Goal: Task Accomplishment & Management: Use online tool/utility

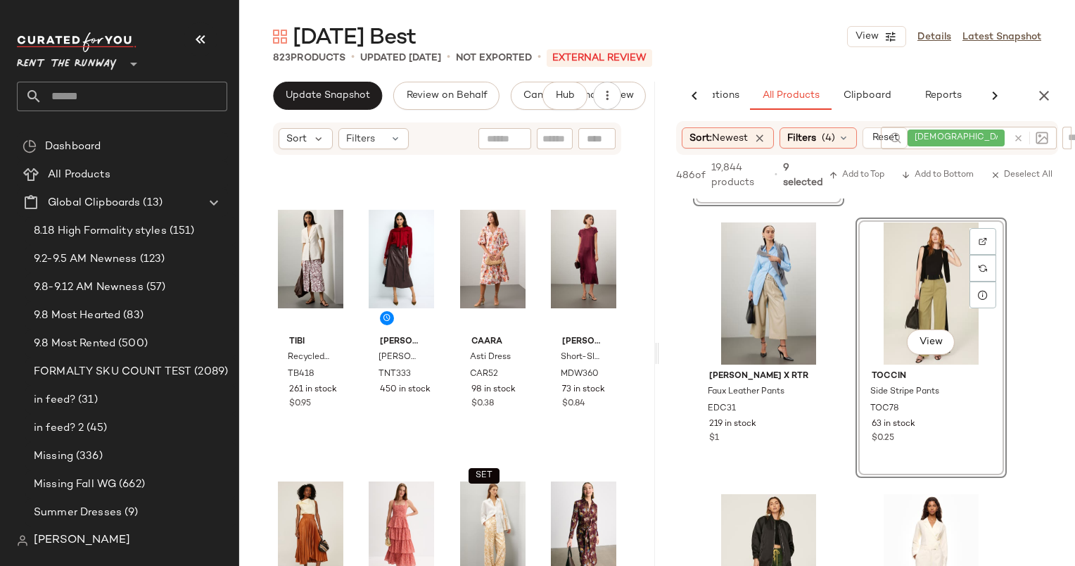
scroll to position [759, 0]
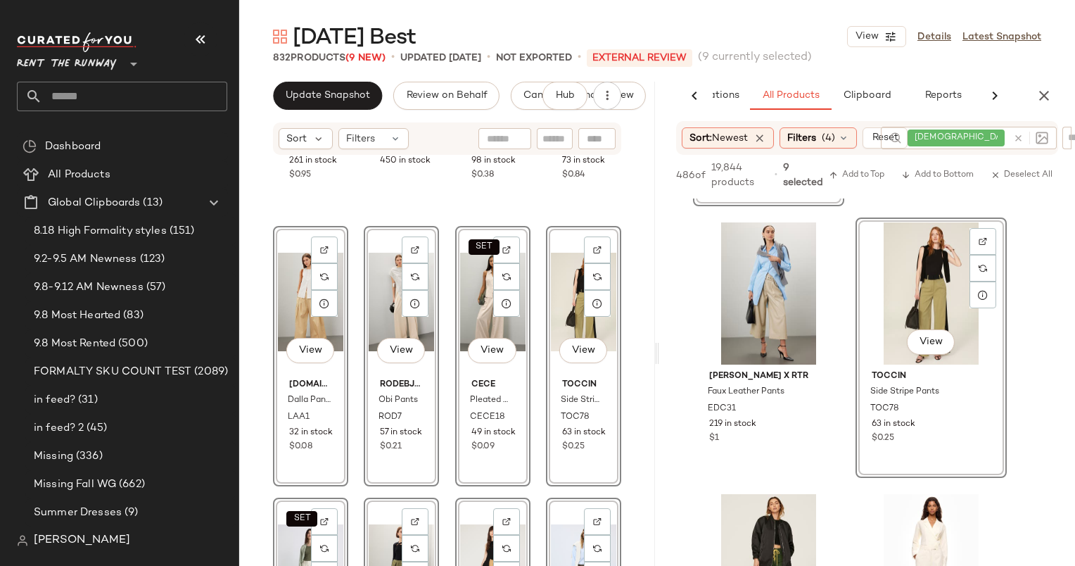
click at [642, 287] on div "Tibi Recycled Nylon Batik Skirt TB418 261 in stock $0.95 [PERSON_NAME] [PERSON_…" at bounding box center [447, 382] width 416 height 452
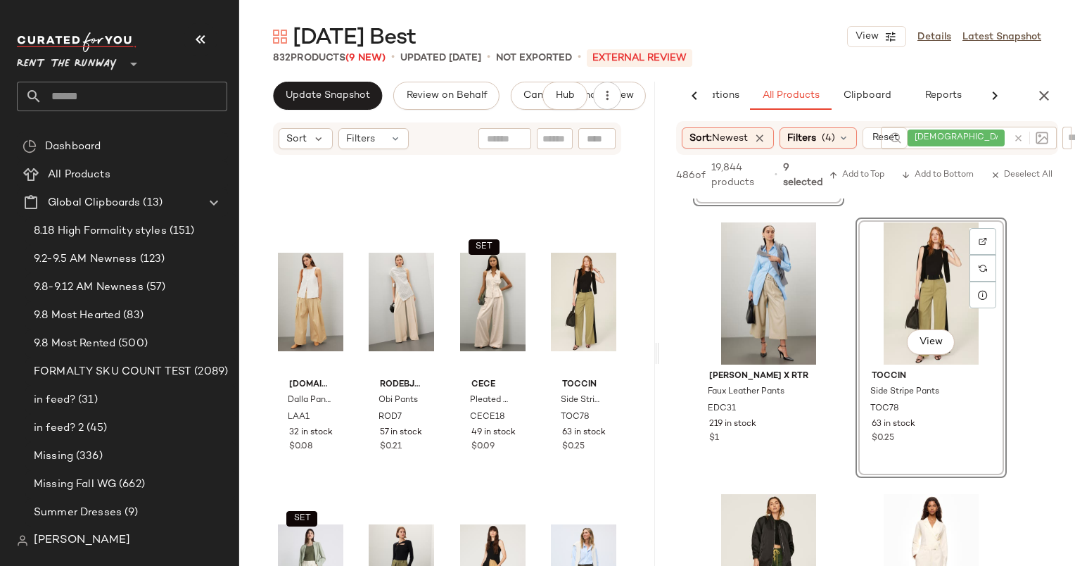
scroll to position [1179, 0]
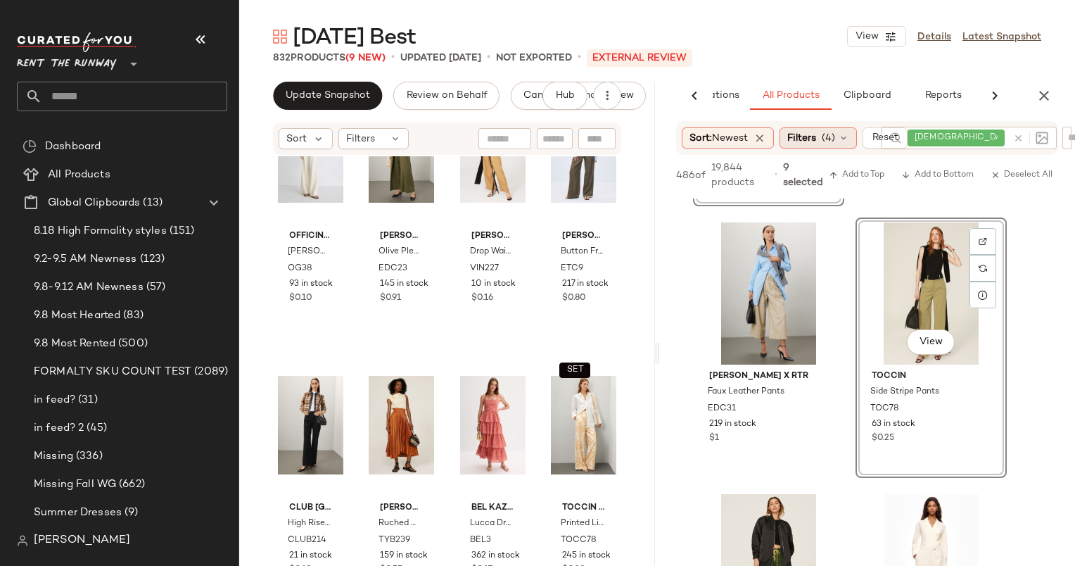
click at [816, 141] on span "Filters" at bounding box center [801, 138] width 29 height 15
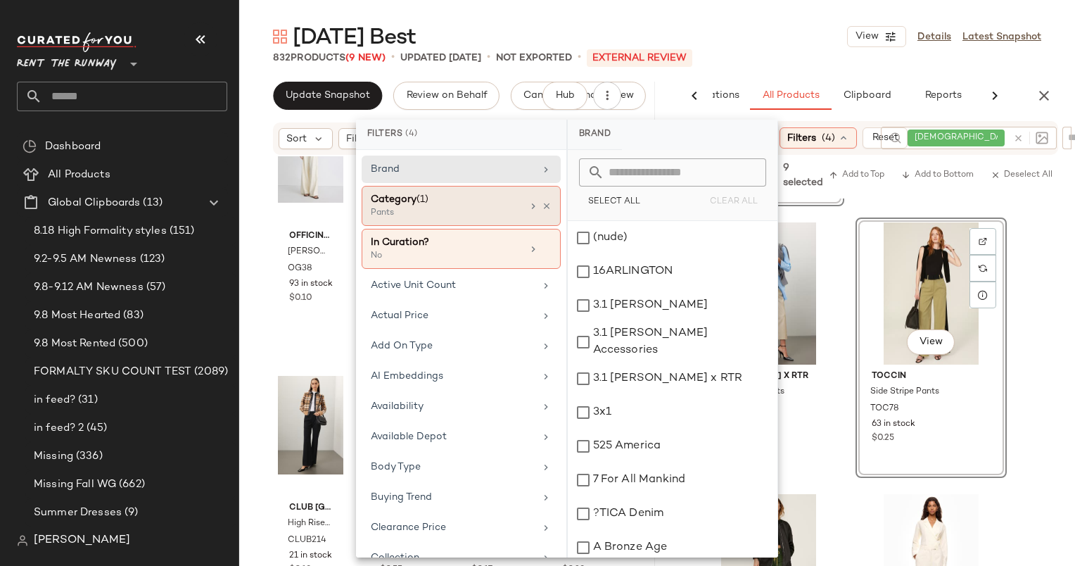
click at [503, 200] on div "Category (1)" at bounding box center [446, 199] width 151 height 15
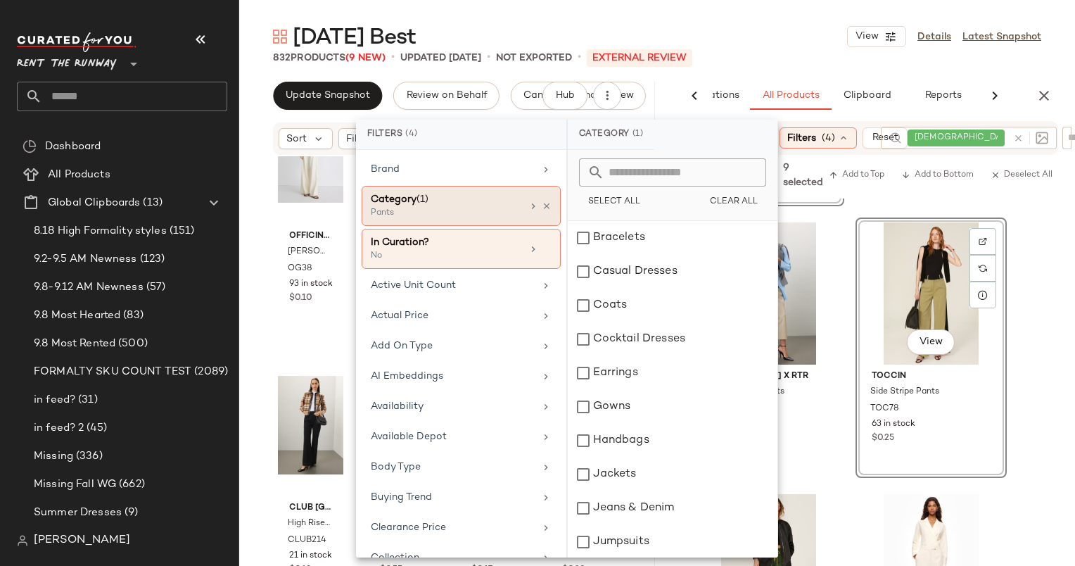
click at [450, 192] on div "Category (1)" at bounding box center [446, 199] width 151 height 15
click at [506, 210] on div "Pants" at bounding box center [441, 213] width 141 height 13
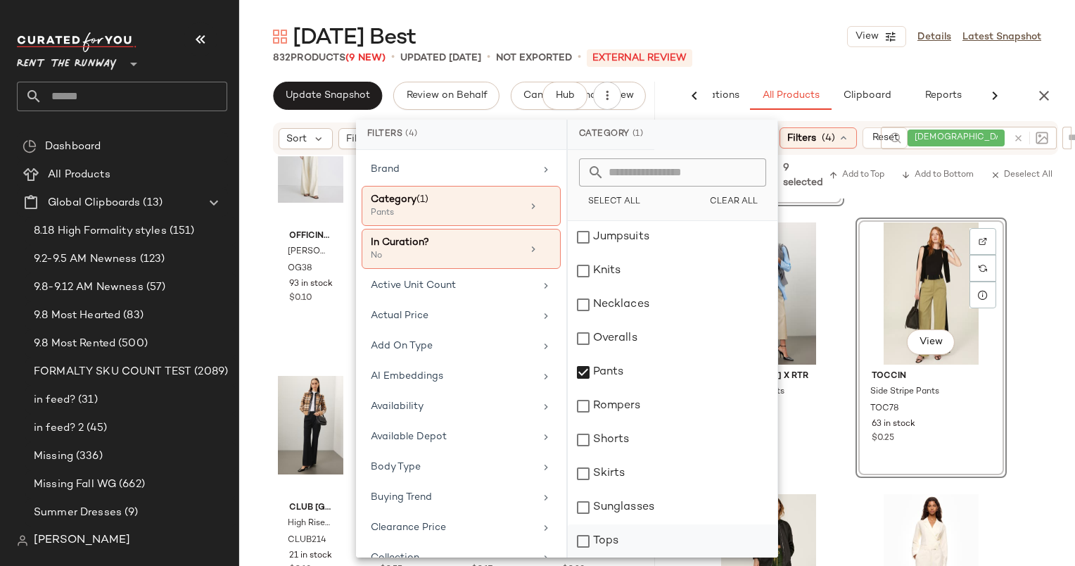
click at [630, 540] on div "Tops" at bounding box center [673, 541] width 210 height 34
click at [639, 381] on div "Pants" at bounding box center [673, 372] width 210 height 34
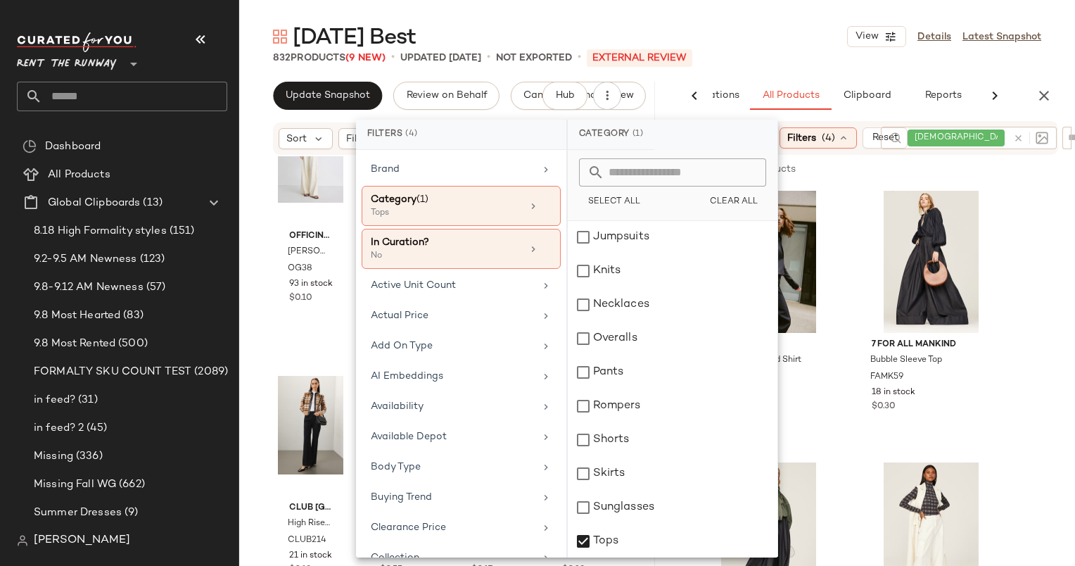
click at [820, 42] on div "[DATE] Best View Details Latest Snapshot" at bounding box center [657, 37] width 836 height 28
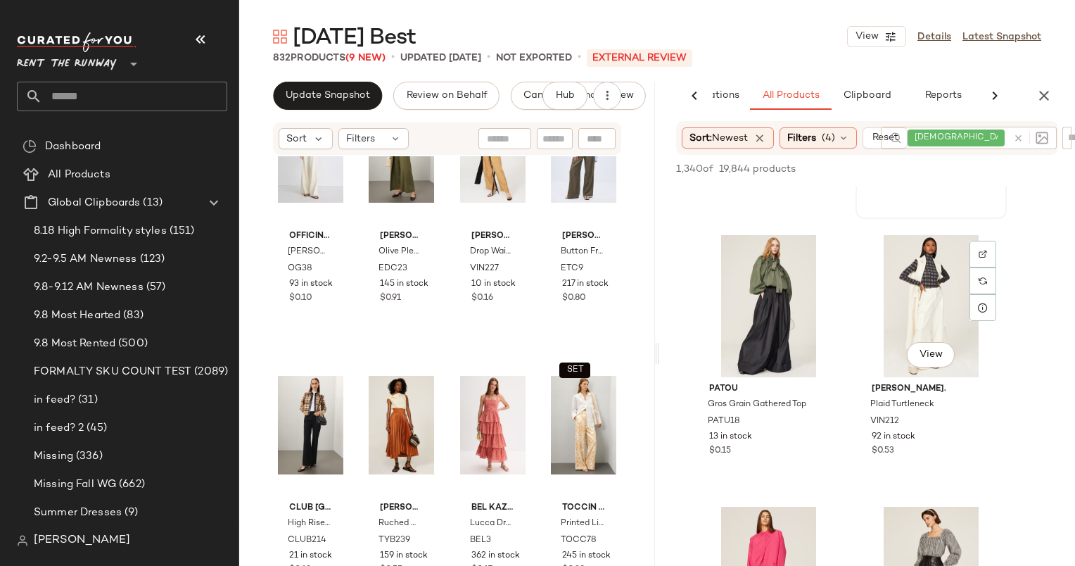
scroll to position [0, 0]
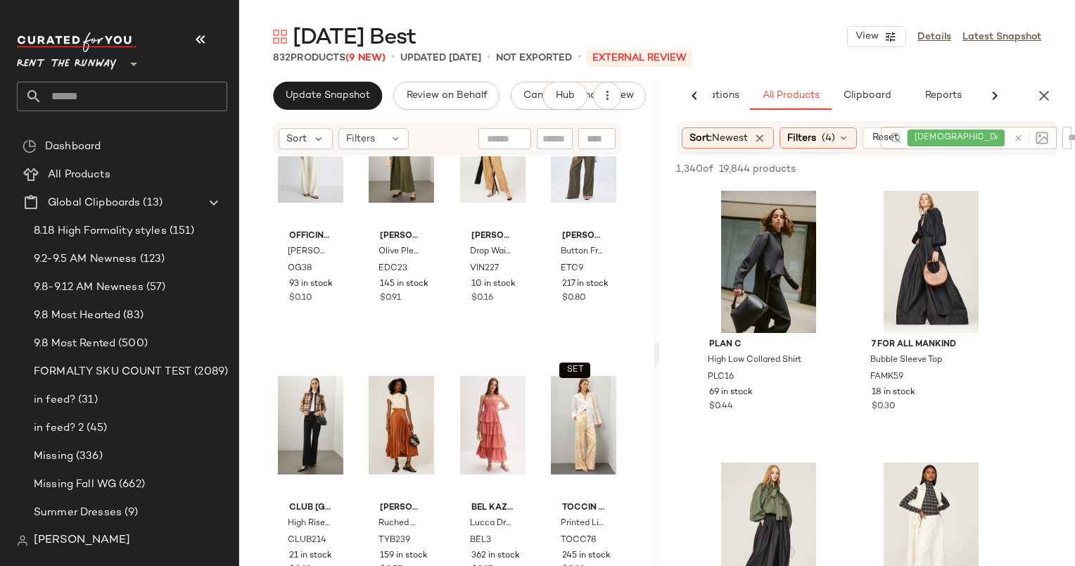
click at [1016, 135] on div at bounding box center [1027, 138] width 41 height 23
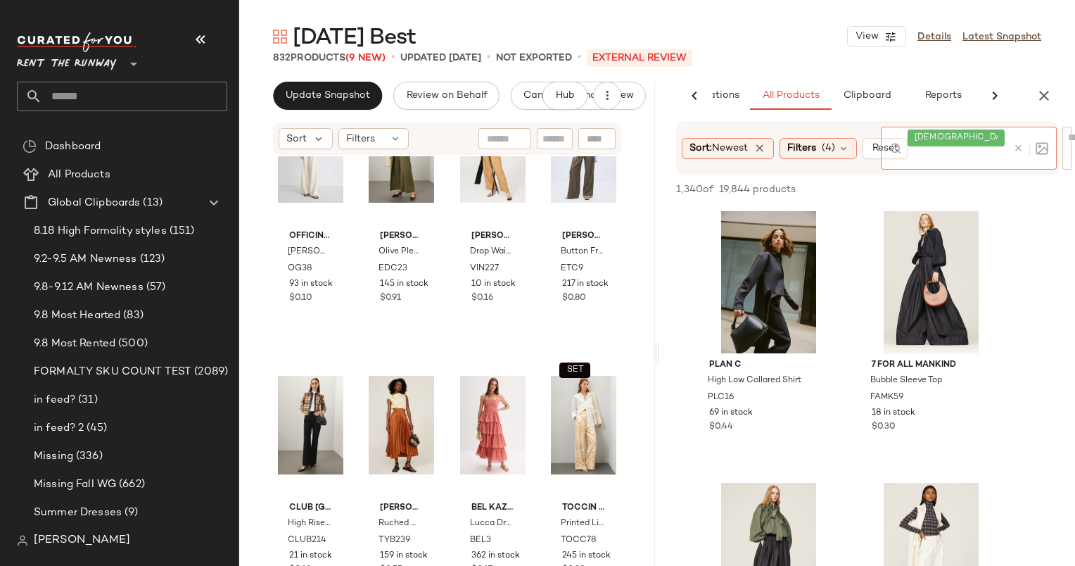
click at [1021, 148] on icon at bounding box center [1018, 148] width 11 height 11
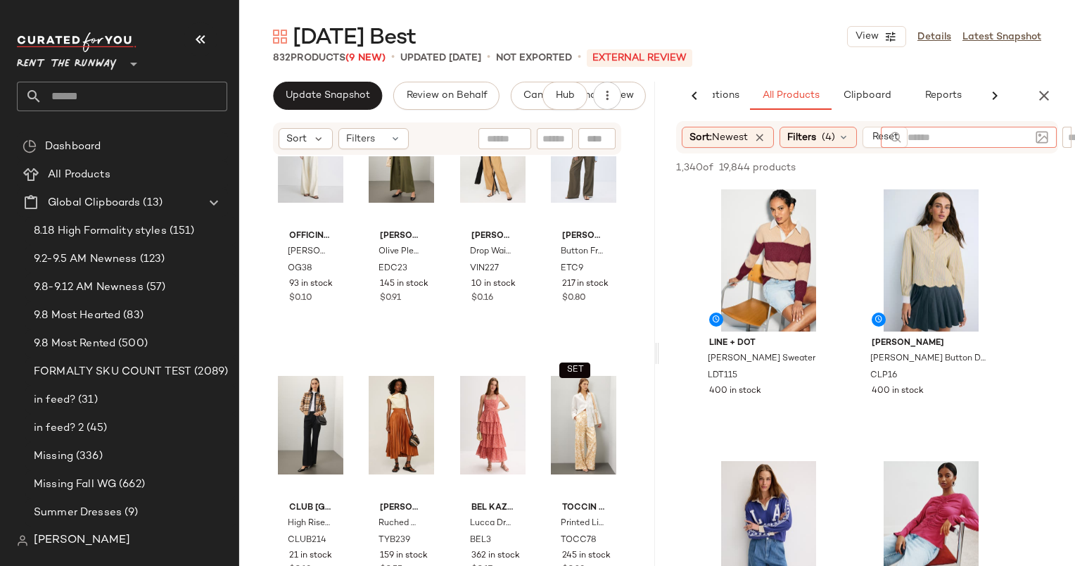
click at [977, 140] on input "text" at bounding box center [969, 137] width 122 height 15
type input "******"
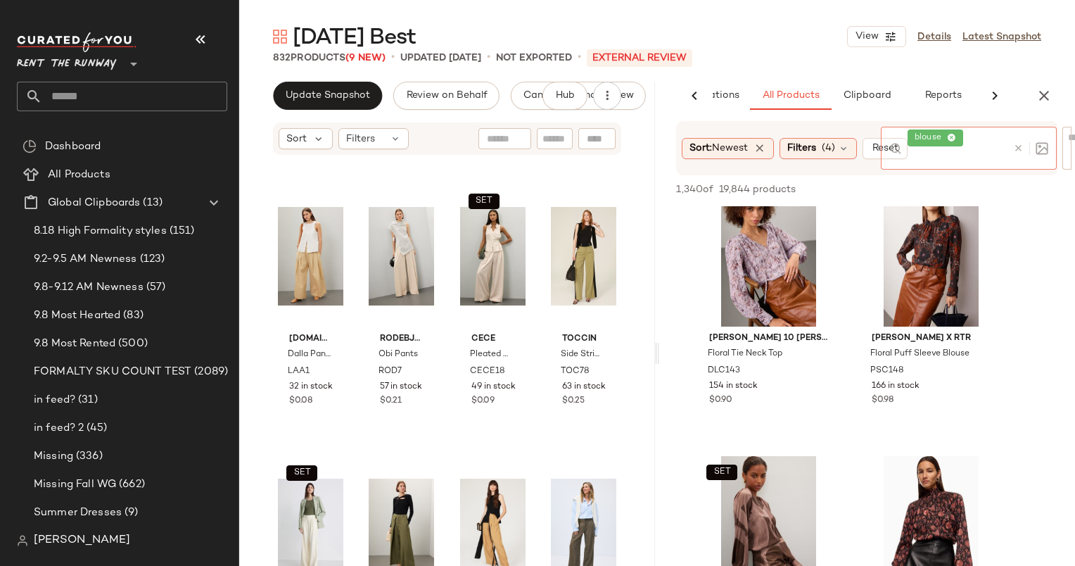
scroll to position [799, 0]
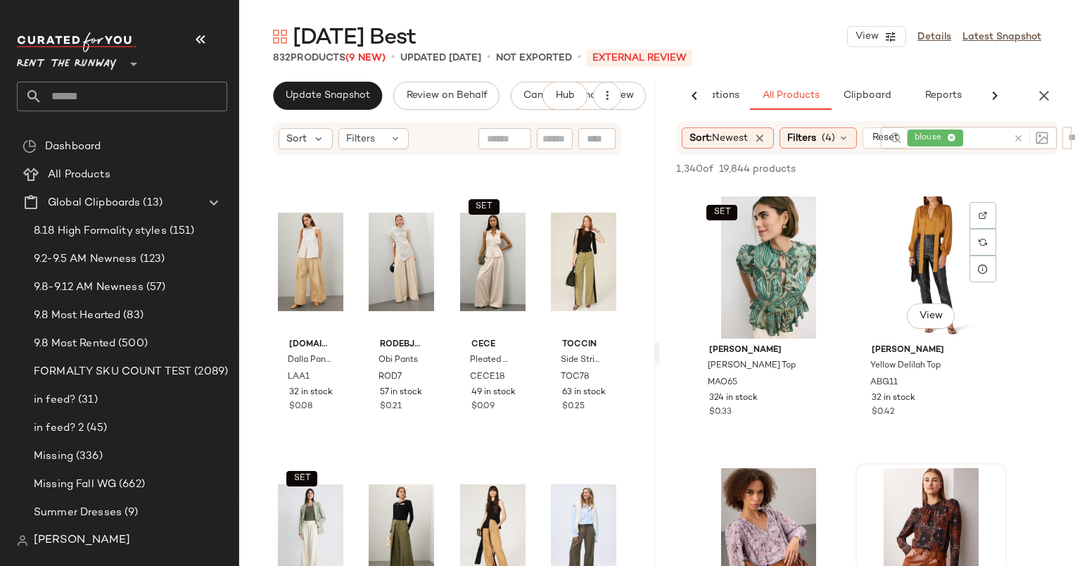
scroll to position [383, 0]
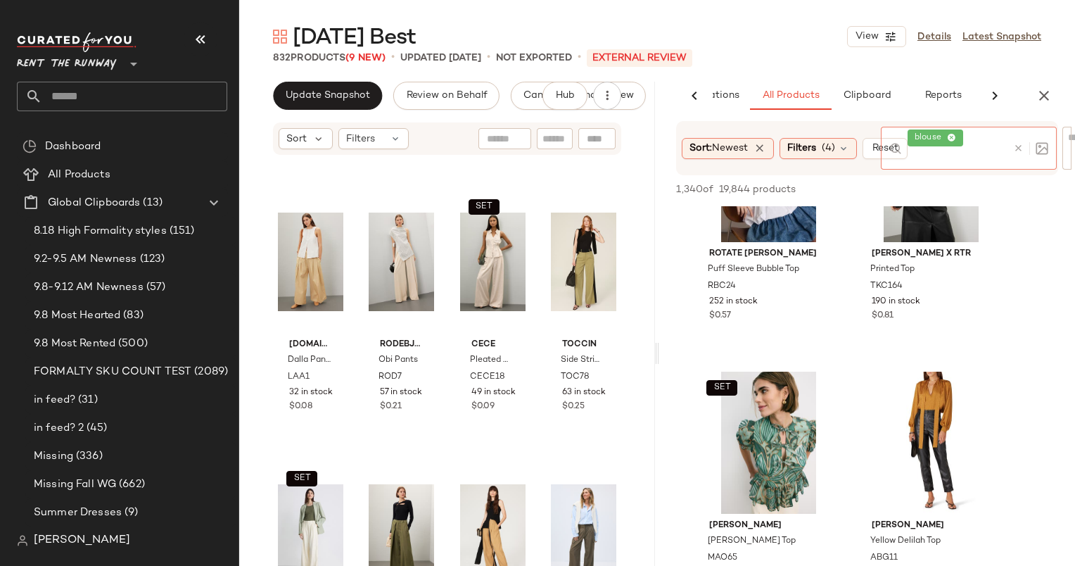
click at [1018, 139] on div at bounding box center [1027, 148] width 41 height 43
click at [1016, 149] on icon at bounding box center [1018, 148] width 11 height 11
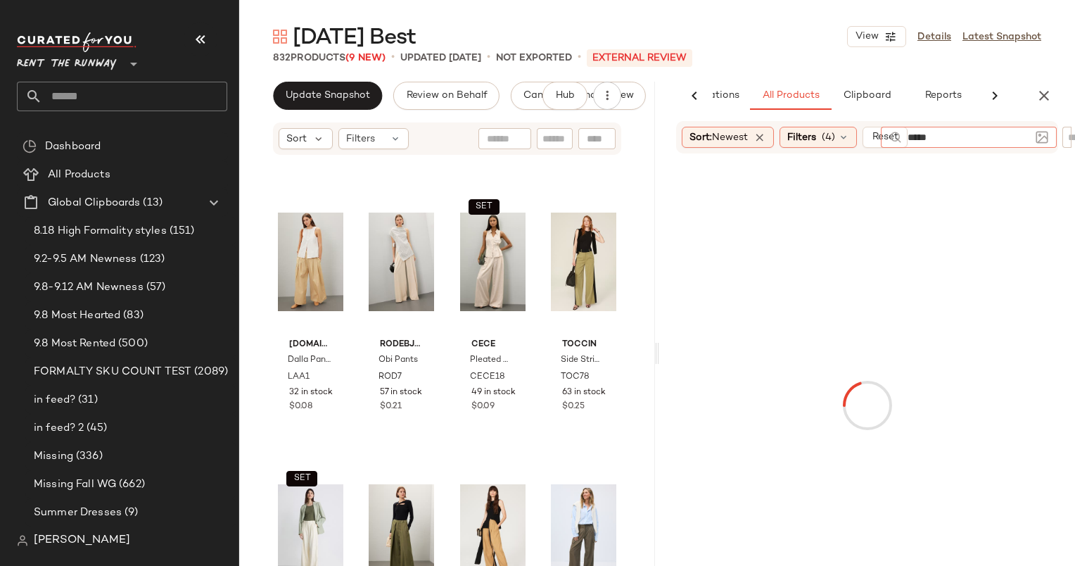
type input "******"
click at [1035, 256] on div at bounding box center [867, 407] width 410 height 498
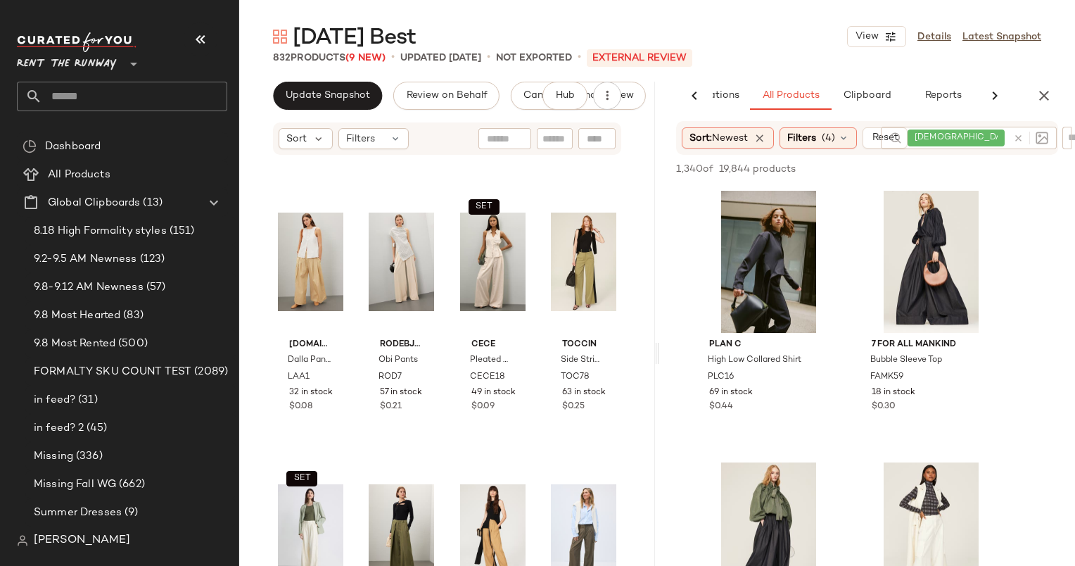
click at [1066, 134] on div at bounding box center [1067, 137] width 11 height 21
type input "******"
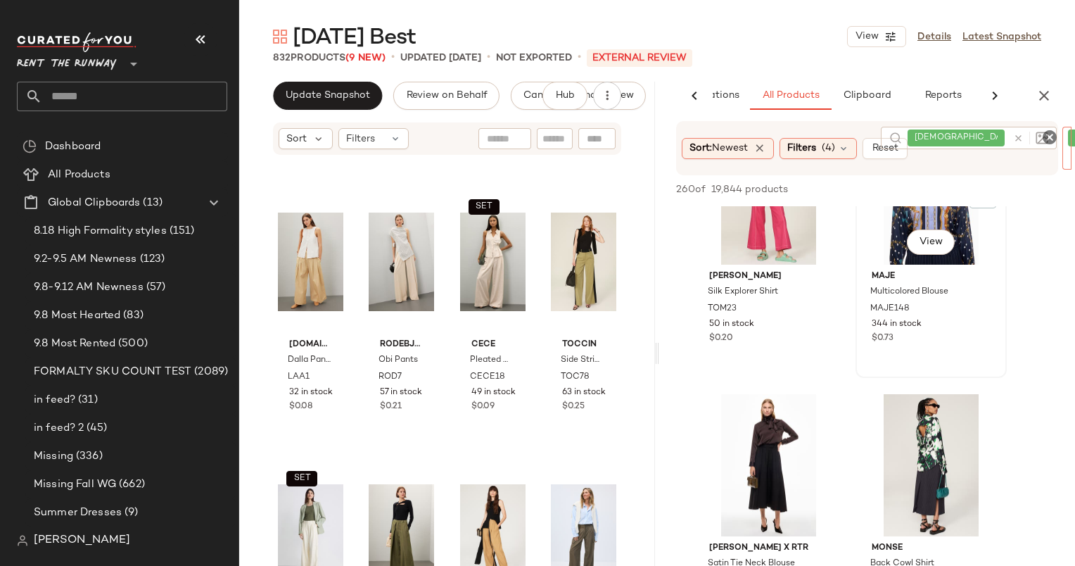
scroll to position [827, 0]
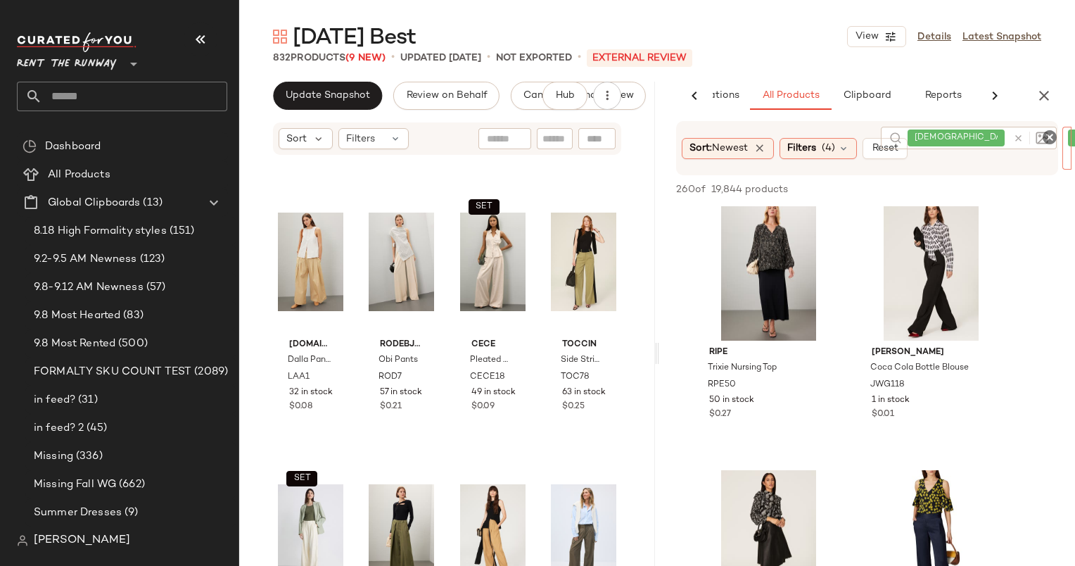
click at [1050, 134] on icon "Clear Filter" at bounding box center [1049, 137] width 17 height 17
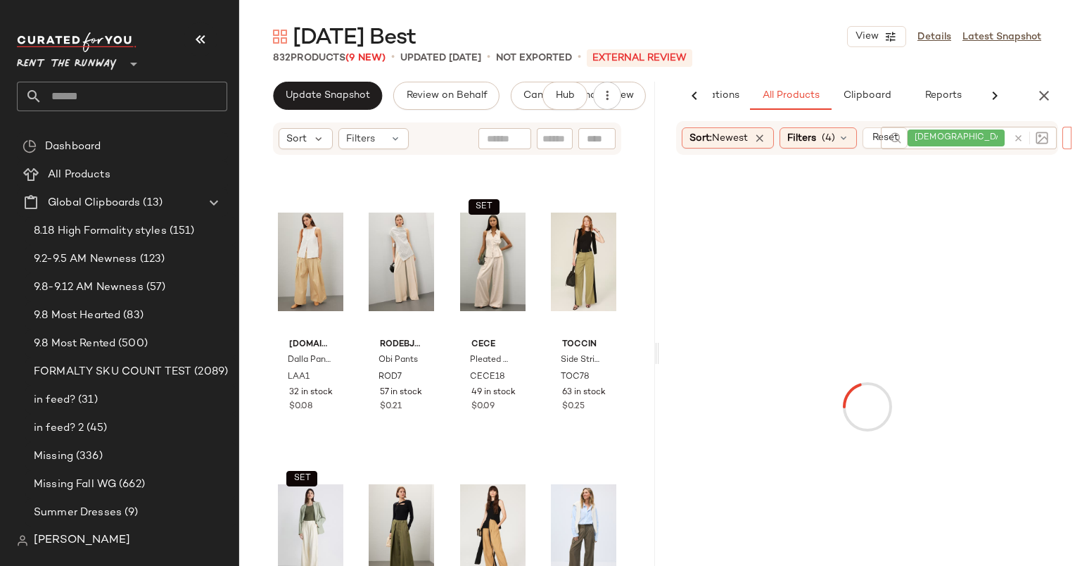
click at [1019, 138] on div at bounding box center [1027, 138] width 41 height 23
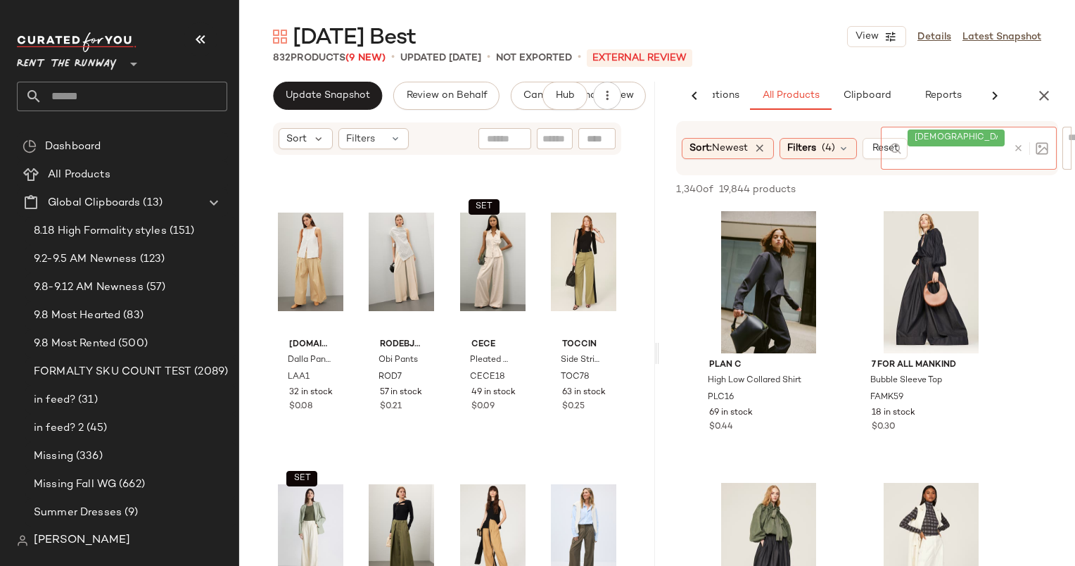
click at [1016, 149] on icon at bounding box center [1018, 148] width 11 height 11
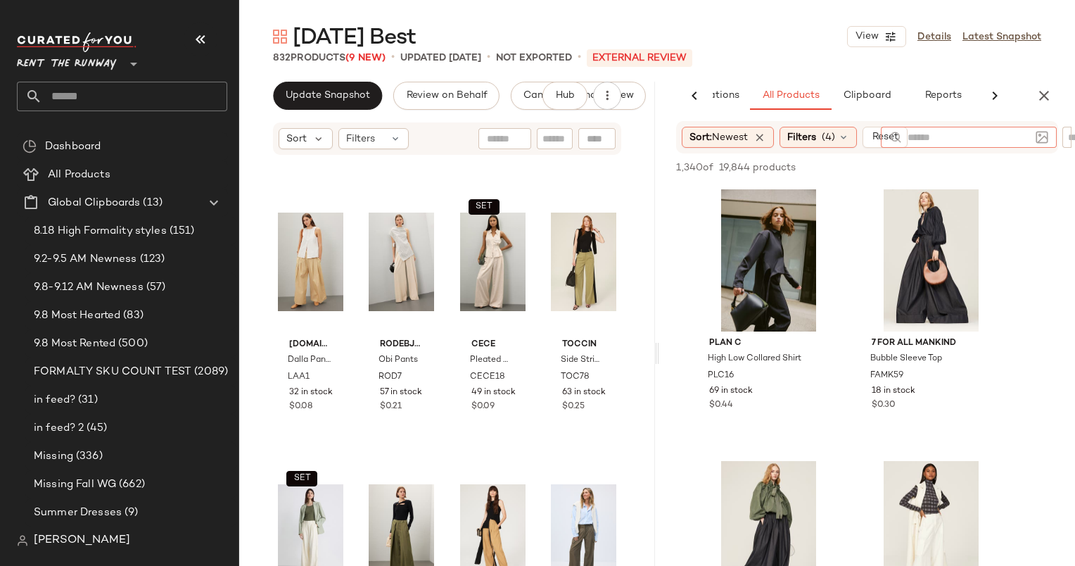
click at [1064, 158] on div "1,340 of 19,844 products • 0 selected Add to Top Add to Bottom Deselect All" at bounding box center [867, 168] width 416 height 31
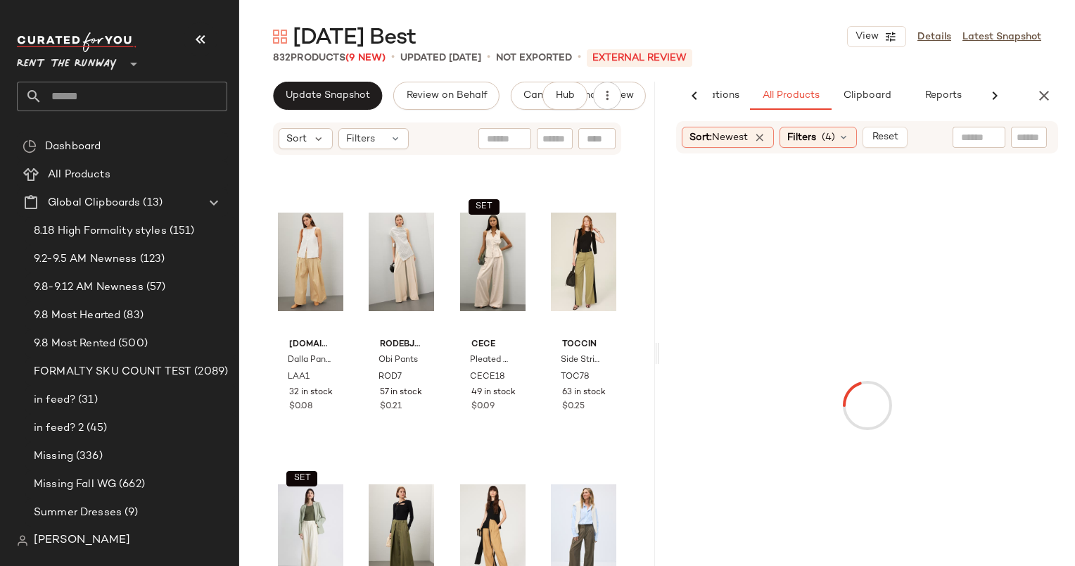
click at [1031, 141] on input "text" at bounding box center [1029, 137] width 25 height 15
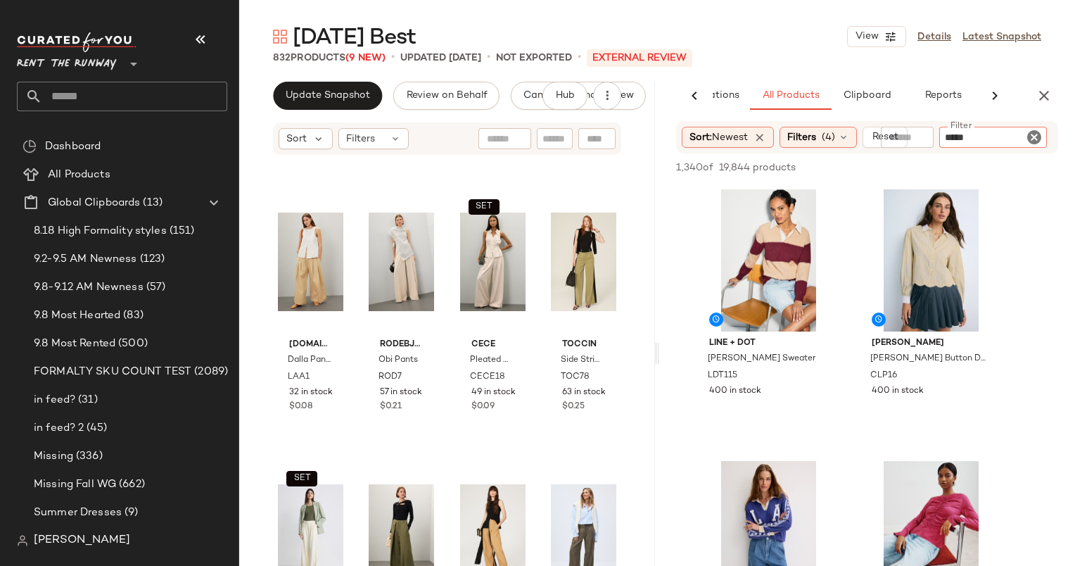
type input "******"
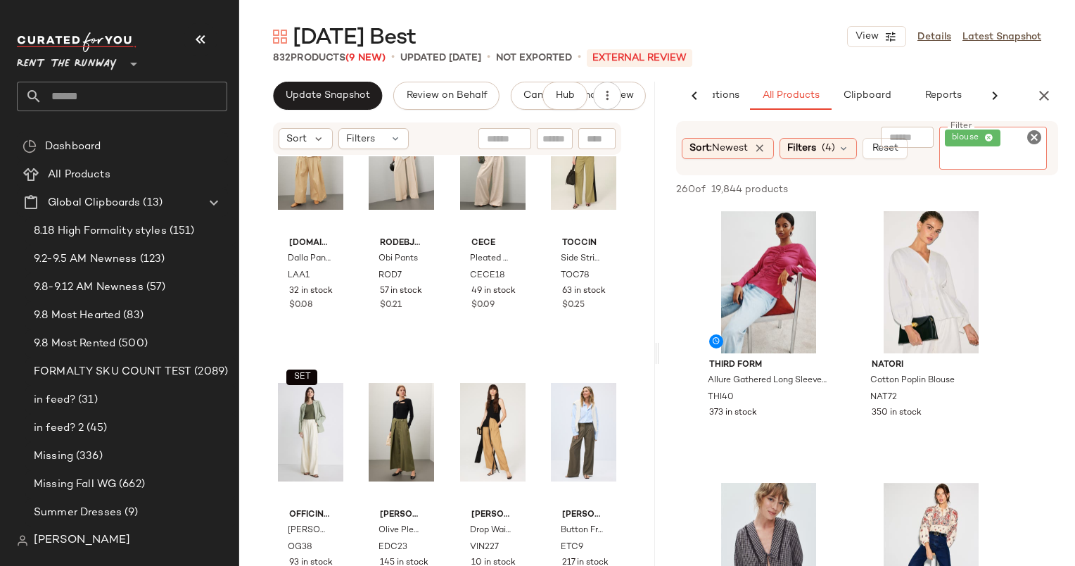
scroll to position [899, 0]
click at [552, 177] on div "View" at bounding box center [583, 162] width 65 height 142
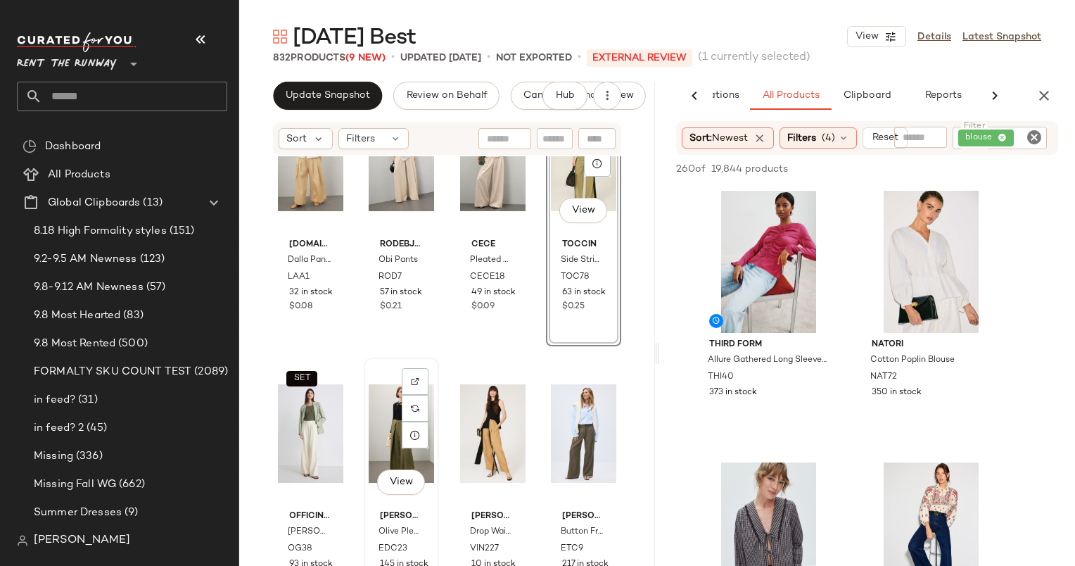
click at [369, 406] on div "View" at bounding box center [401, 433] width 65 height 142
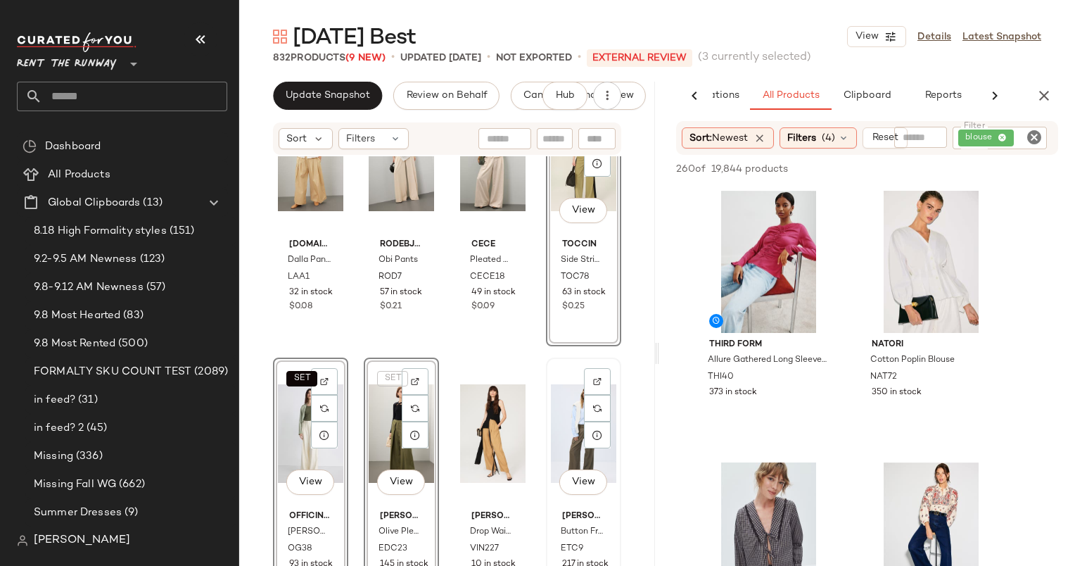
click at [551, 419] on div "View" at bounding box center [583, 433] width 65 height 142
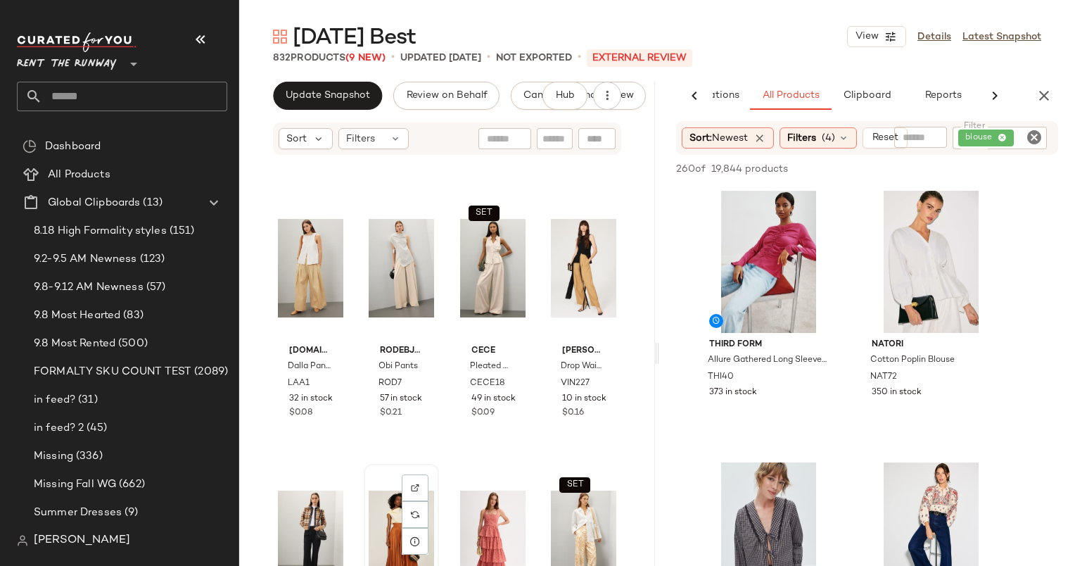
scroll to position [792, 0]
drag, startPoint x: 388, startPoint y: 528, endPoint x: 315, endPoint y: 354, distance: 189.2
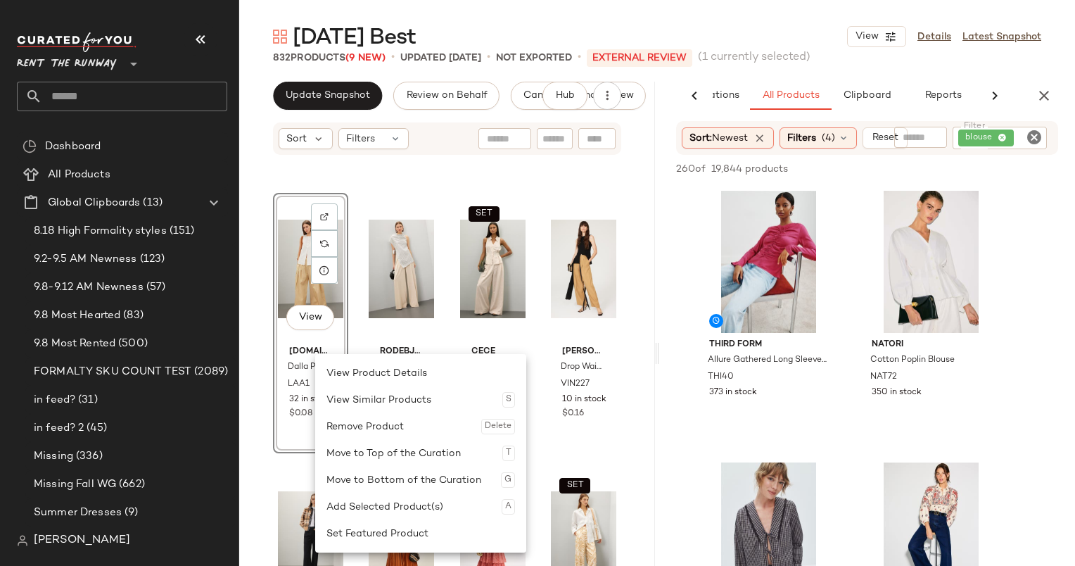
click at [262, 405] on div "View [DOMAIN_NAME] Dalla Pants LAA1 32 in stock $0.08 Rodebjer Obi Pants ROD7 5…" at bounding box center [447, 382] width 416 height 452
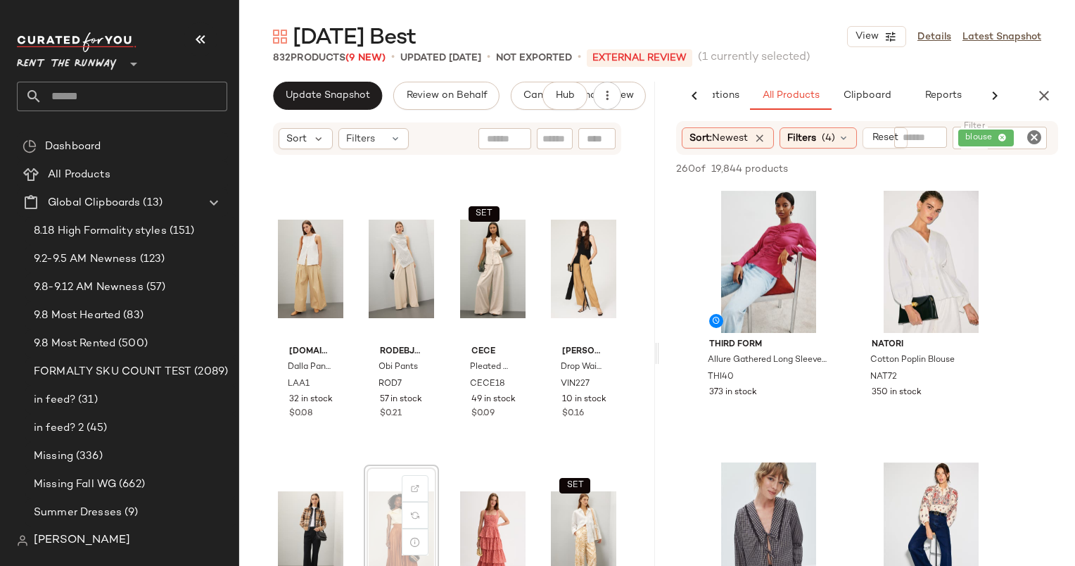
scroll to position [794, 0]
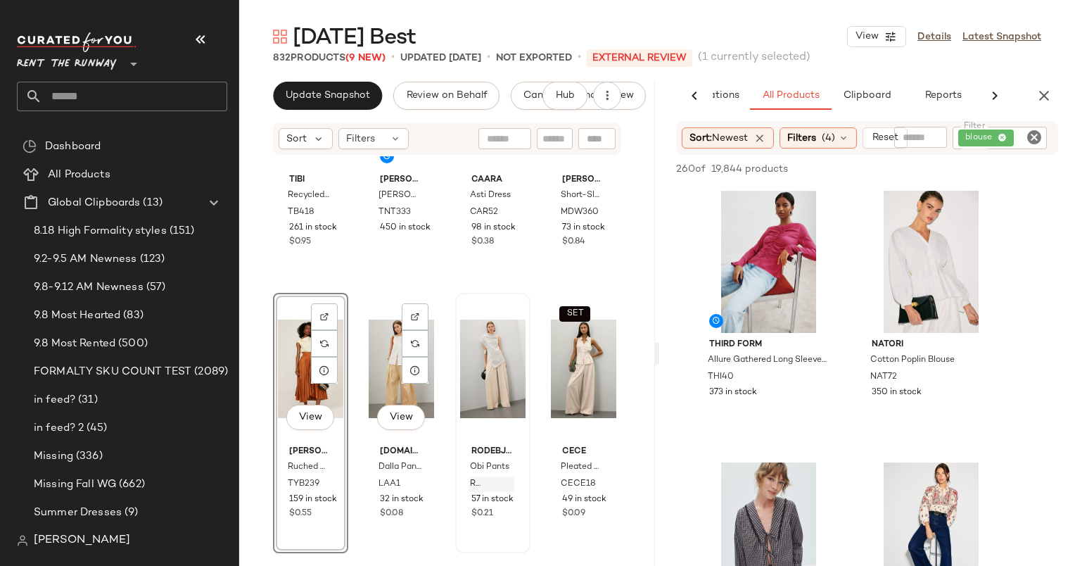
scroll to position [957, 0]
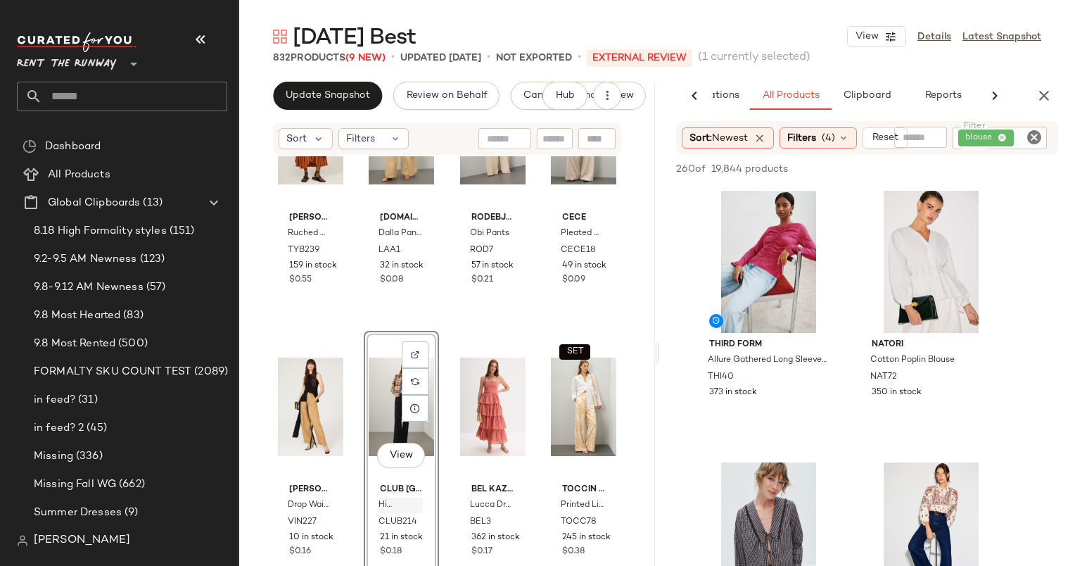
scroll to position [878, 0]
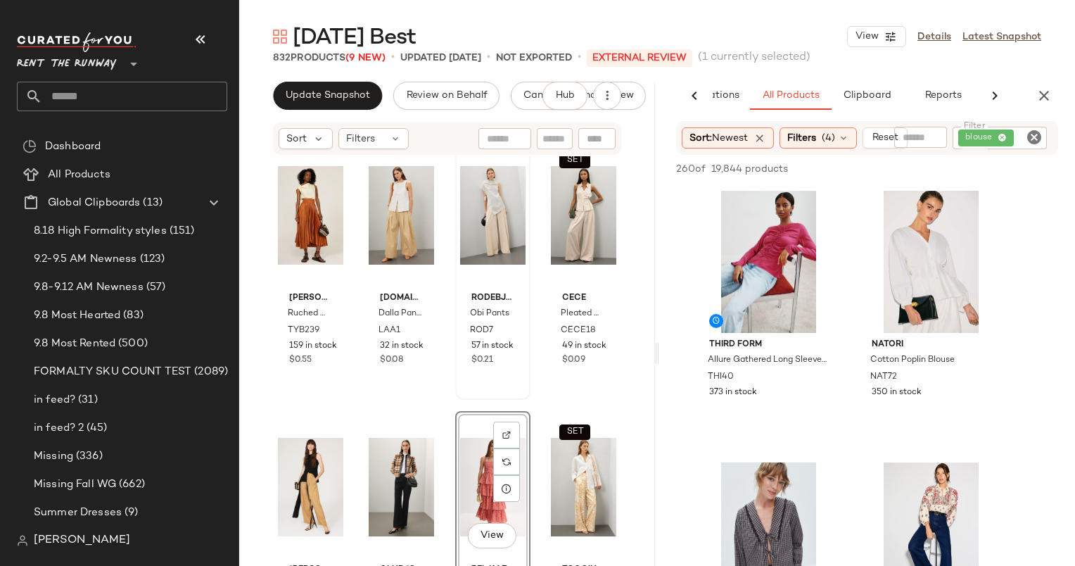
scroll to position [846, 0]
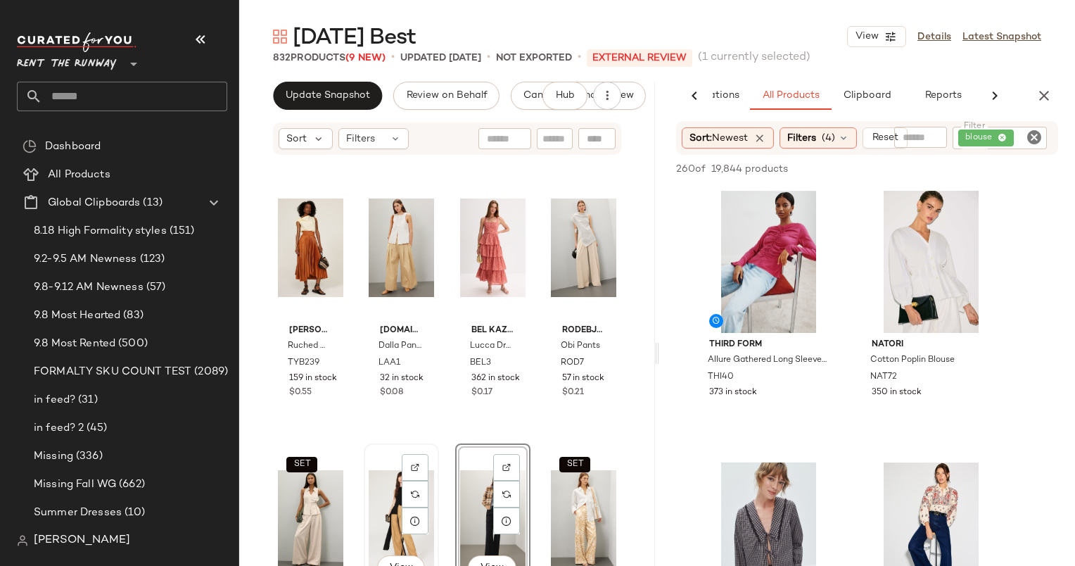
scroll to position [938, 0]
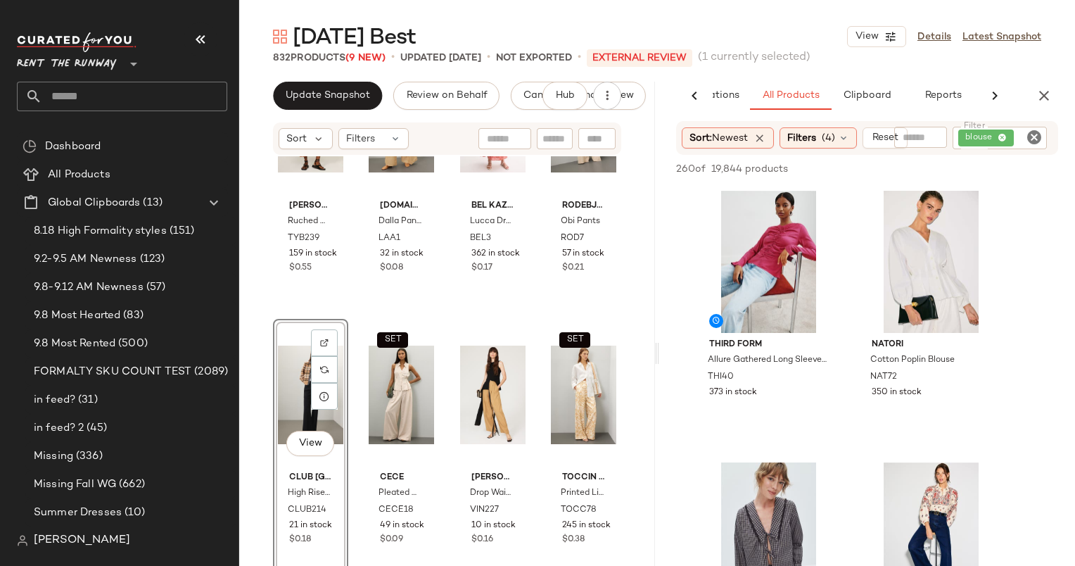
click at [388, 315] on div "[PERSON_NAME] Ruched Cotton Poplin Top TYB239 159 in stock $0.55 [DOMAIN_NAME] …" at bounding box center [447, 382] width 416 height 452
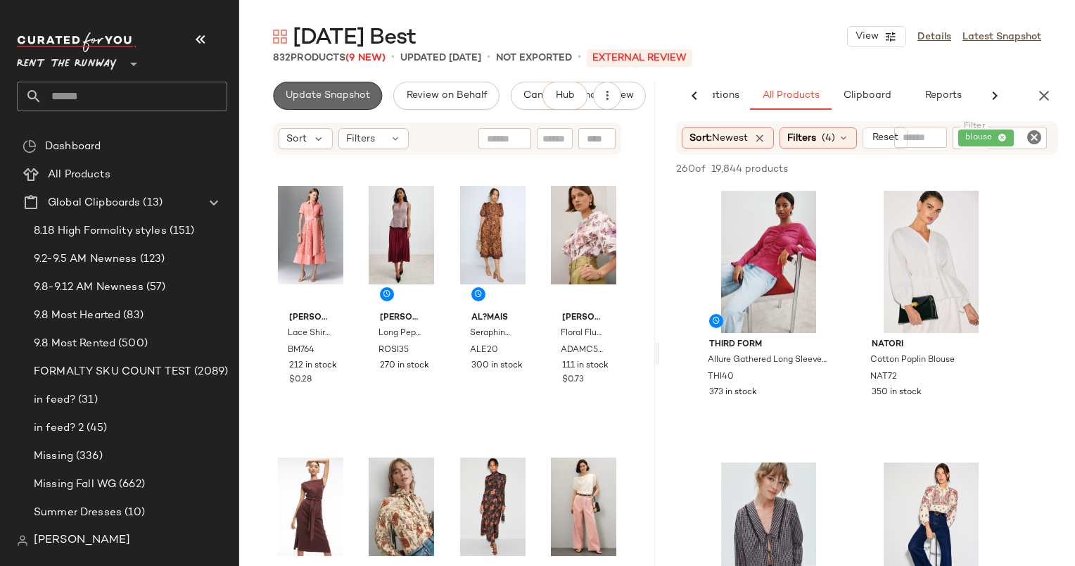
click at [343, 98] on span "Update Snapshot" at bounding box center [327, 95] width 85 height 11
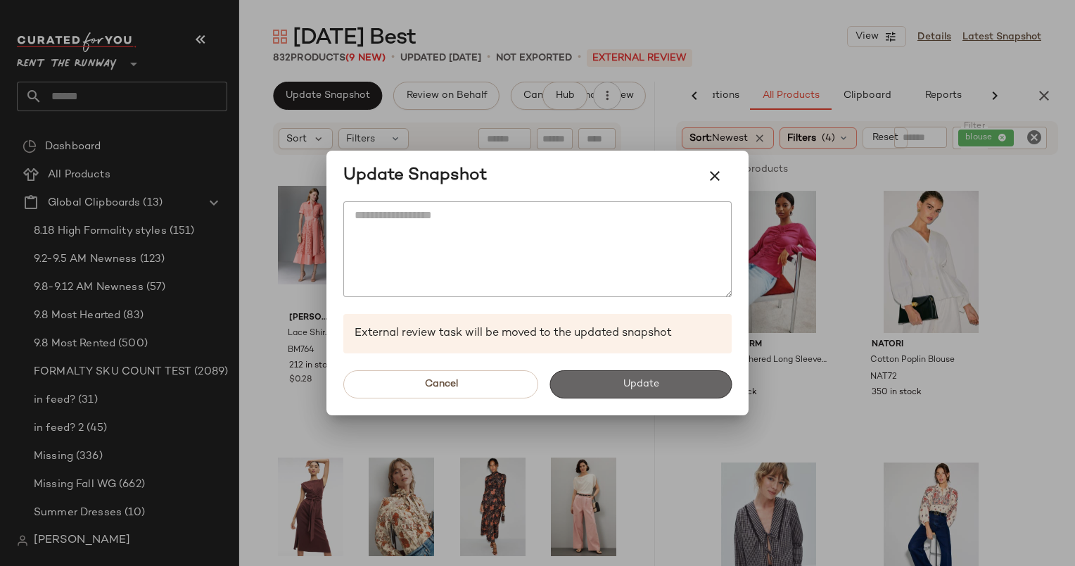
click at [575, 395] on button "Update" at bounding box center [640, 384] width 182 height 28
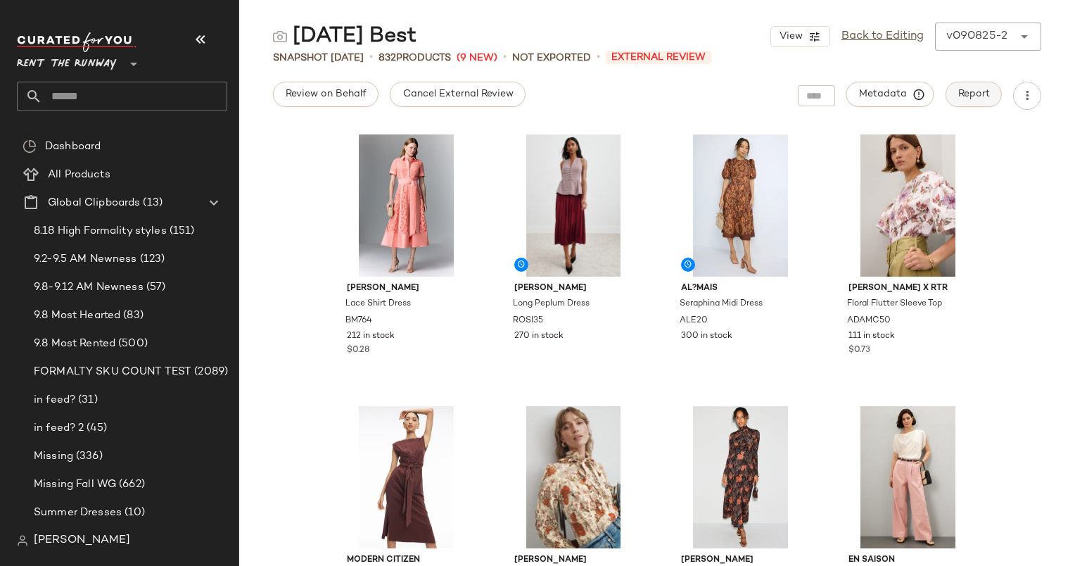
click at [979, 101] on button "Report" at bounding box center [973, 94] width 56 height 25
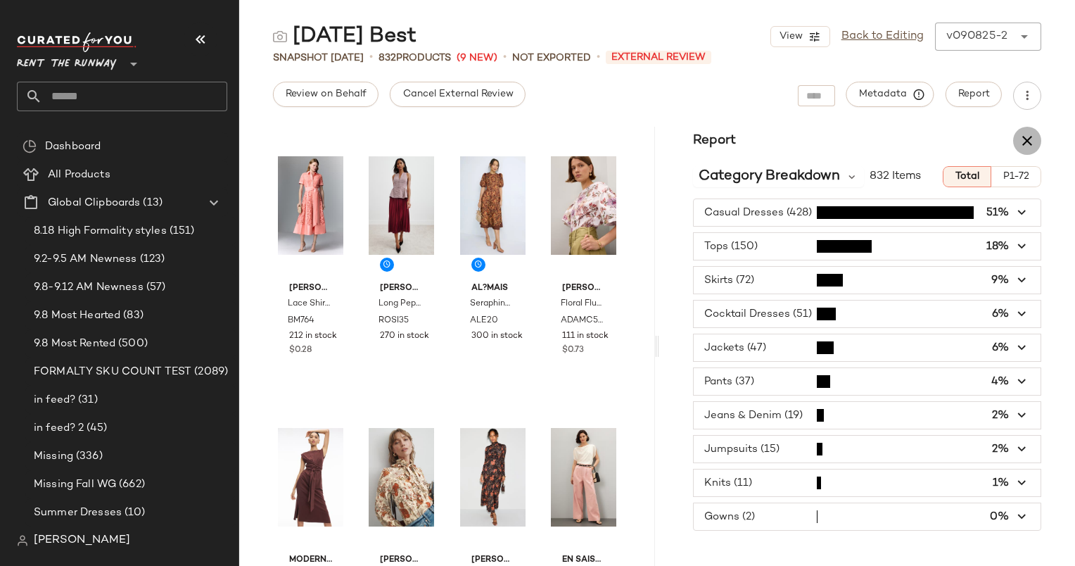
click at [1031, 141] on icon "button" at bounding box center [1027, 140] width 17 height 17
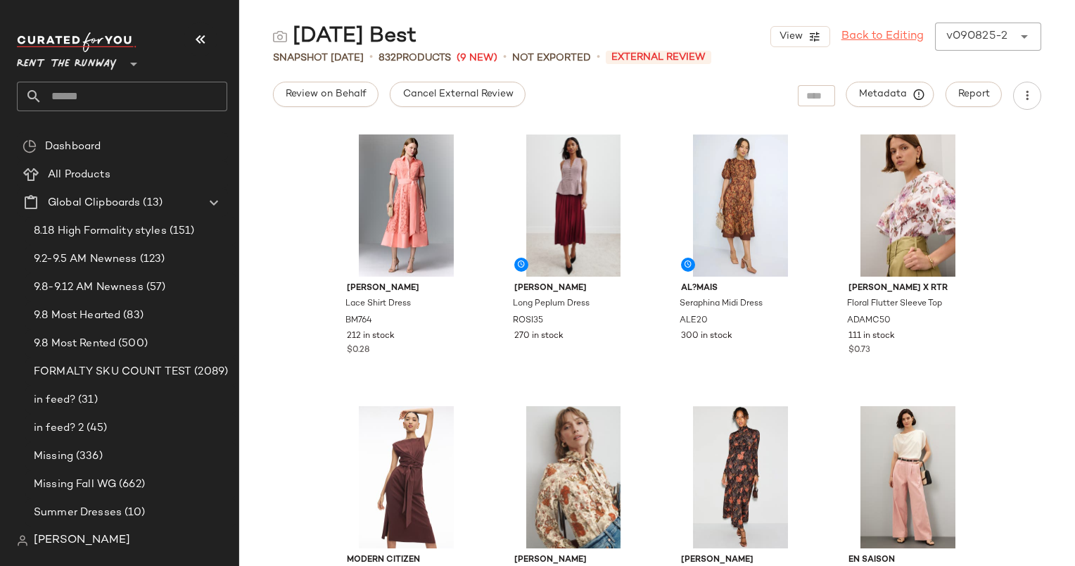
click at [864, 38] on link "Back to Editing" at bounding box center [882, 36] width 82 height 17
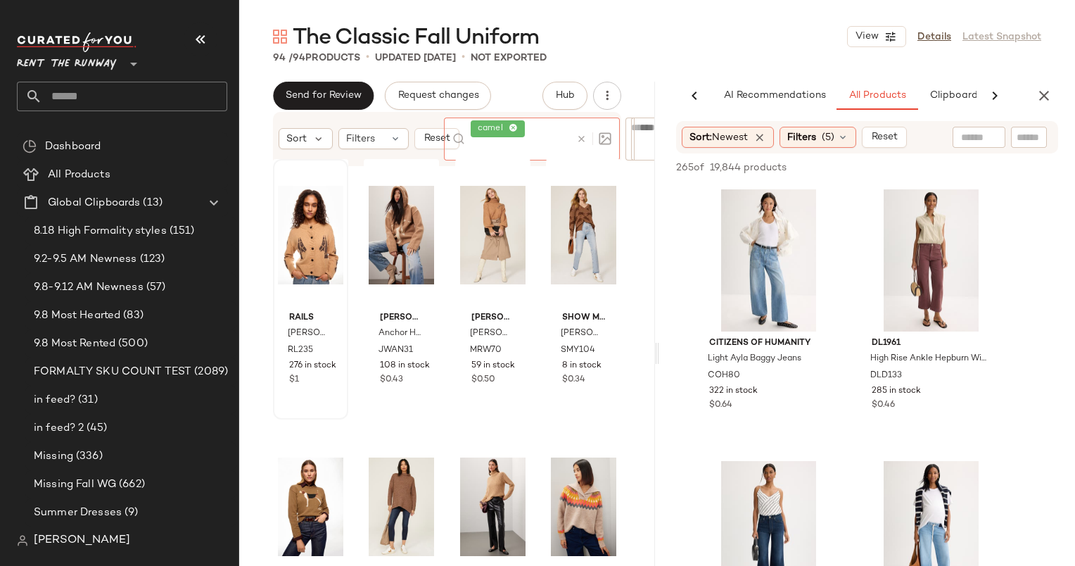
scroll to position [0, 58]
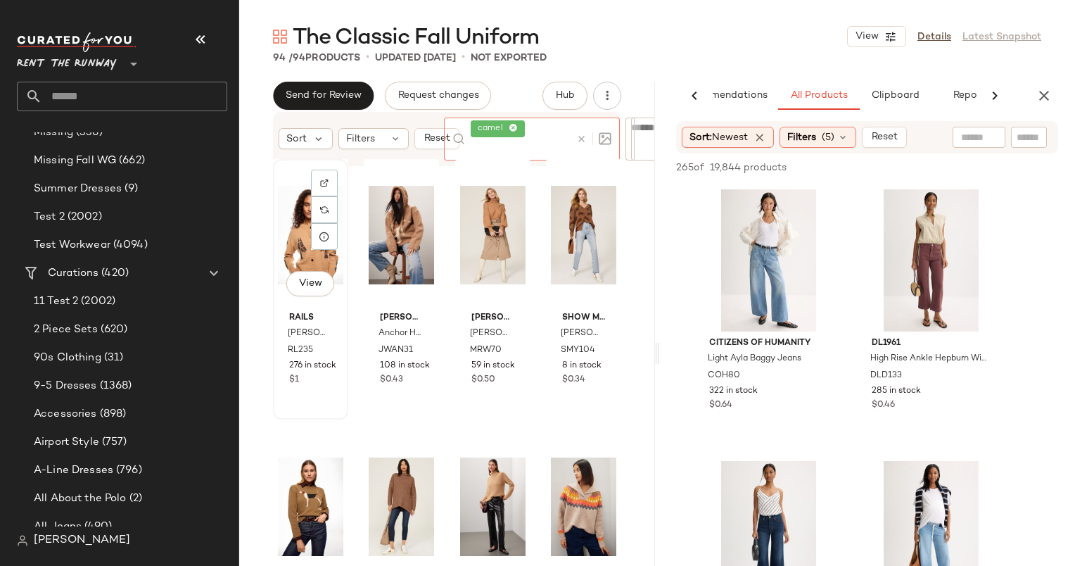
click at [301, 226] on div "View" at bounding box center [310, 235] width 65 height 142
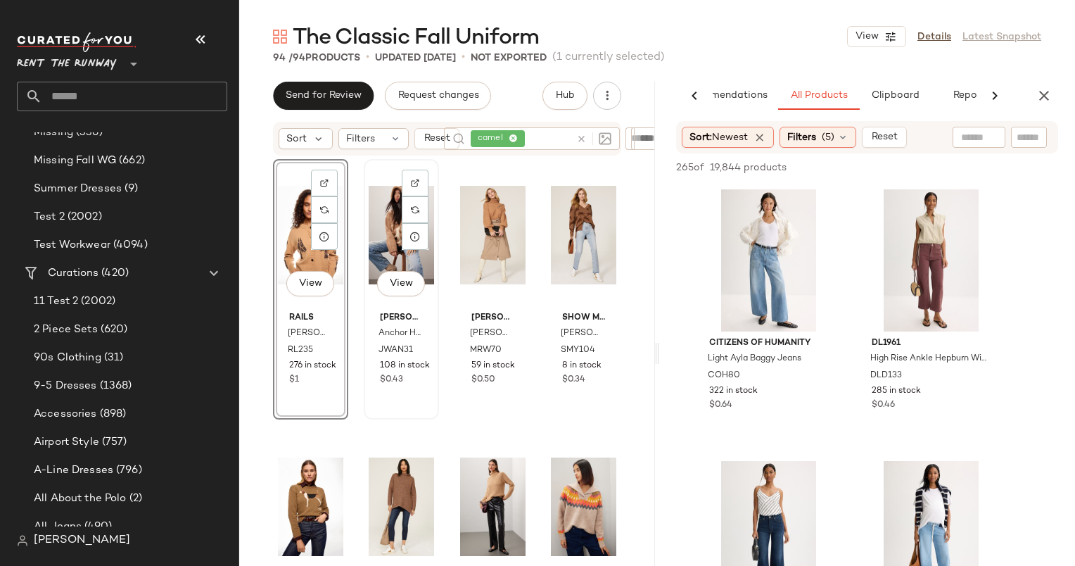
click at [378, 229] on div "View" at bounding box center [401, 235] width 65 height 142
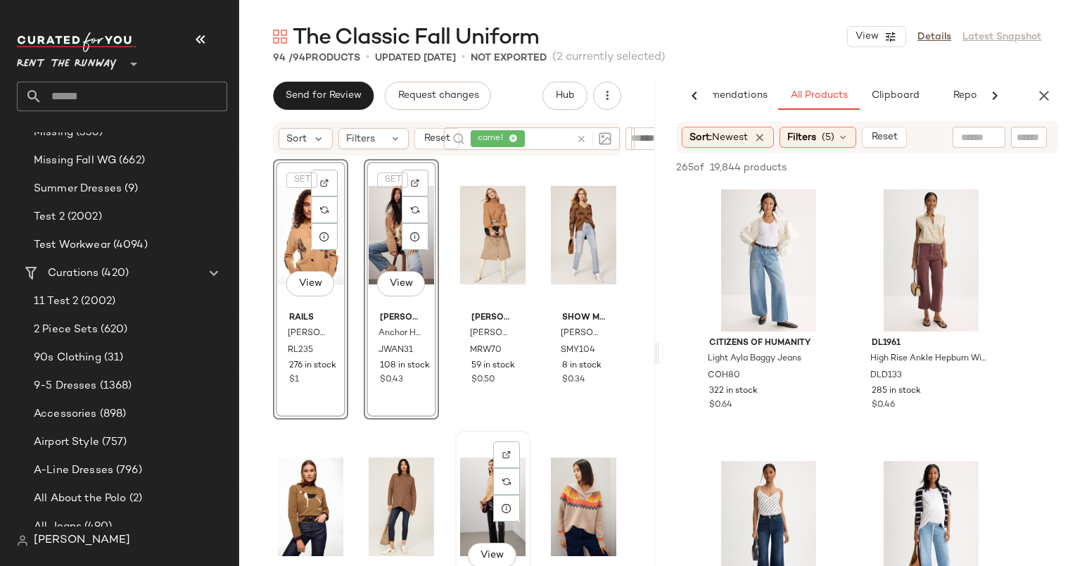
scroll to position [25, 0]
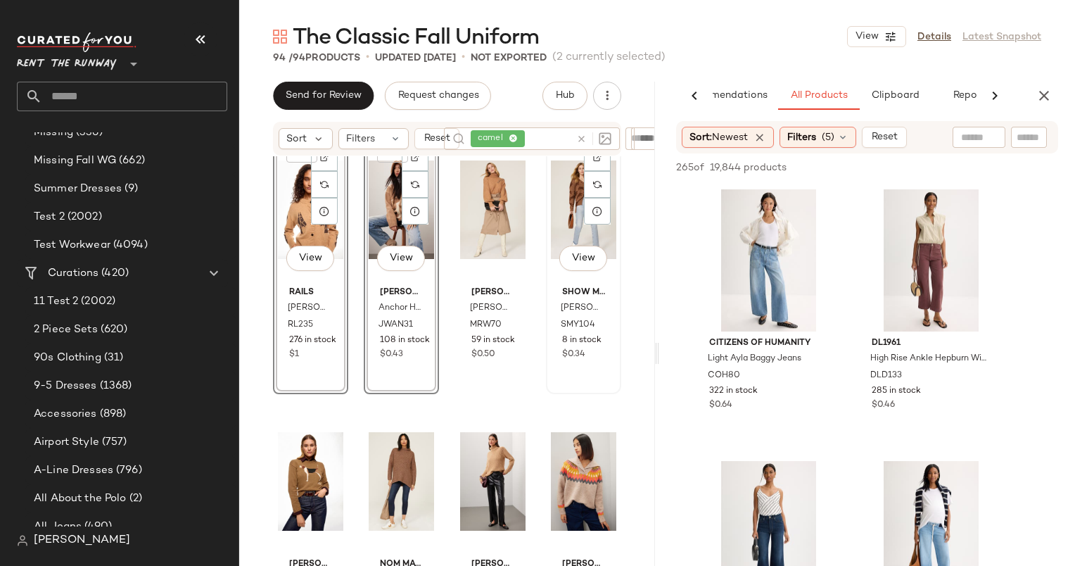
click at [558, 191] on div "View" at bounding box center [583, 210] width 65 height 142
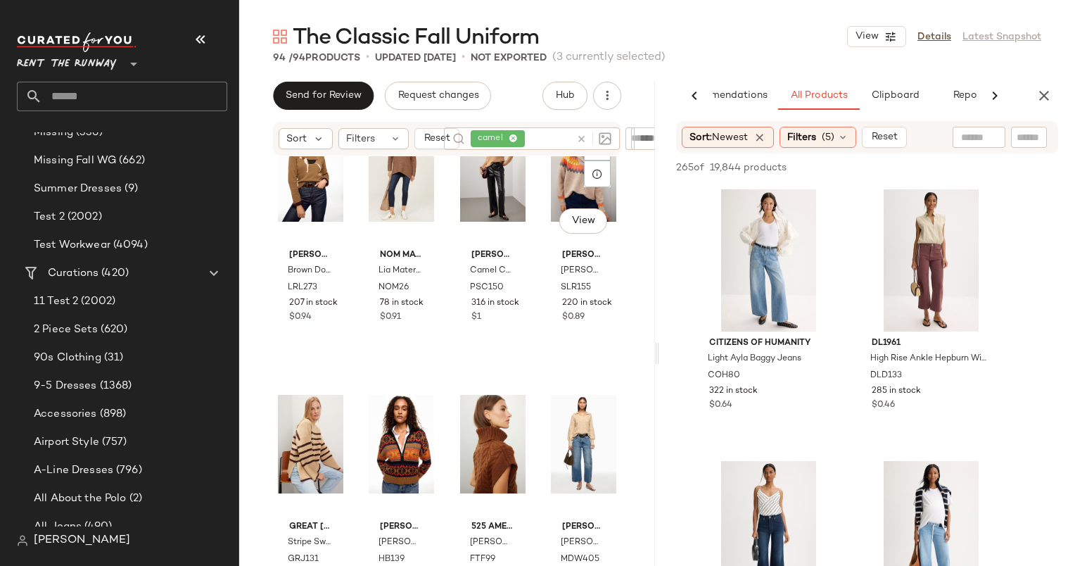
scroll to position [360, 0]
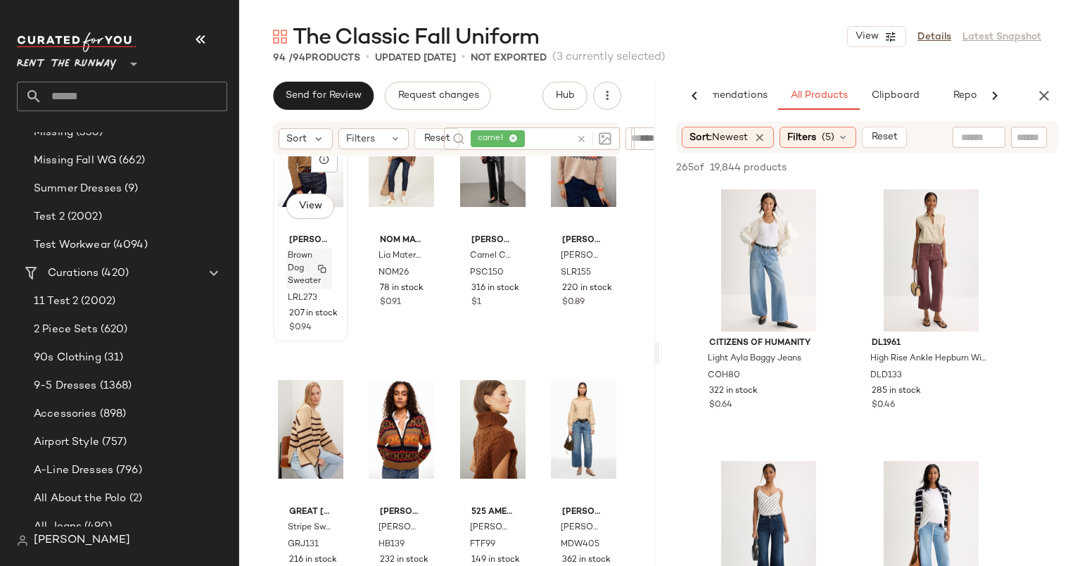
click at [325, 259] on div "Brown Dog Sweater" at bounding box center [309, 268] width 46 height 41
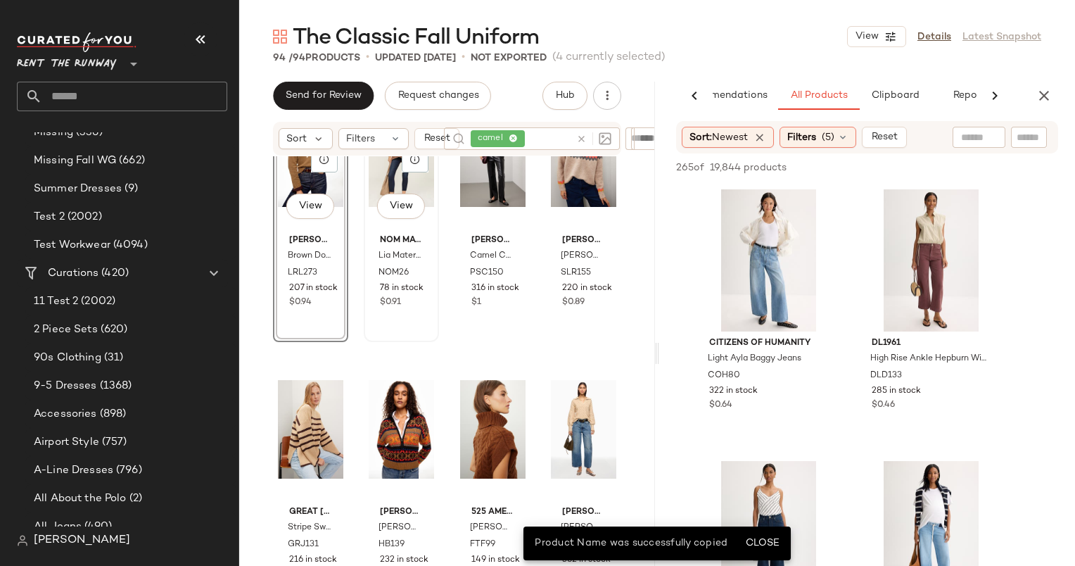
click at [369, 228] on img at bounding box center [401, 158] width 65 height 142
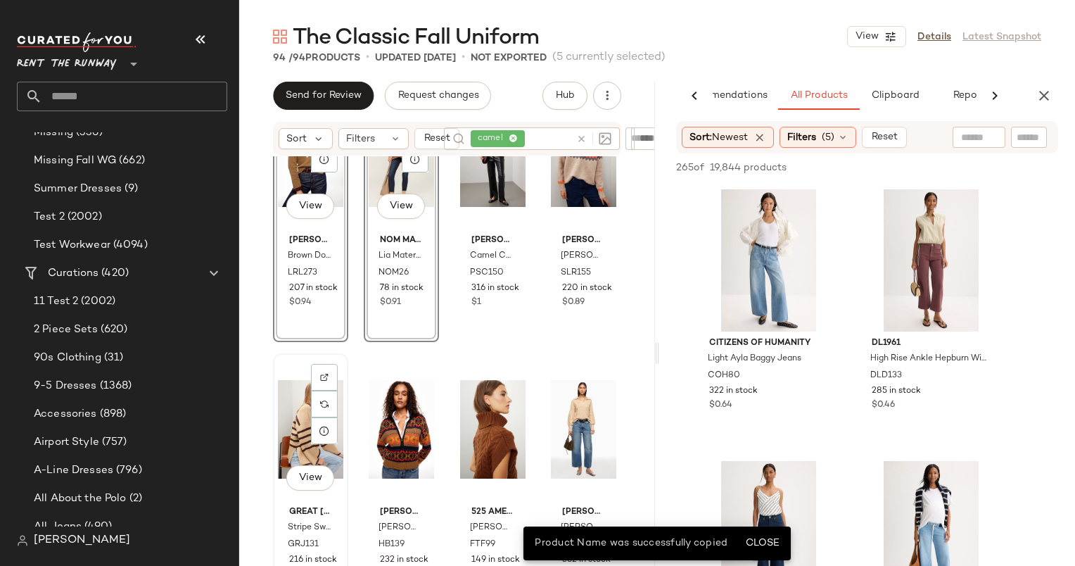
click at [298, 402] on div "View" at bounding box center [310, 429] width 65 height 142
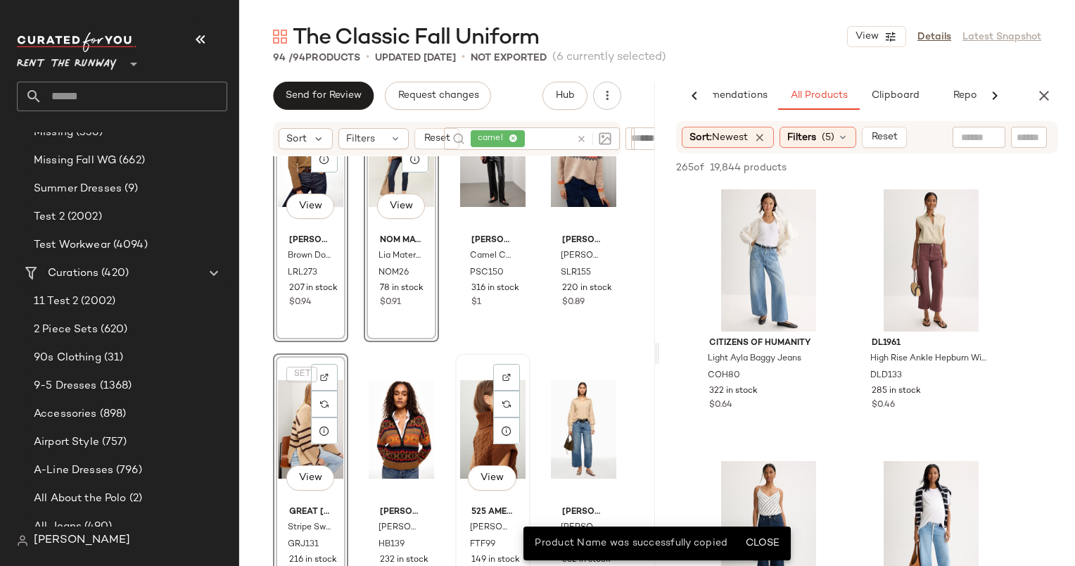
scroll to position [537, 0]
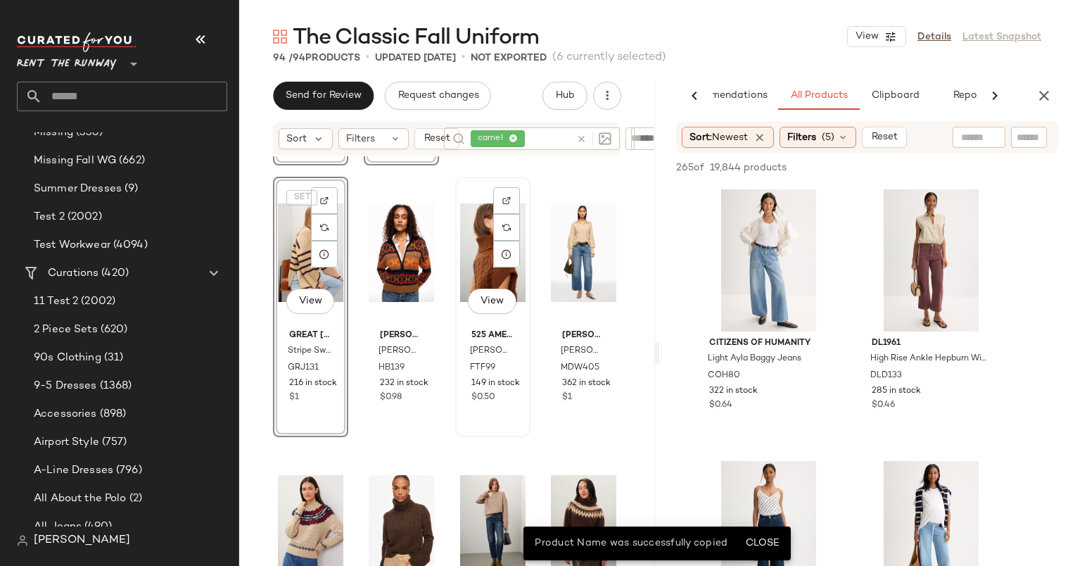
click at [469, 265] on div "View" at bounding box center [492, 253] width 65 height 142
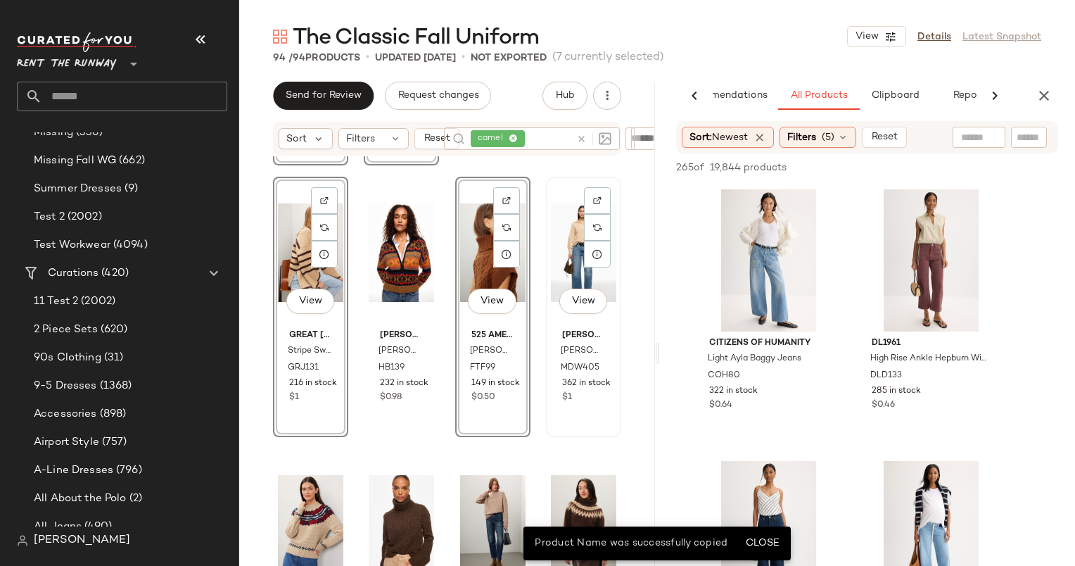
click at [563, 232] on div "View" at bounding box center [583, 253] width 65 height 142
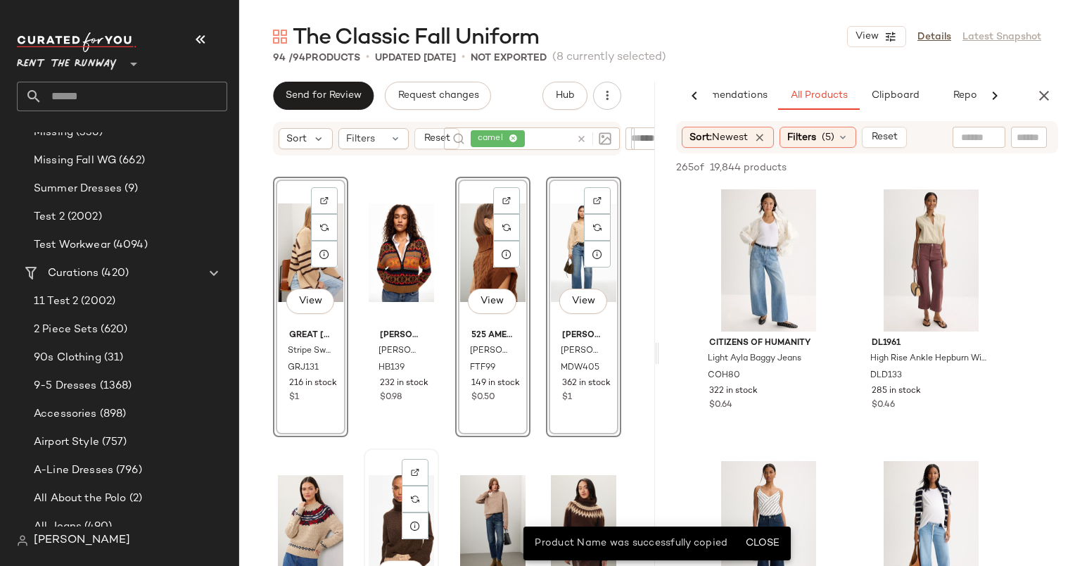
scroll to position [860, 0]
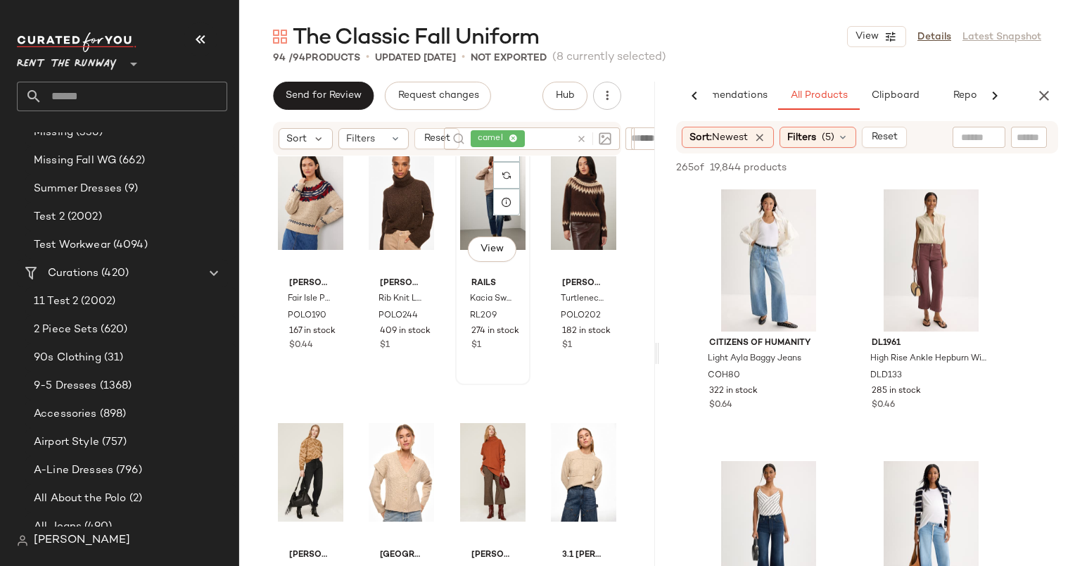
click at [473, 208] on div "View" at bounding box center [492, 200] width 65 height 142
click at [571, 461] on div "View" at bounding box center [583, 472] width 65 height 142
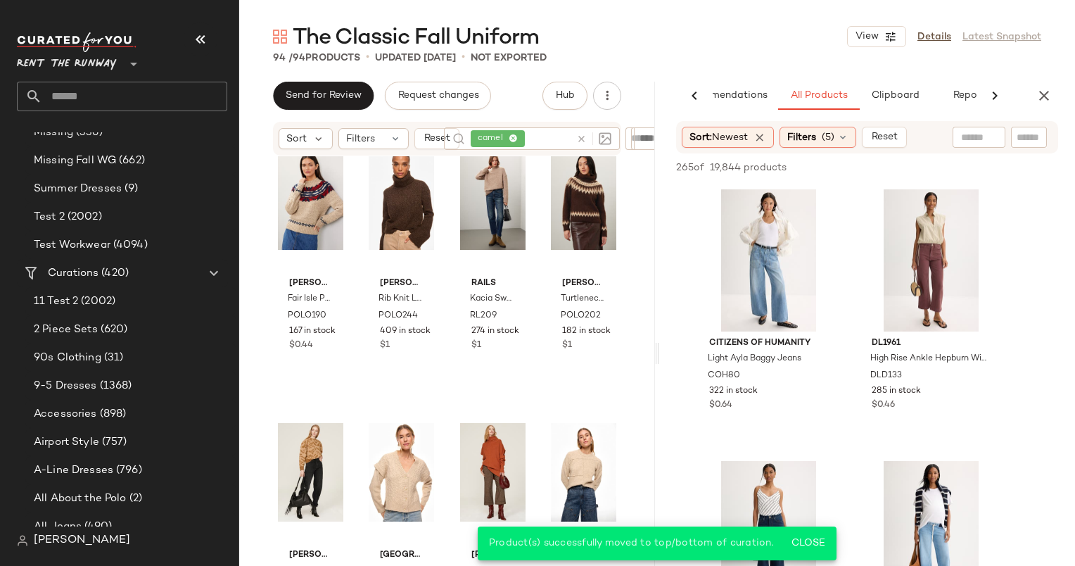
click at [585, 144] on icon at bounding box center [581, 139] width 11 height 11
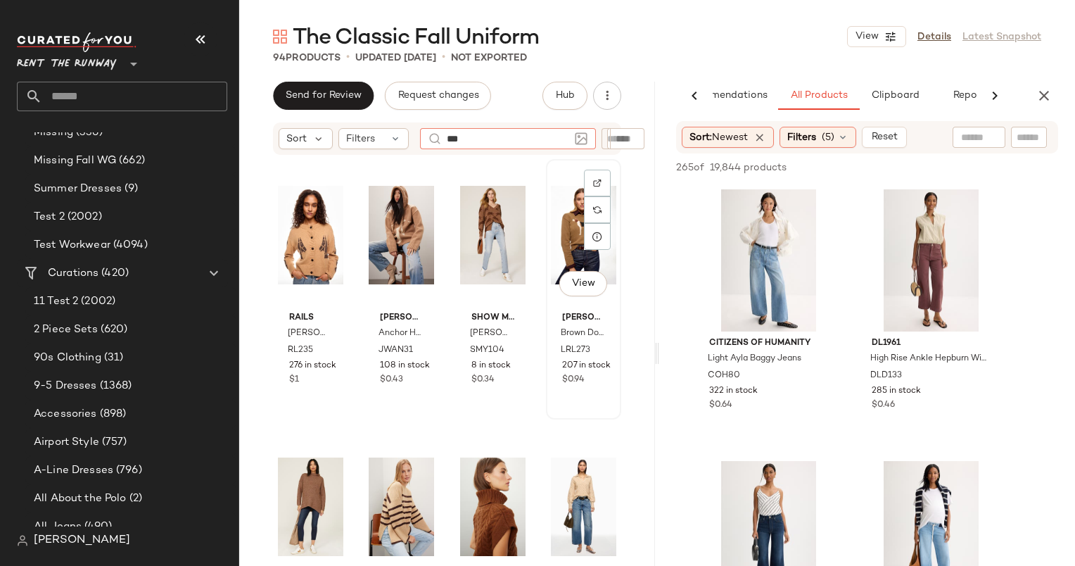
type input "****"
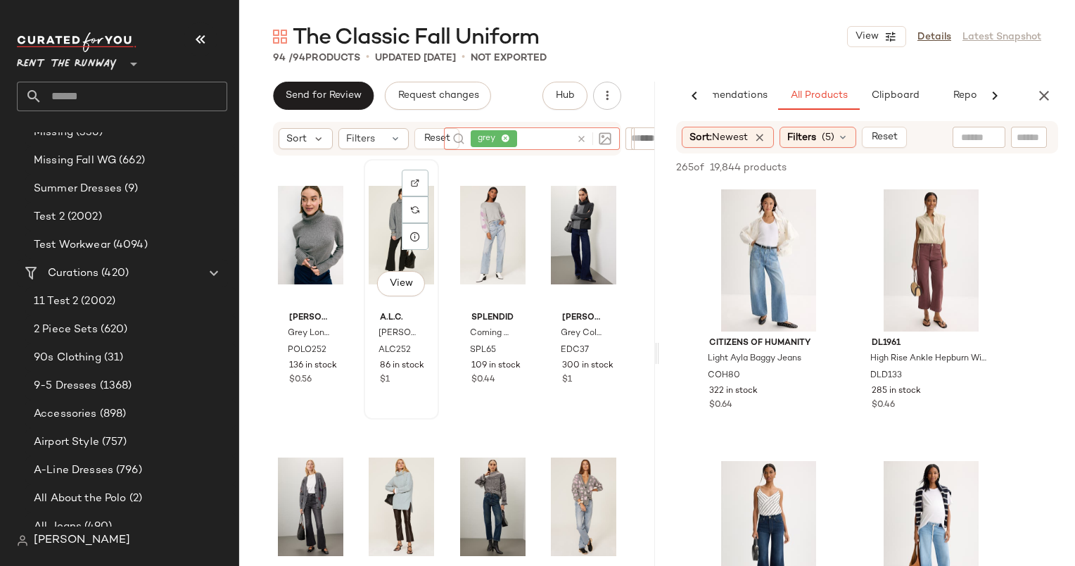
scroll to position [110, 0]
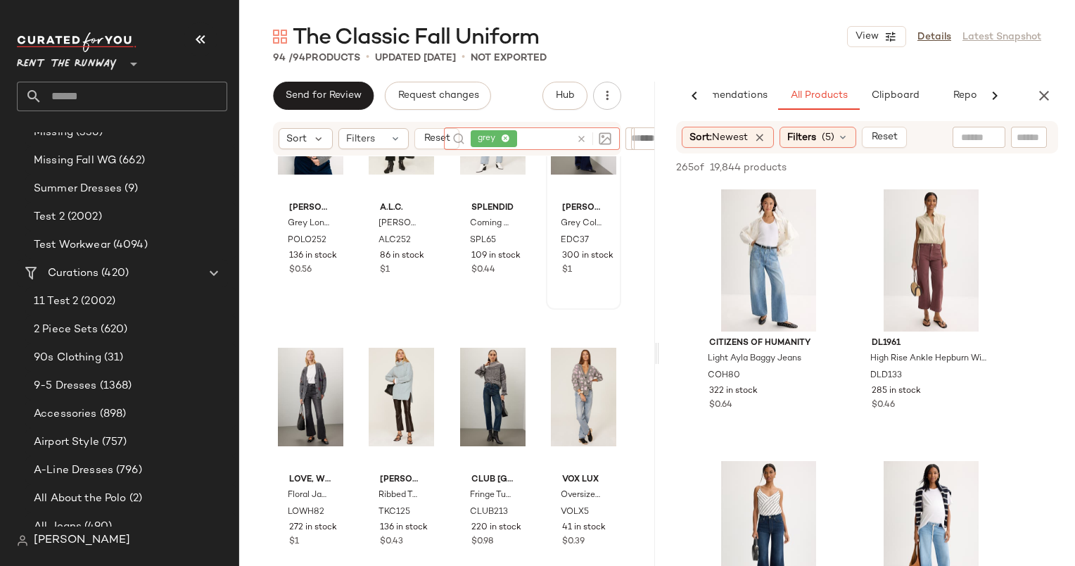
click at [585, 290] on div "Eudon Choi x RTR Grey Colorblock Sweater EDC37 300 in stock $1" at bounding box center [583, 179] width 72 height 257
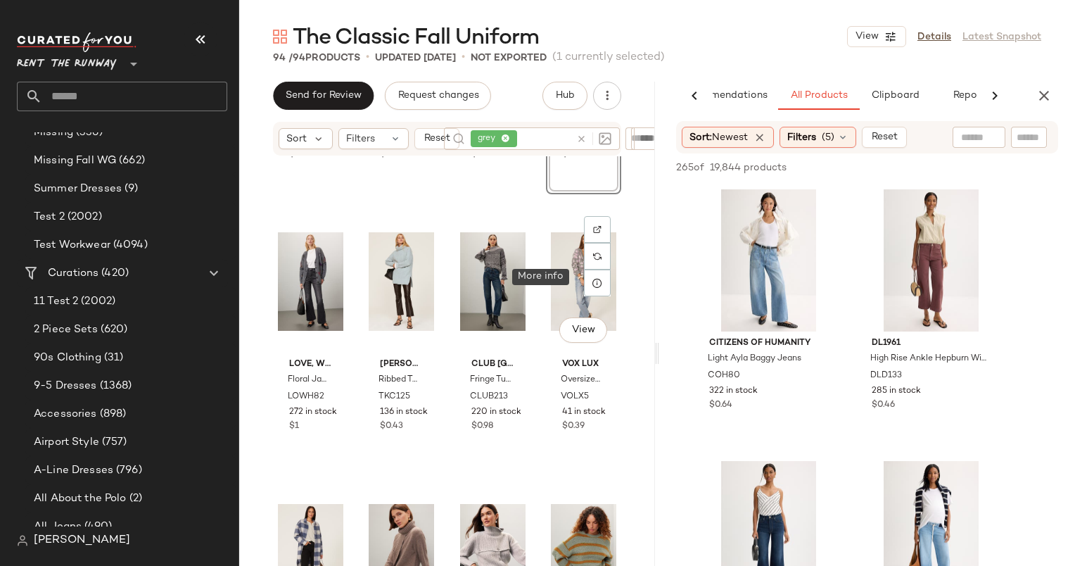
scroll to position [233, 0]
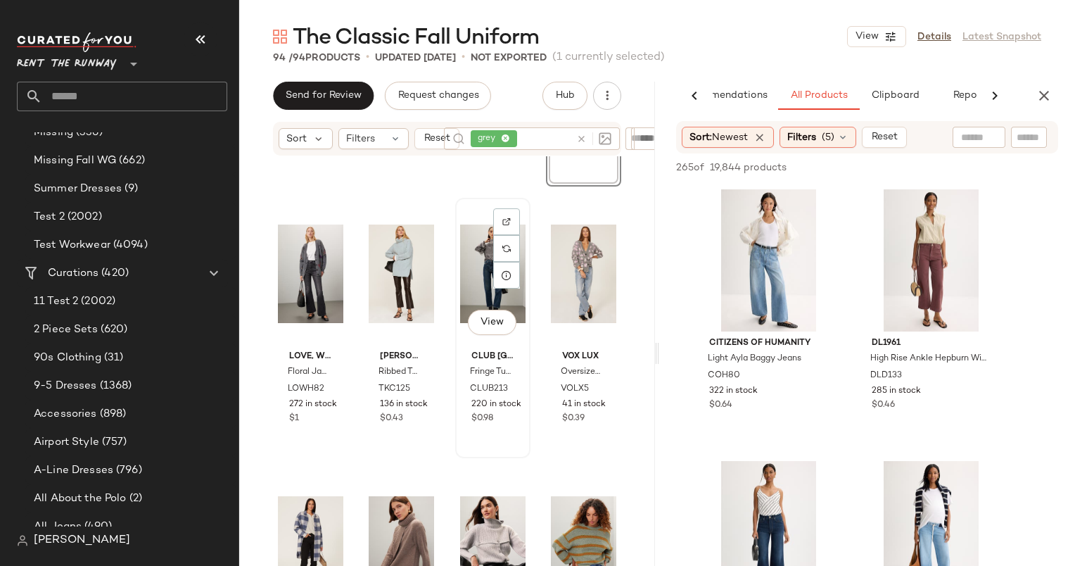
click at [480, 255] on div "View" at bounding box center [492, 274] width 65 height 142
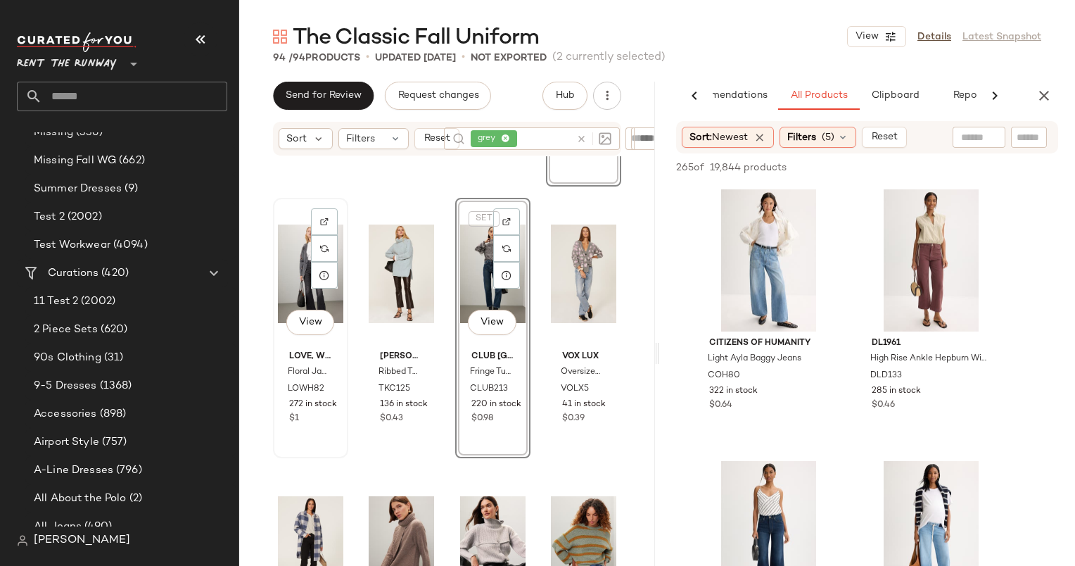
click at [288, 250] on div "View" at bounding box center [310, 274] width 65 height 142
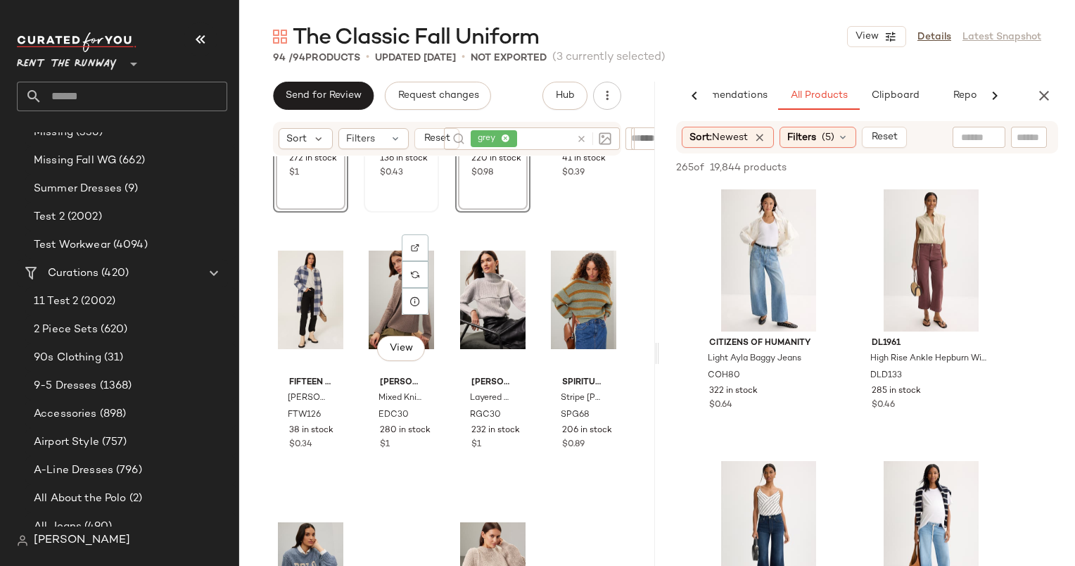
scroll to position [492, 0]
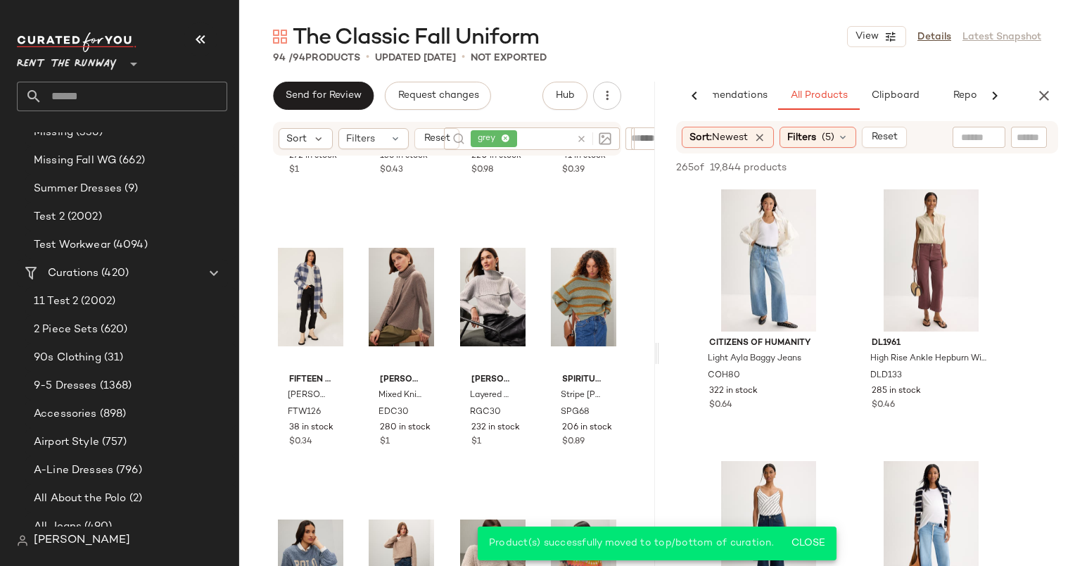
click at [582, 139] on icon at bounding box center [581, 139] width 11 height 11
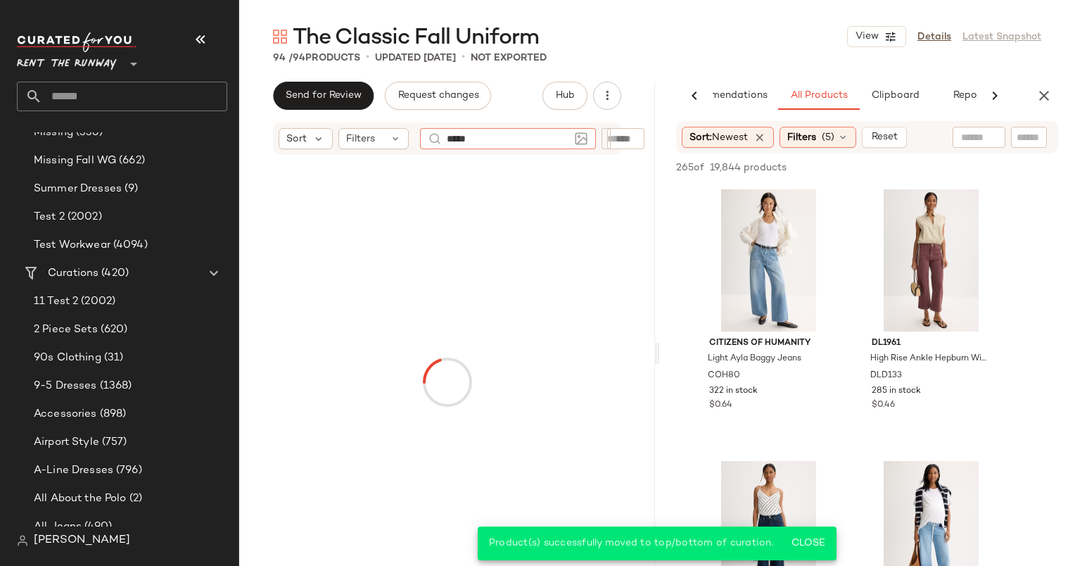
type input "******"
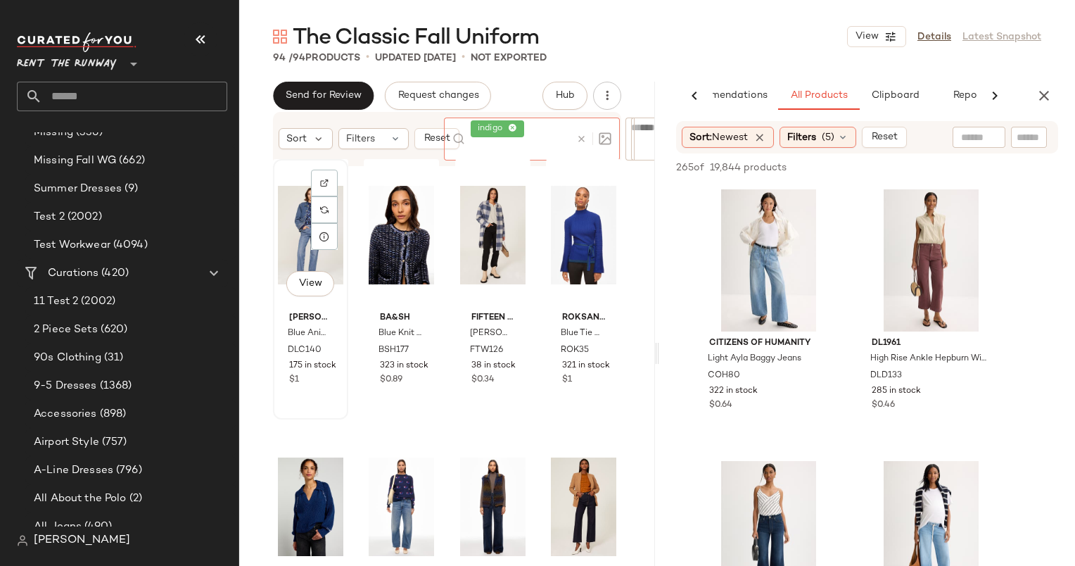
click at [296, 224] on div "View" at bounding box center [310, 235] width 65 height 142
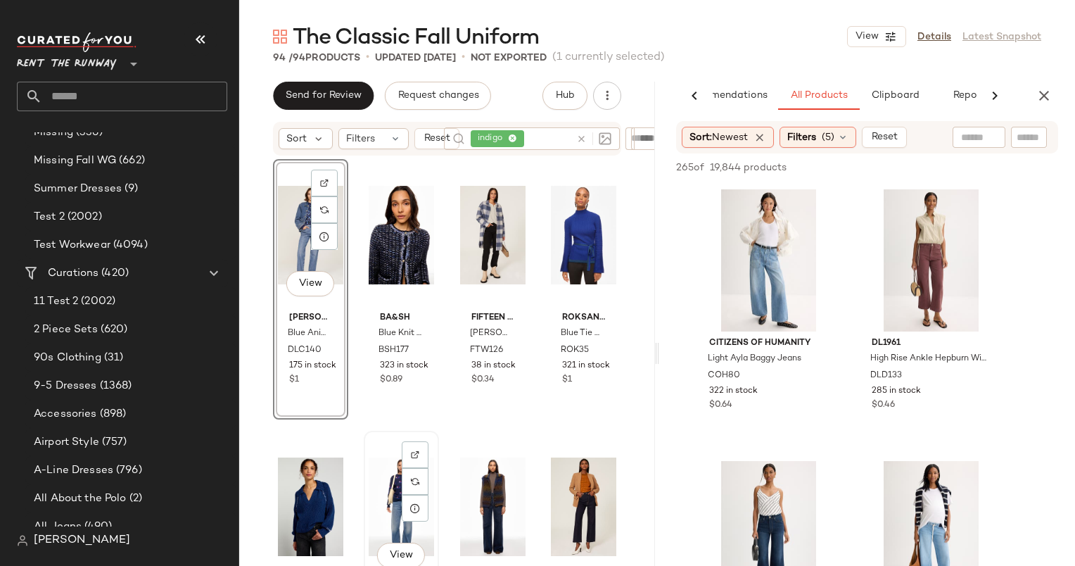
click at [378, 476] on div "View" at bounding box center [401, 506] width 65 height 142
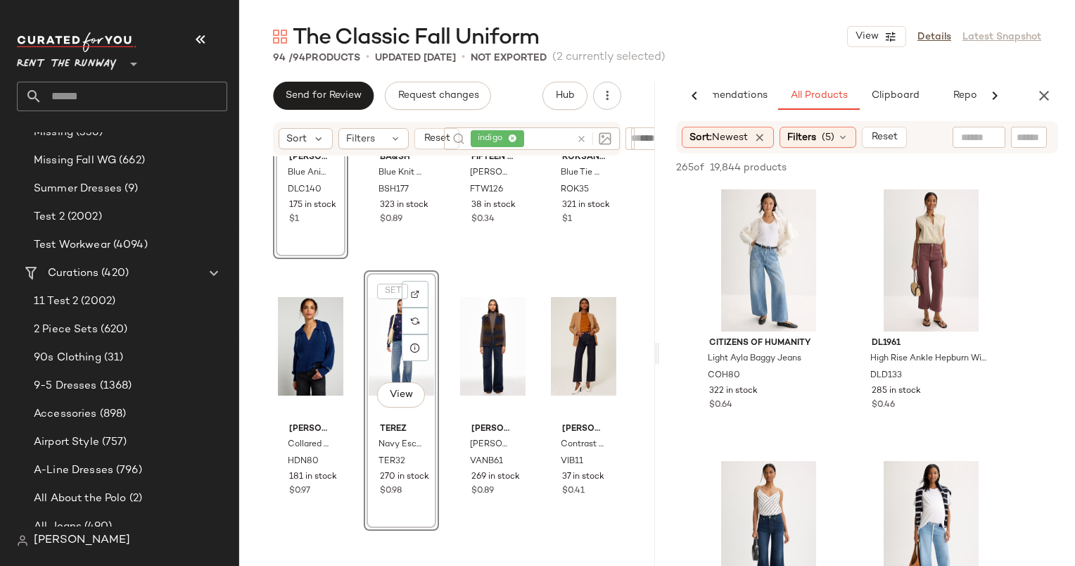
scroll to position [160, 0]
click at [461, 310] on div "View" at bounding box center [492, 346] width 65 height 142
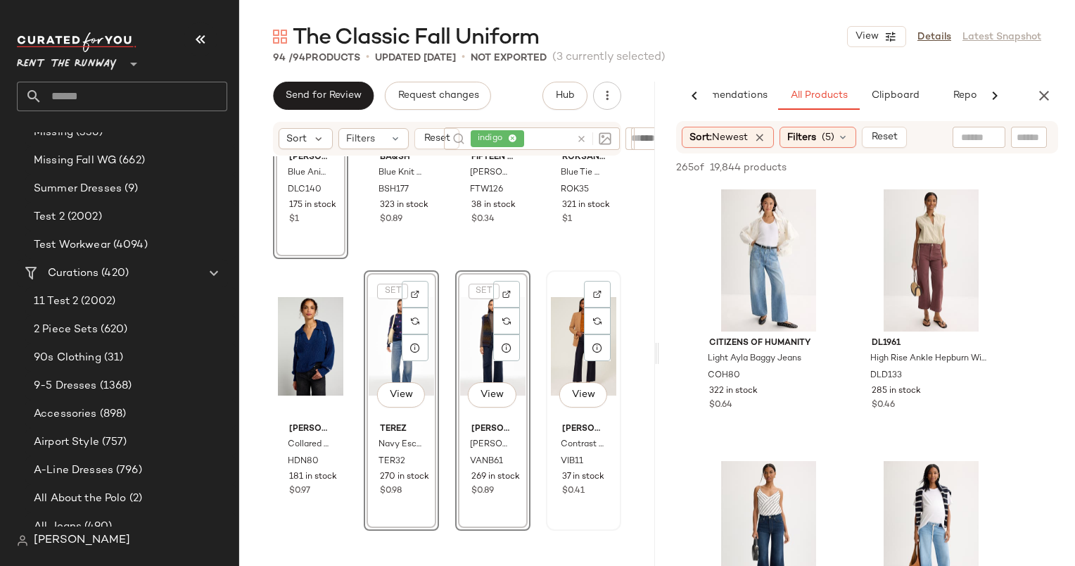
click at [561, 321] on div "View" at bounding box center [583, 346] width 65 height 142
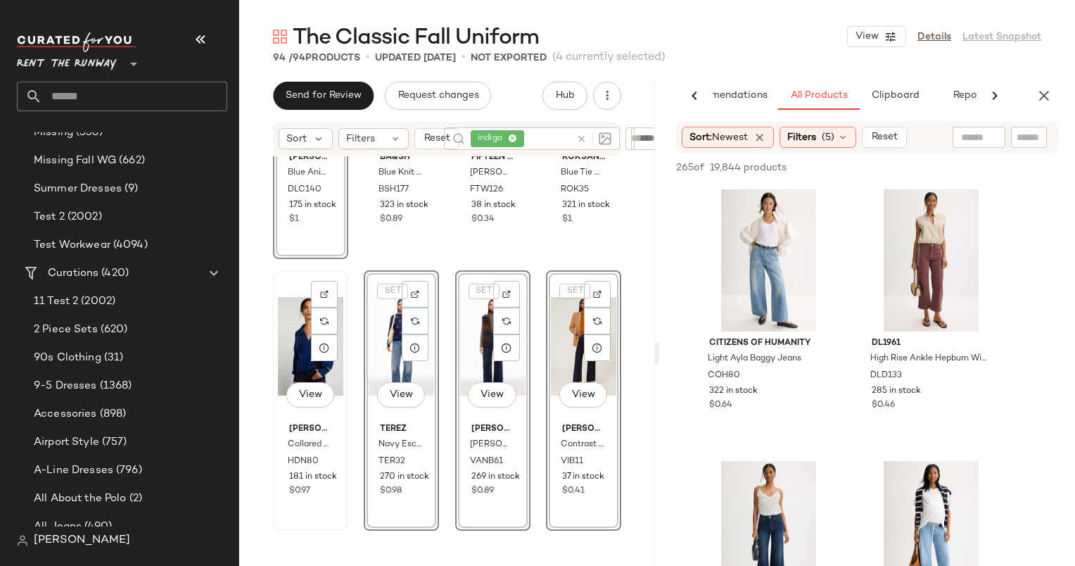
click at [298, 337] on div "View" at bounding box center [310, 346] width 65 height 142
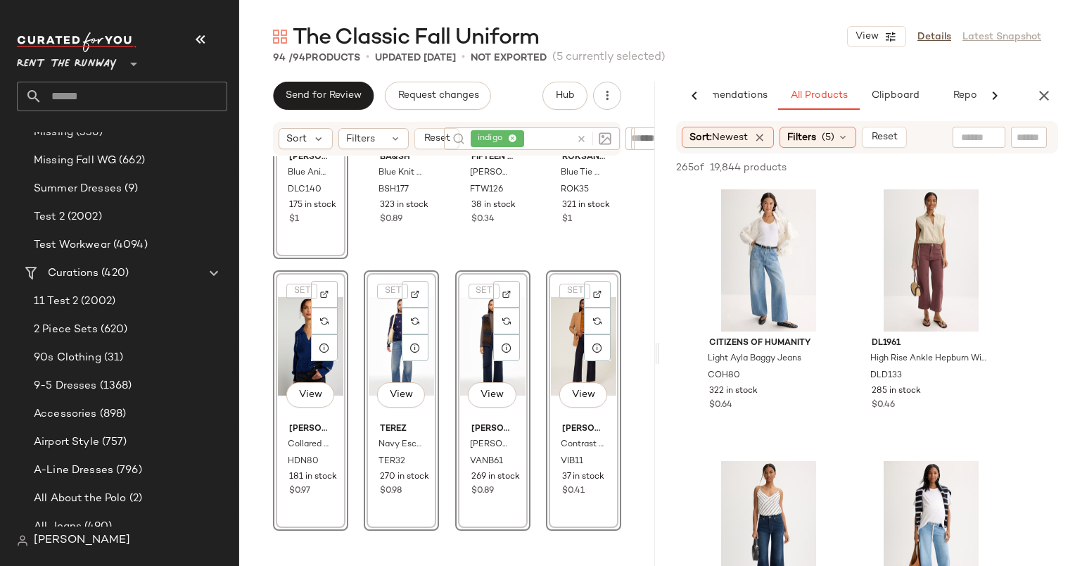
scroll to position [561, 0]
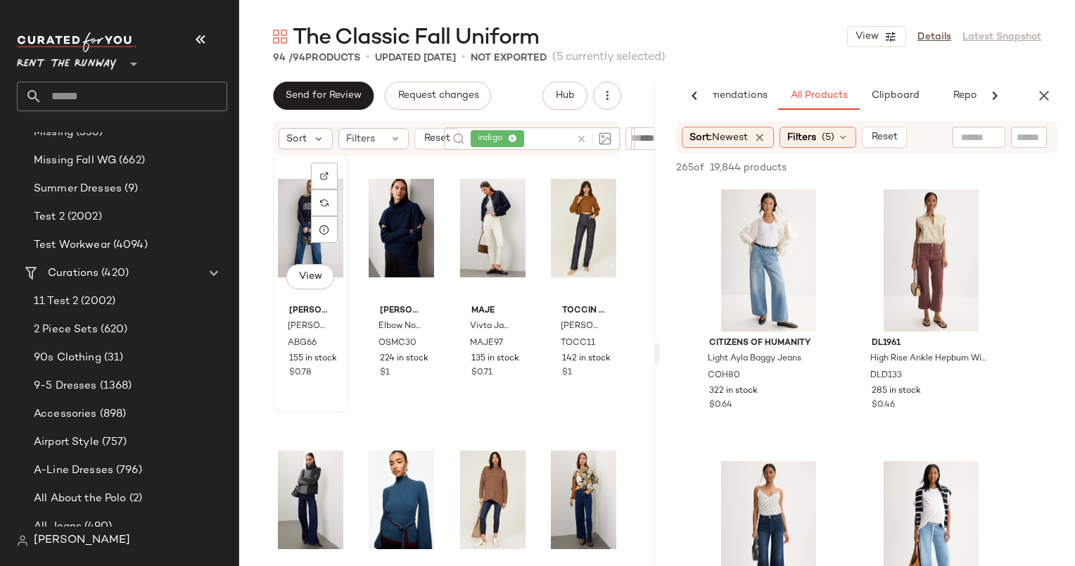
click at [292, 238] on div "View" at bounding box center [310, 228] width 65 height 142
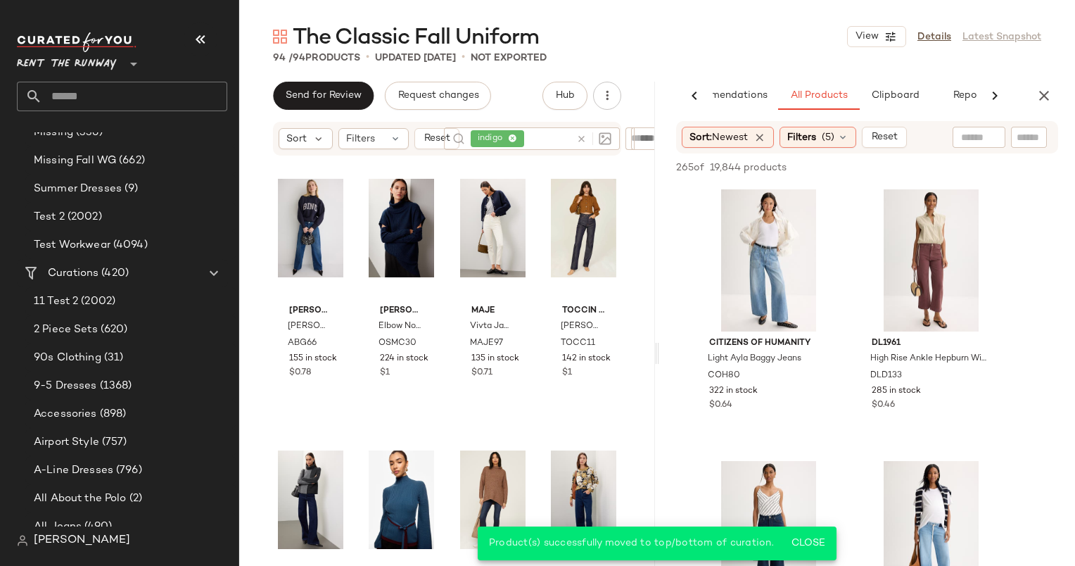
click at [582, 137] on icon at bounding box center [581, 139] width 11 height 11
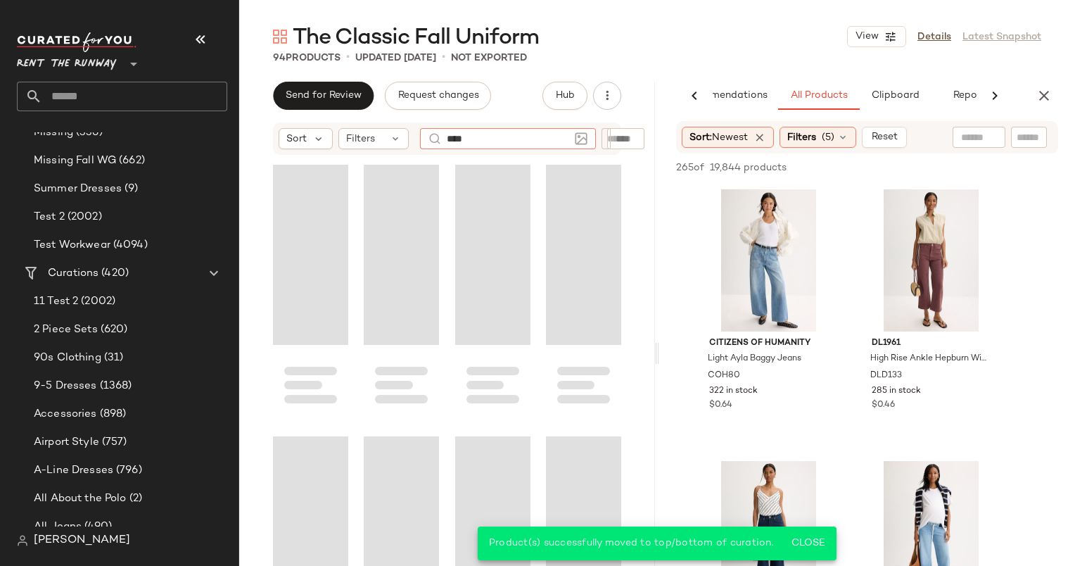
type input "*****"
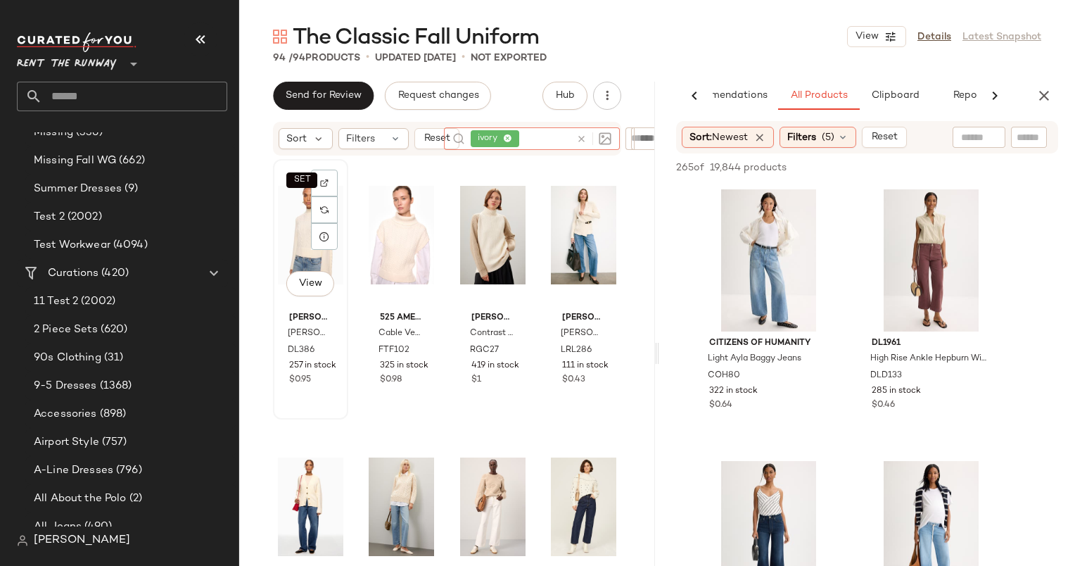
click at [299, 232] on div "SET View" at bounding box center [310, 235] width 65 height 142
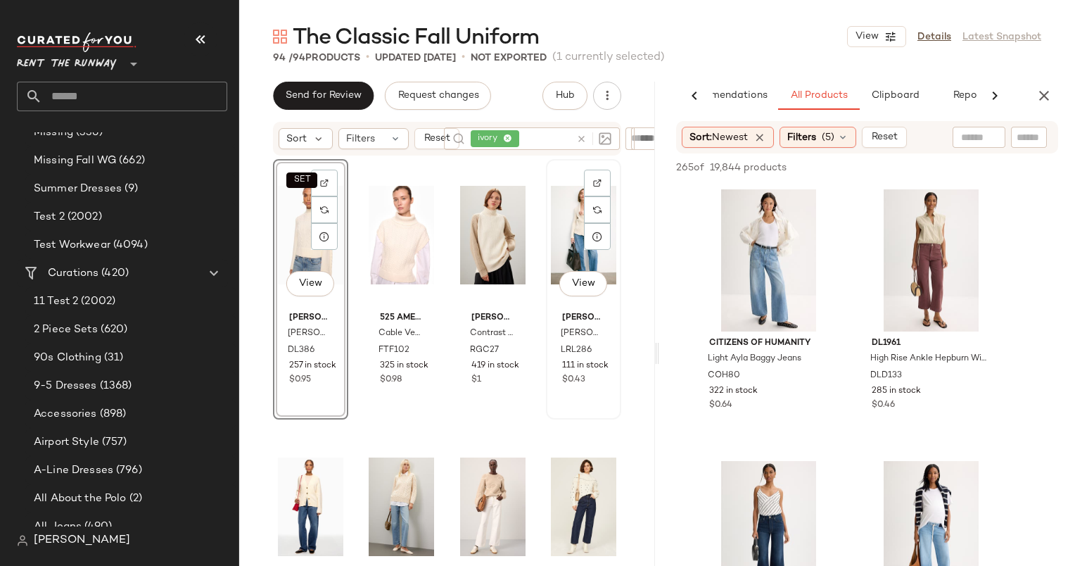
click at [571, 213] on div "View" at bounding box center [583, 235] width 65 height 142
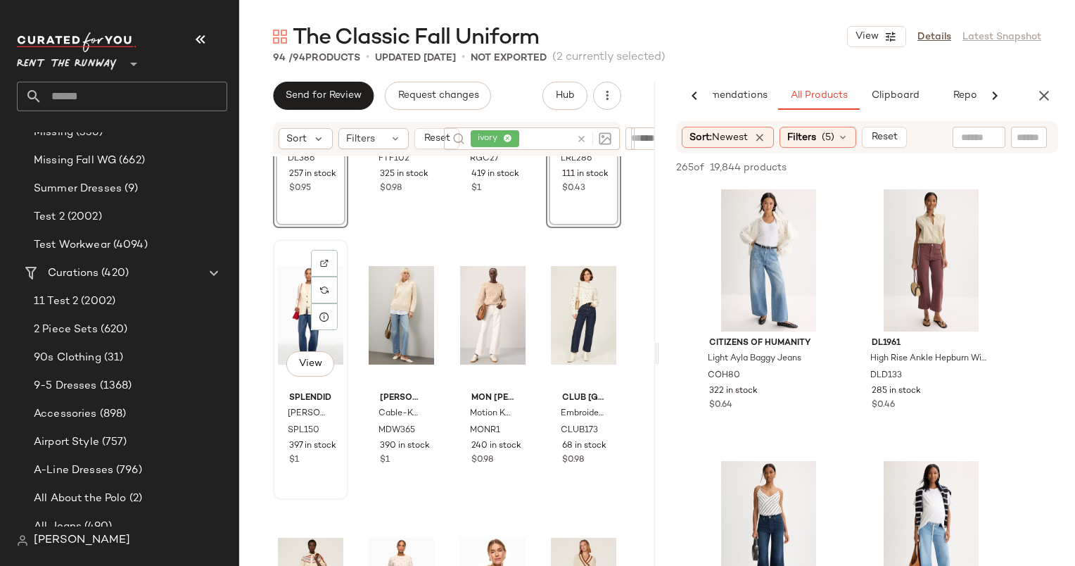
click at [304, 319] on div "View" at bounding box center [310, 315] width 65 height 142
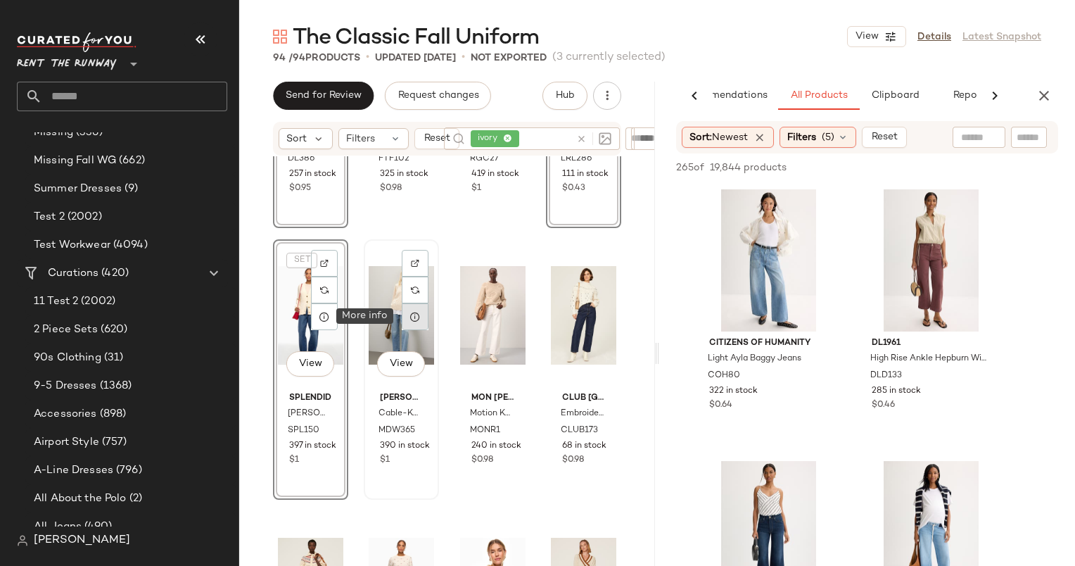
click at [403, 326] on div at bounding box center [415, 316] width 27 height 27
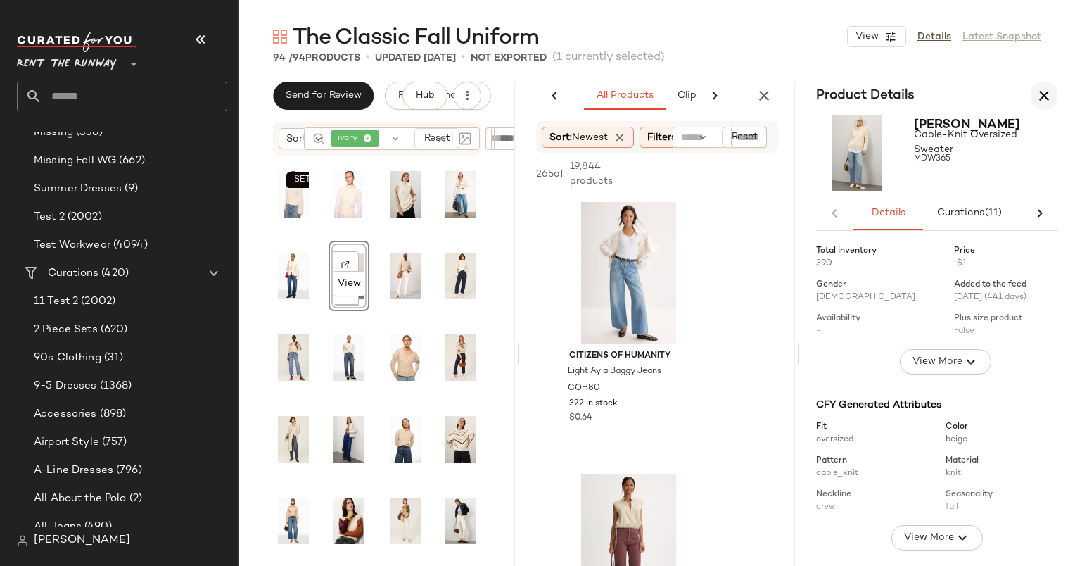
click at [1046, 88] on icon "button" at bounding box center [1044, 95] width 17 height 17
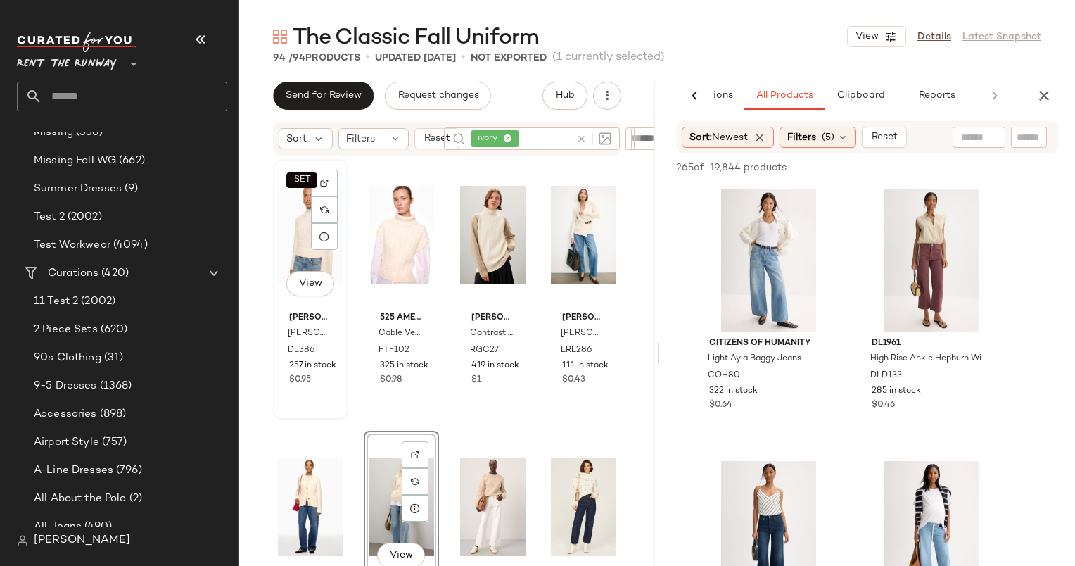
click at [305, 240] on div "SET View" at bounding box center [310, 235] width 65 height 142
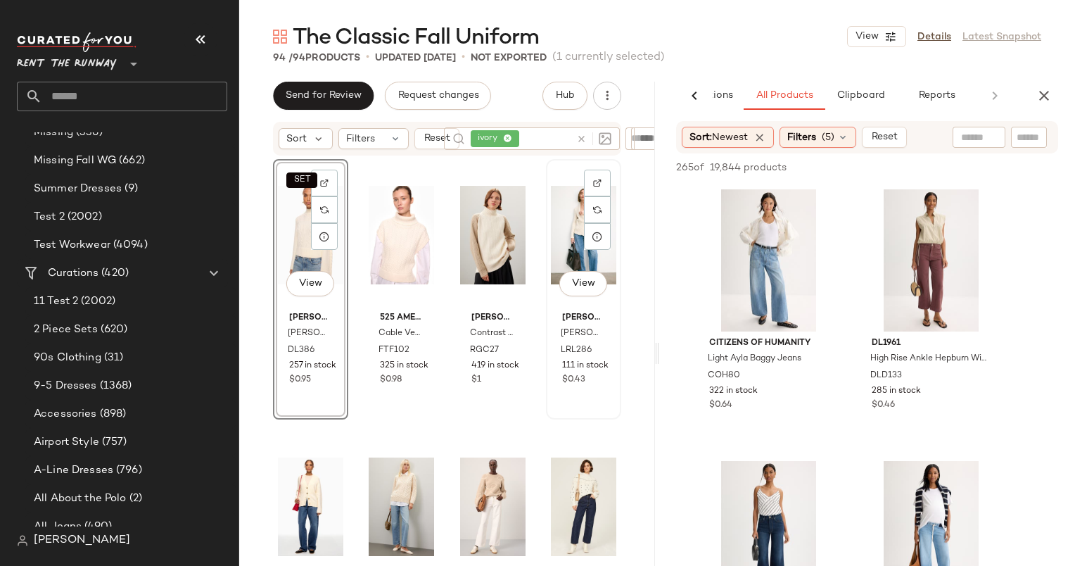
click at [554, 219] on div "View" at bounding box center [583, 235] width 65 height 142
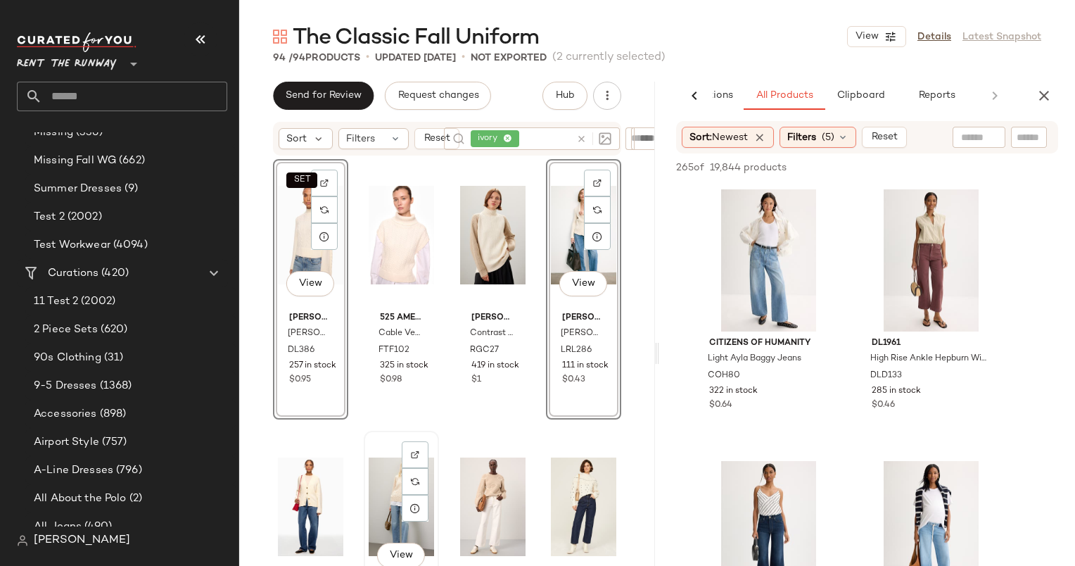
click at [377, 485] on div "View" at bounding box center [401, 506] width 65 height 142
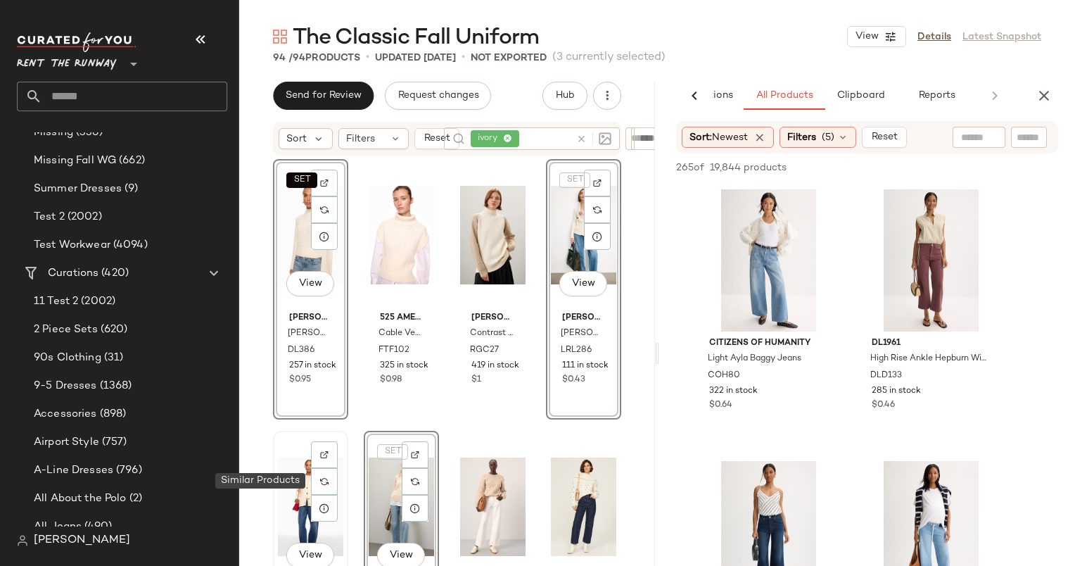
click at [312, 485] on div at bounding box center [324, 481] width 27 height 27
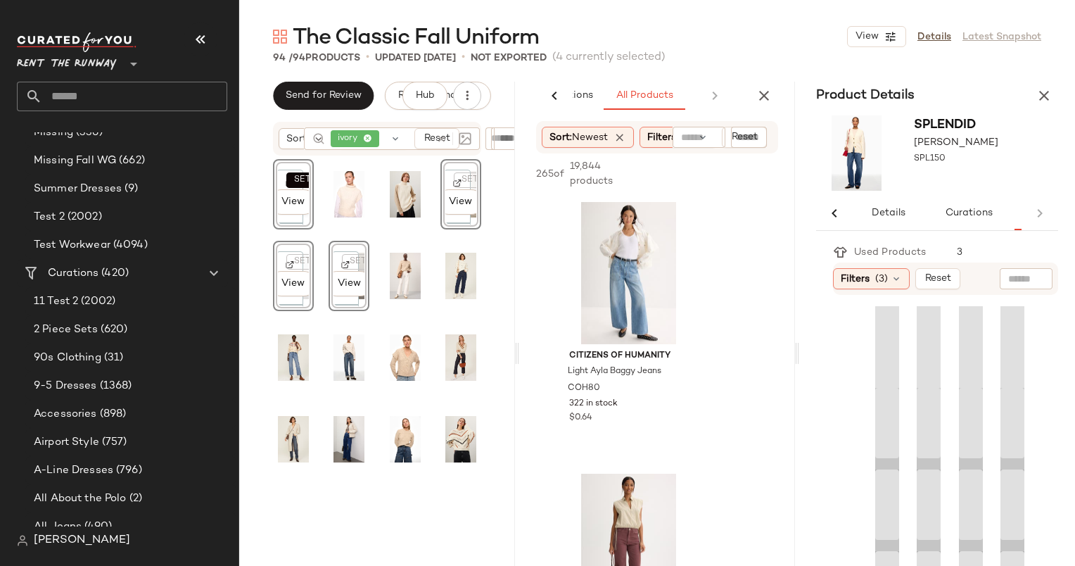
scroll to position [0, 91]
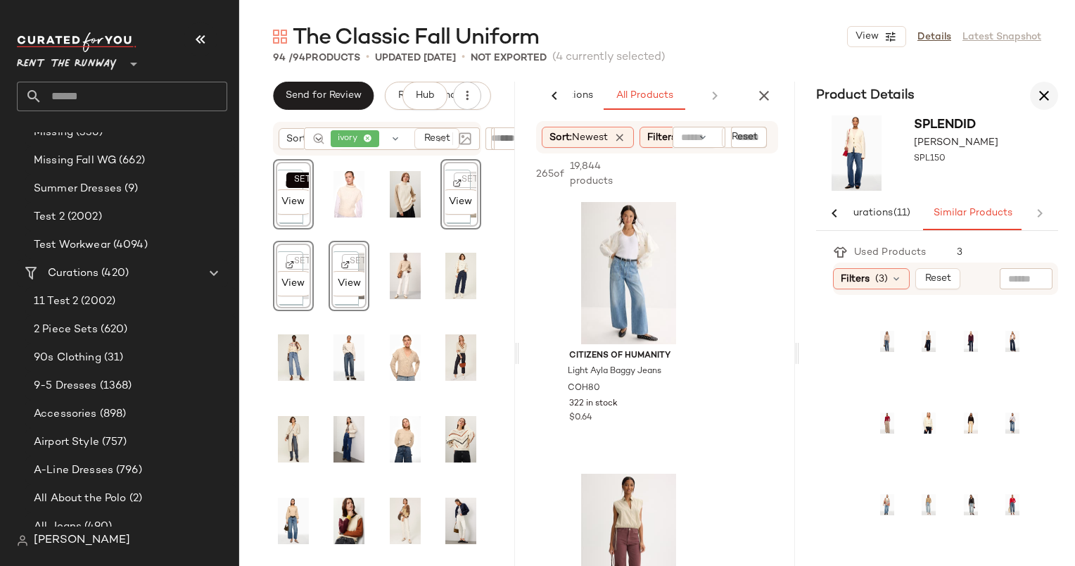
click at [1048, 86] on button "button" at bounding box center [1044, 96] width 28 height 28
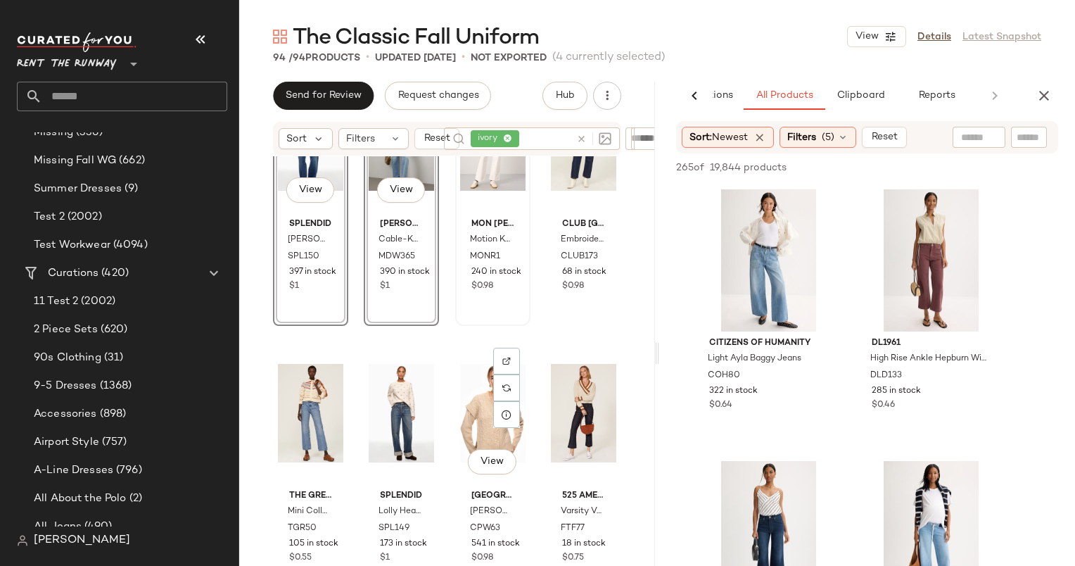
scroll to position [348, 0]
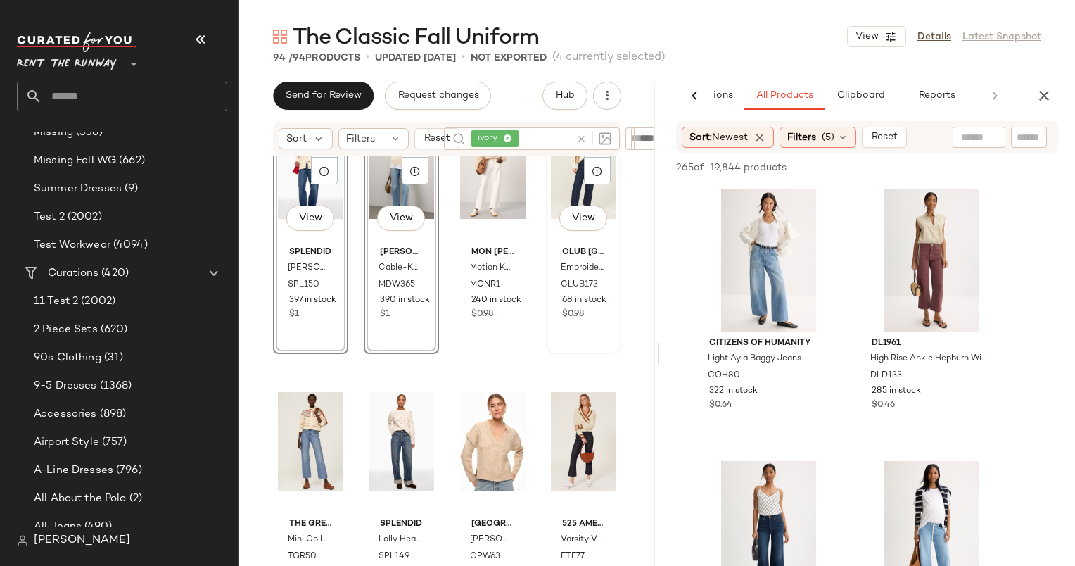
click at [551, 179] on div "View" at bounding box center [583, 169] width 65 height 142
click at [383, 416] on div "View" at bounding box center [401, 441] width 65 height 142
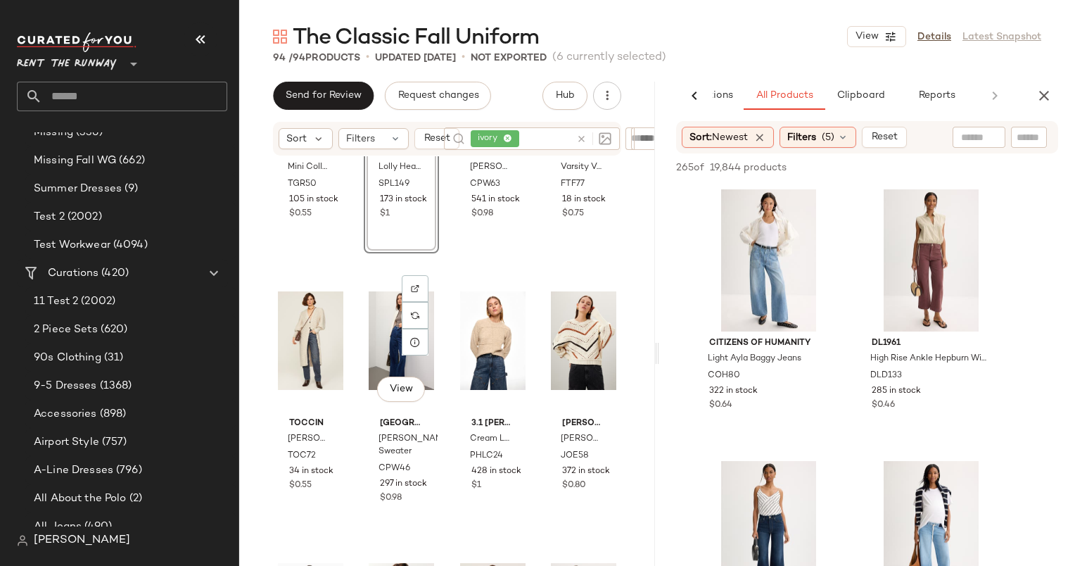
scroll to position [741, 0]
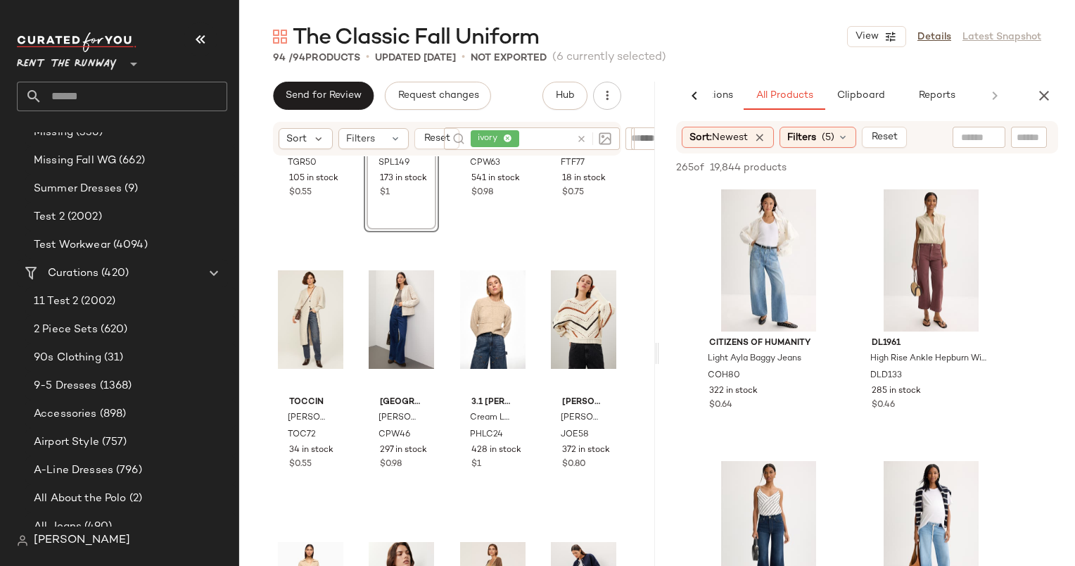
click at [421, 211] on div "SET View Splendid Lolly Hearts Sweater SPL149 173 in stock $1" at bounding box center [401, 102] width 75 height 260
click at [475, 319] on div "View" at bounding box center [492, 319] width 65 height 142
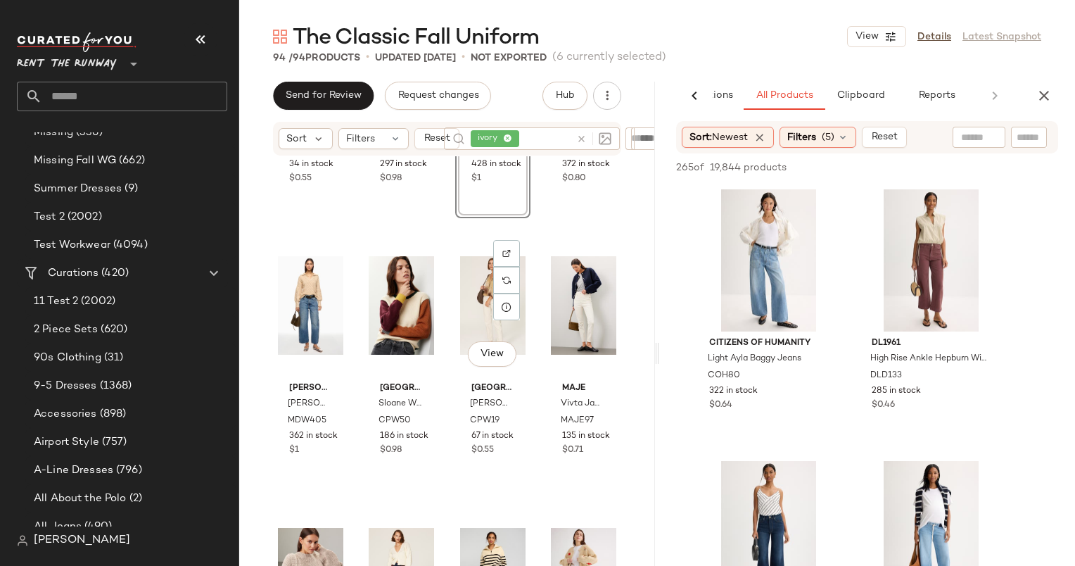
scroll to position [1027, 0]
click at [591, 211] on div "View Joe's Jeans Ruth Sweater JOE58 372 in stock $0.80" at bounding box center [583, 87] width 72 height 257
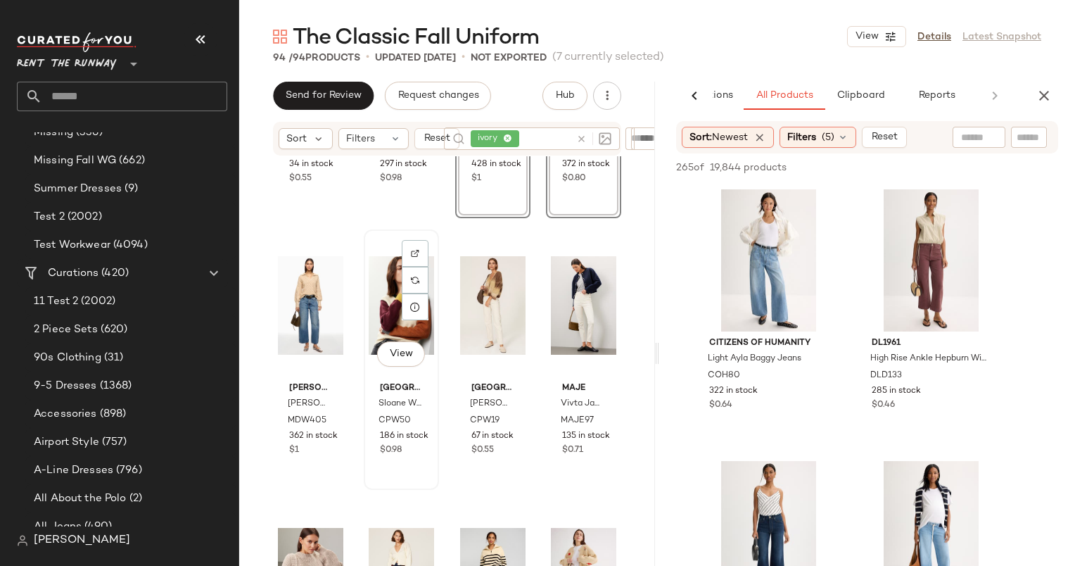
click at [393, 312] on div "View" at bounding box center [401, 305] width 65 height 142
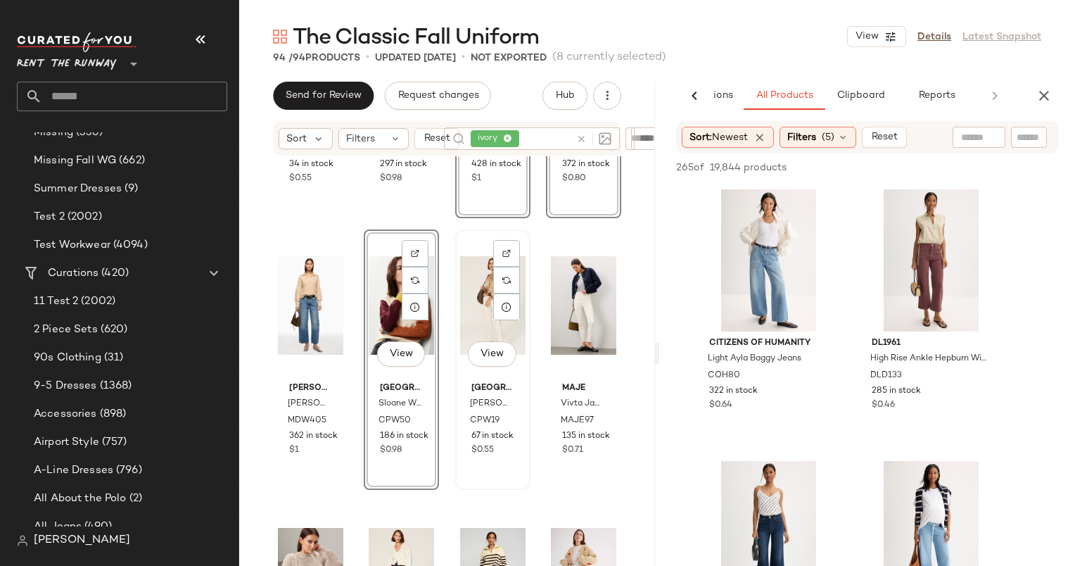
click at [470, 312] on div "View" at bounding box center [492, 305] width 65 height 142
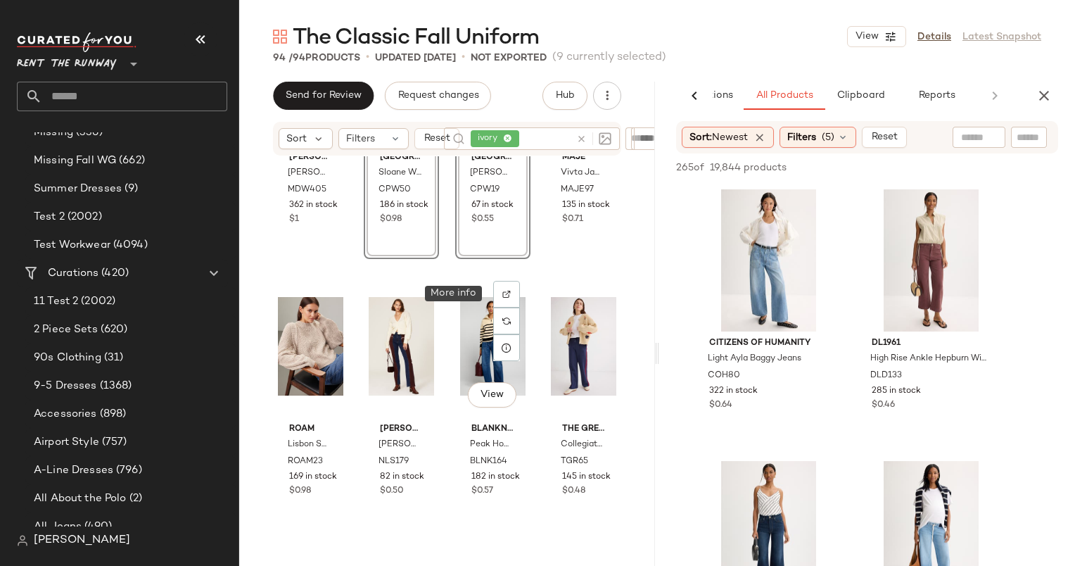
scroll to position [1487, 0]
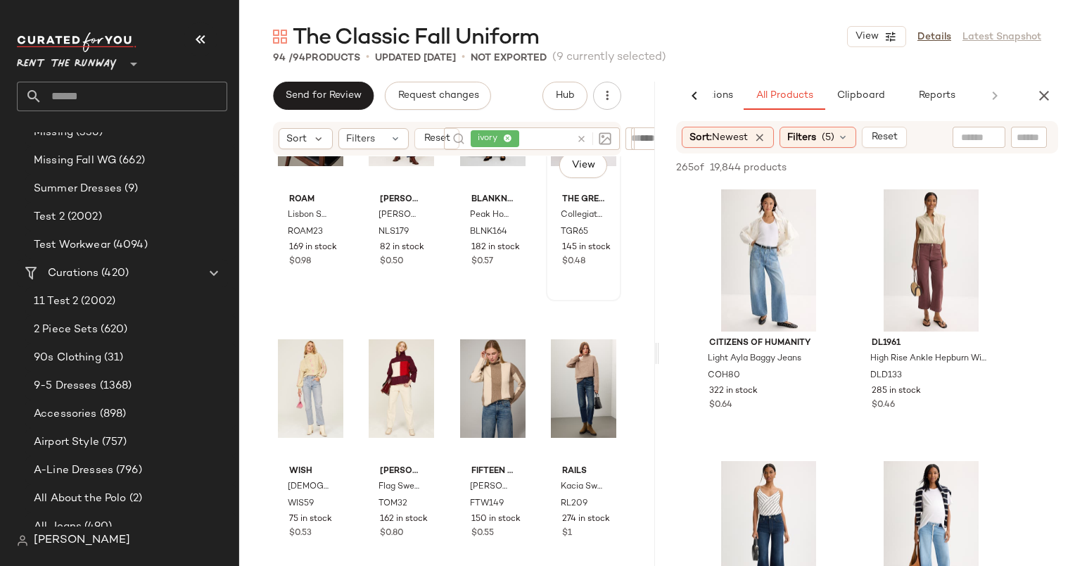
click at [591, 278] on div "View The Great. Collegiate Cardigan TGR65 145 in stock $0.48" at bounding box center [583, 170] width 72 height 257
click at [305, 386] on div "View" at bounding box center [310, 388] width 65 height 142
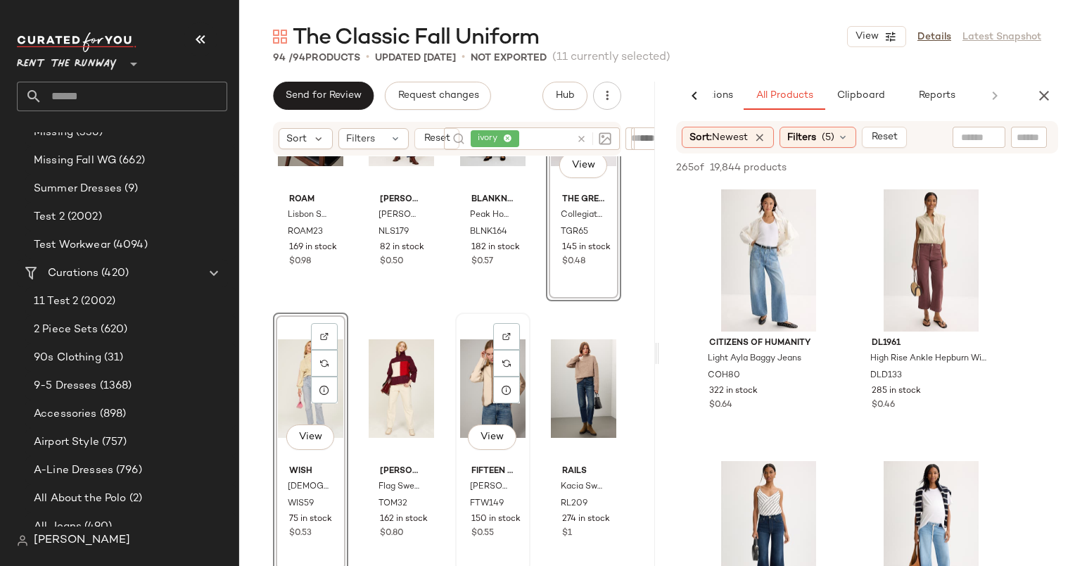
click at [481, 378] on div "View" at bounding box center [492, 388] width 65 height 142
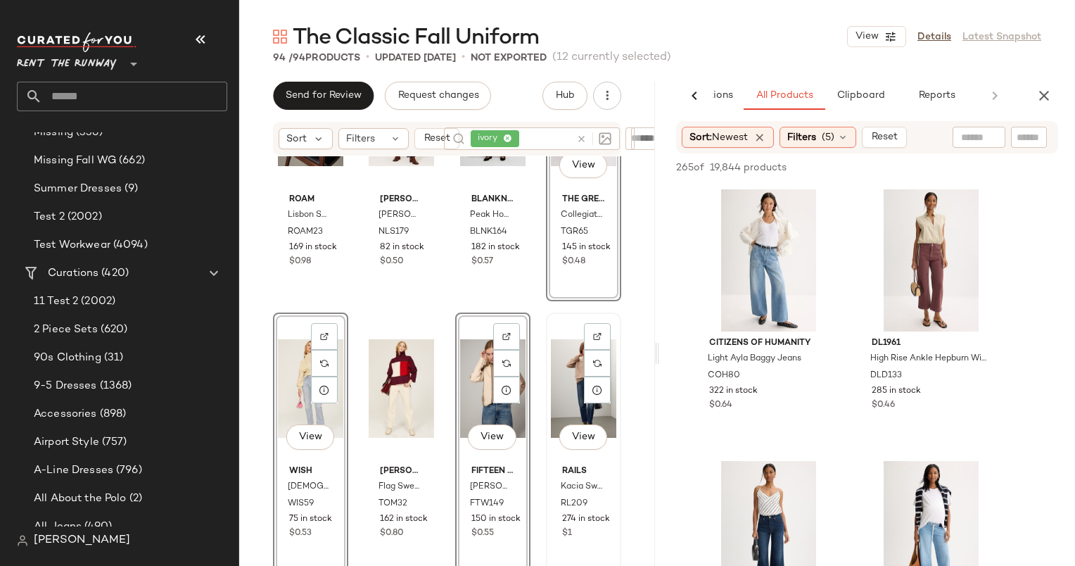
click at [556, 388] on div "View" at bounding box center [583, 388] width 65 height 142
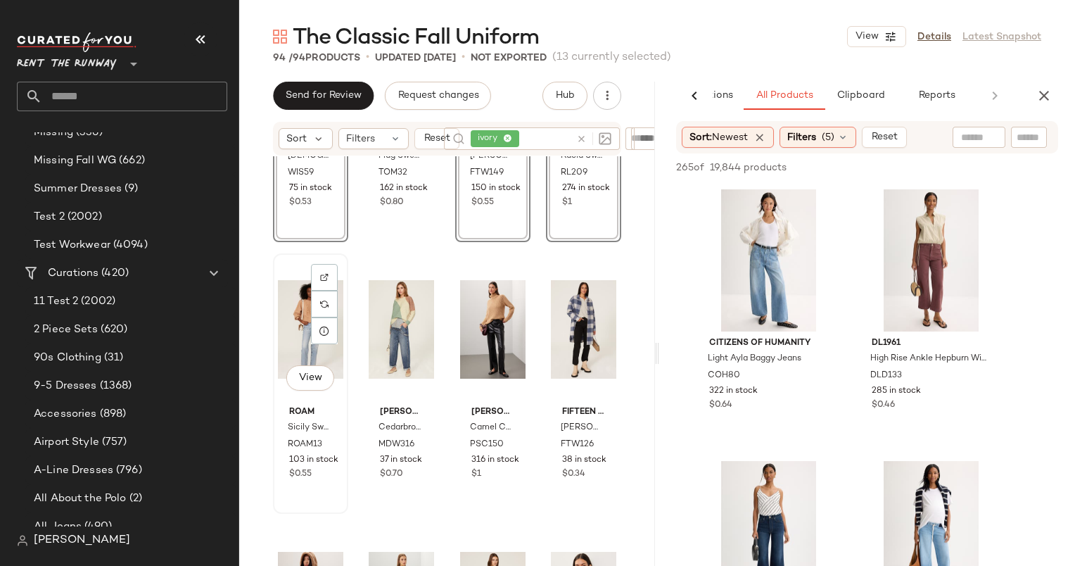
click at [298, 325] on div "View" at bounding box center [310, 329] width 65 height 142
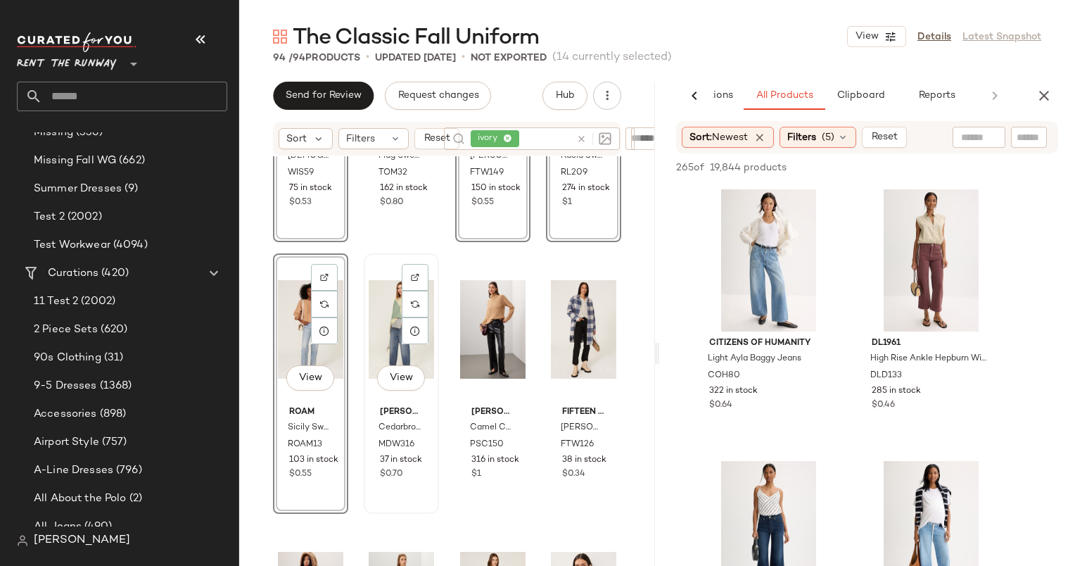
click at [396, 332] on div "View" at bounding box center [401, 329] width 65 height 142
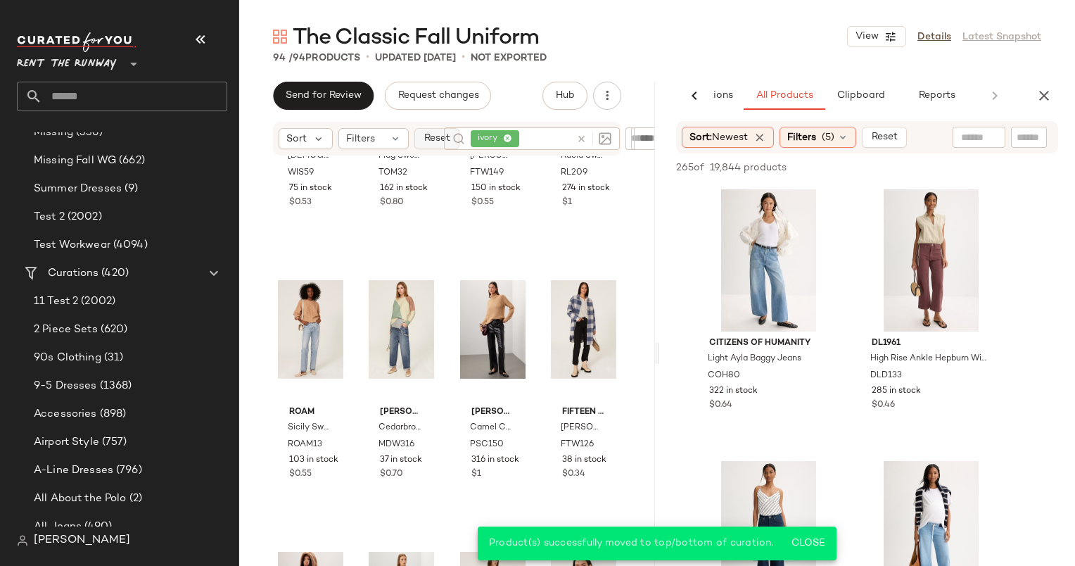
click at [434, 129] on button "Reset" at bounding box center [436, 138] width 45 height 21
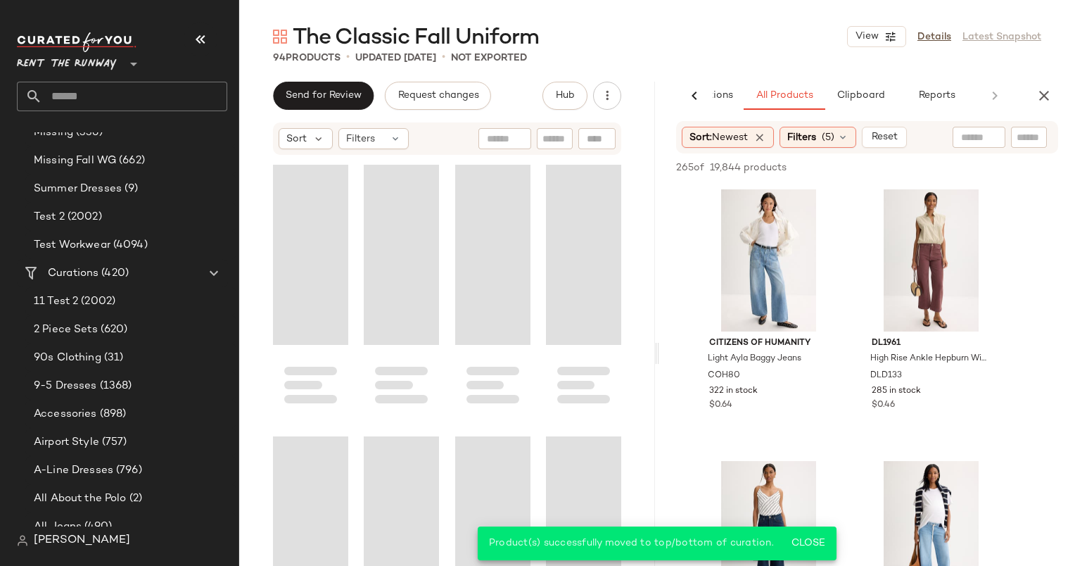
scroll to position [826, 0]
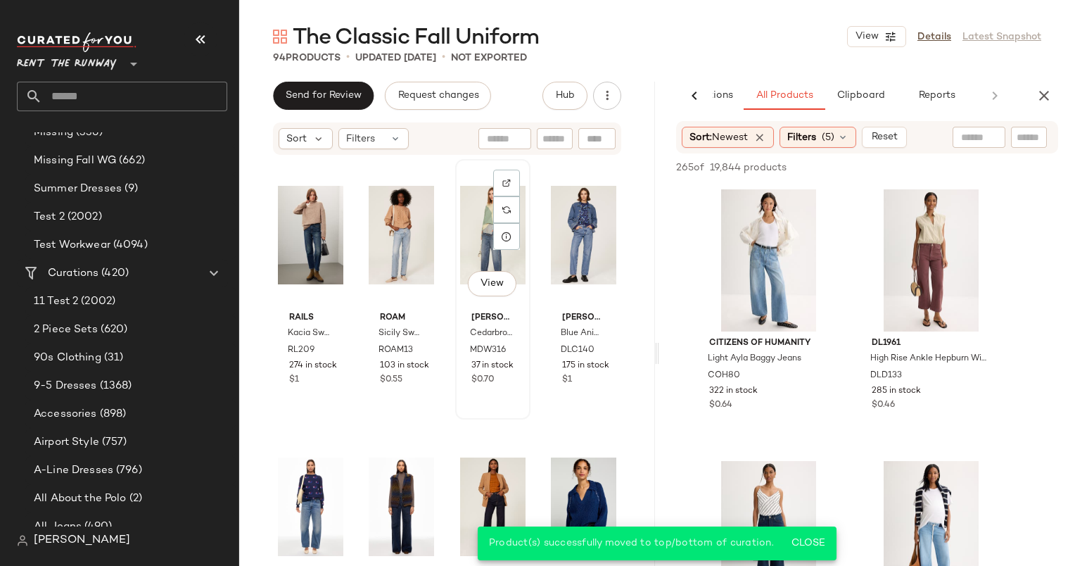
click at [465, 250] on div "View" at bounding box center [492, 235] width 65 height 142
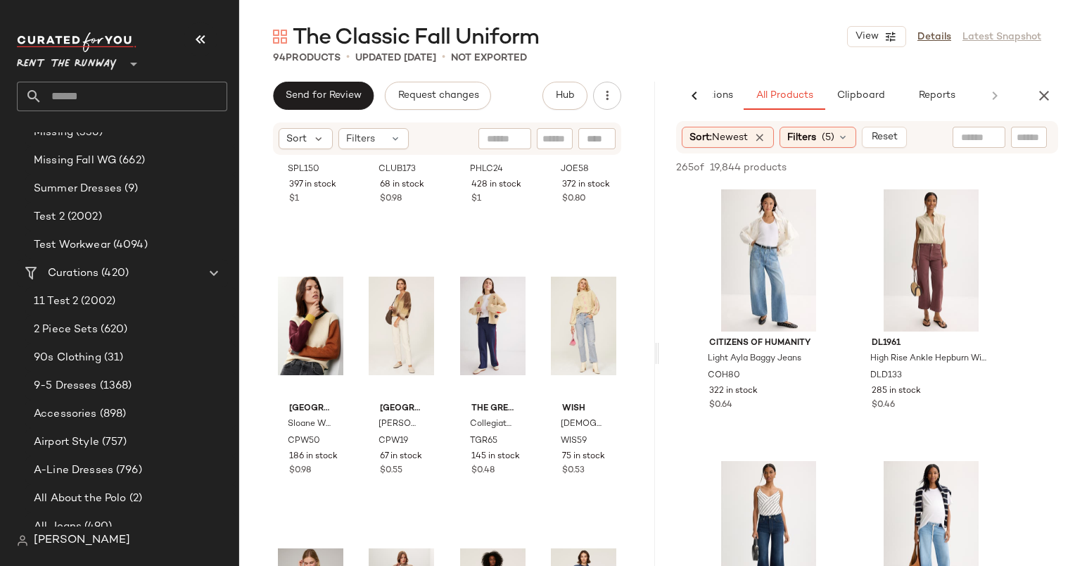
scroll to position [0, 0]
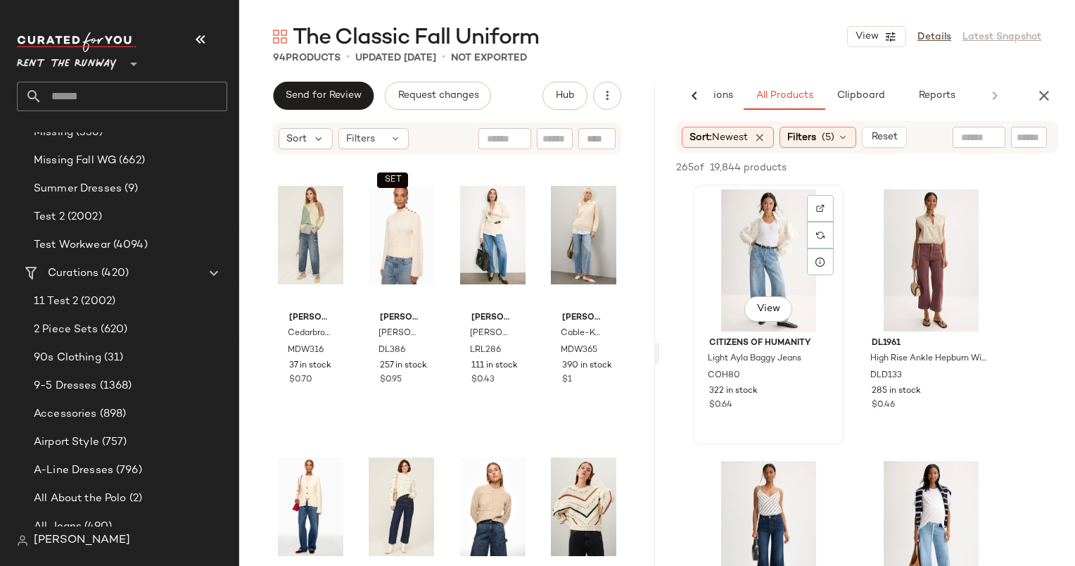
click at [779, 246] on div "View" at bounding box center [768, 260] width 141 height 142
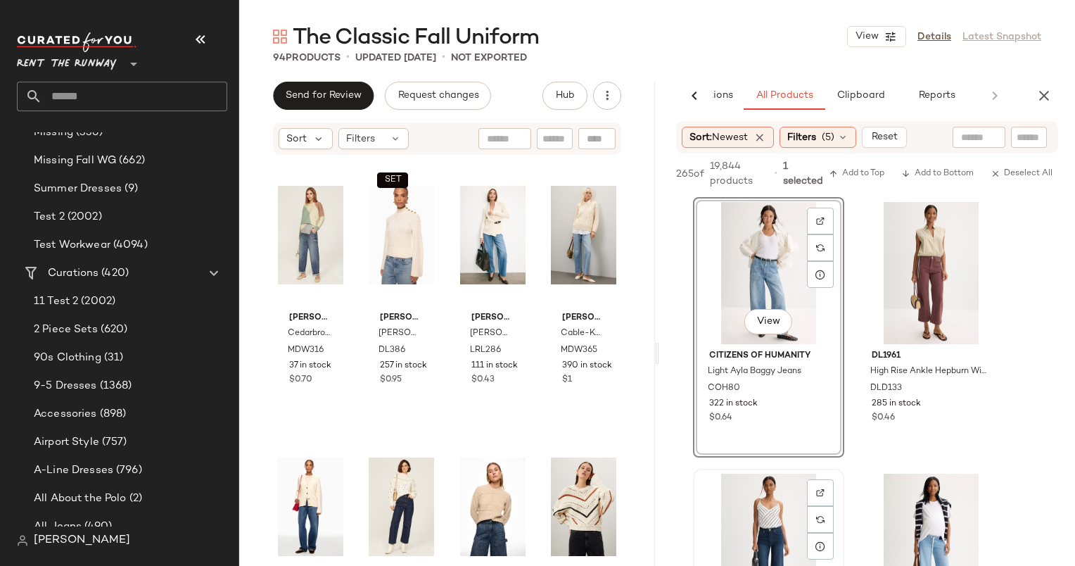
click at [740, 546] on div "View" at bounding box center [768, 544] width 141 height 142
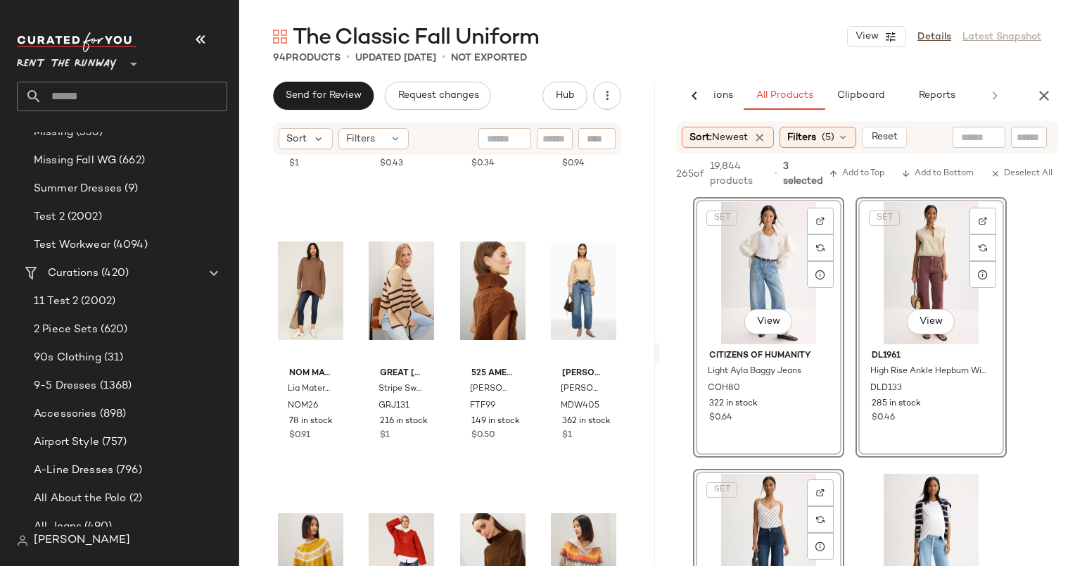
scroll to position [1800, 0]
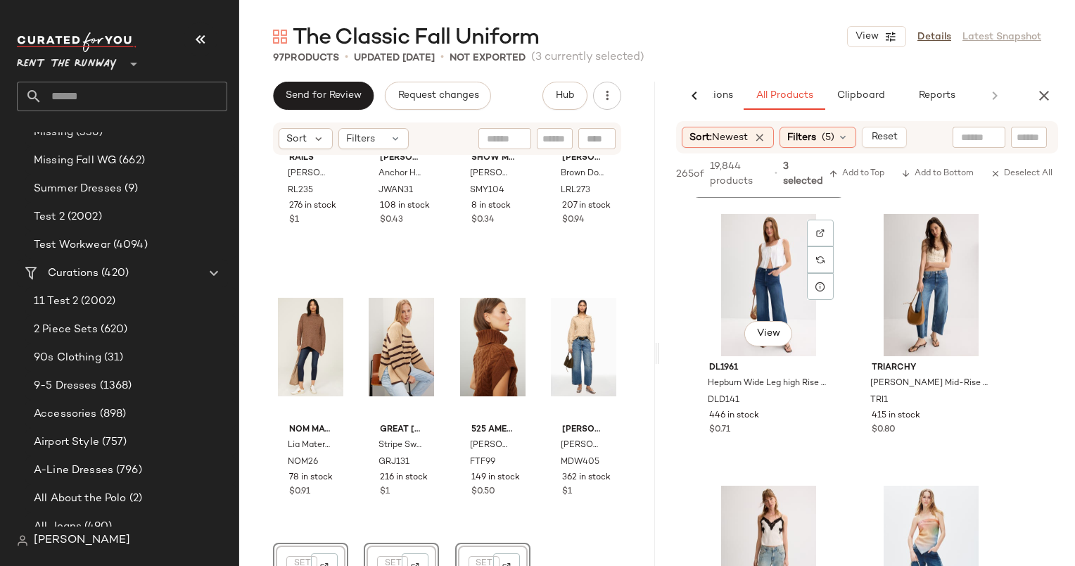
scroll to position [550, 0]
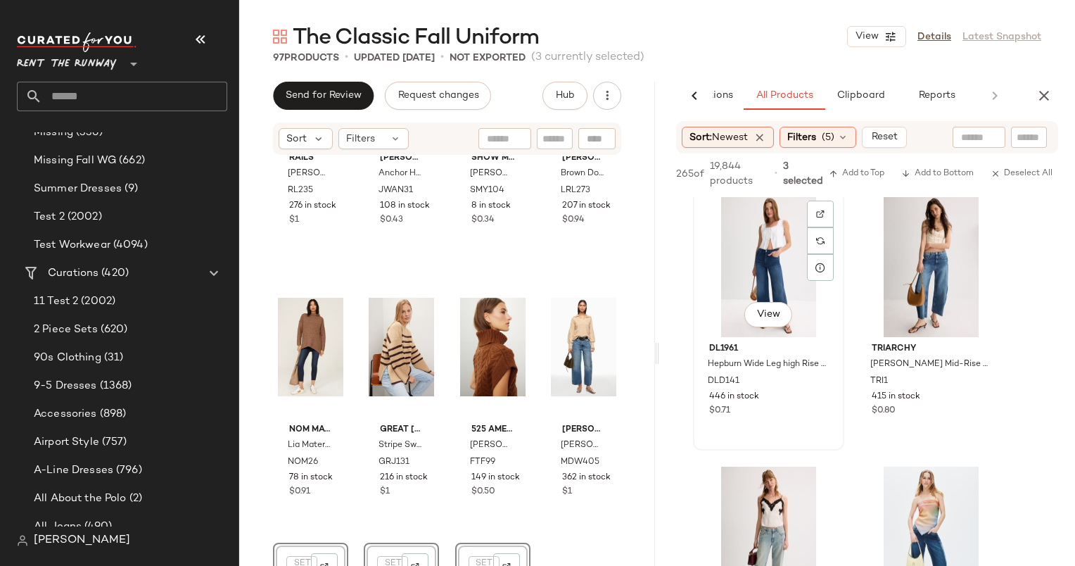
click at [740, 277] on div "View" at bounding box center [768, 266] width 141 height 142
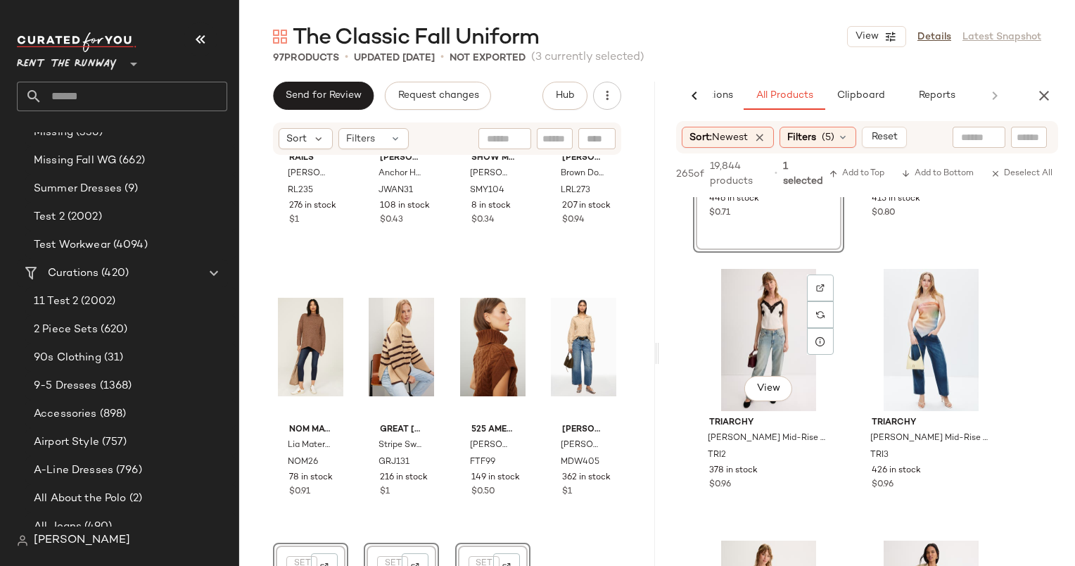
scroll to position [784, 0]
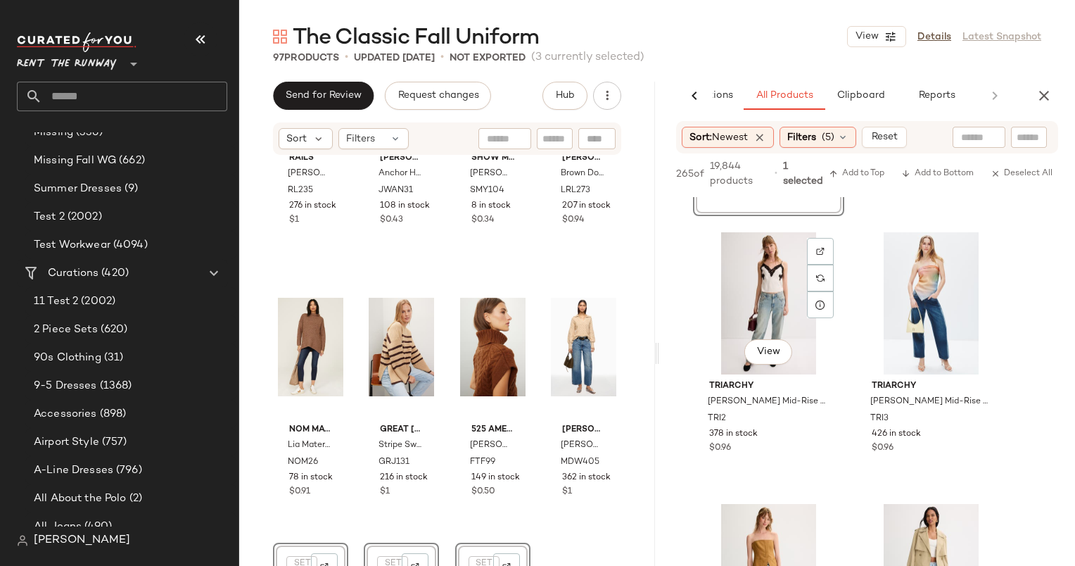
click at [740, 277] on div "View" at bounding box center [768, 303] width 141 height 142
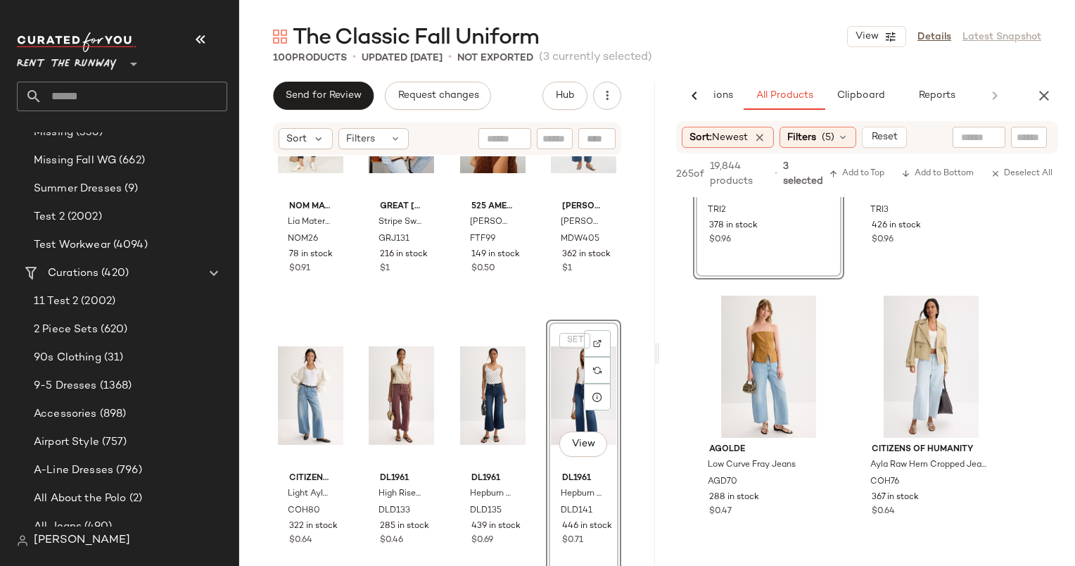
scroll to position [1047, 0]
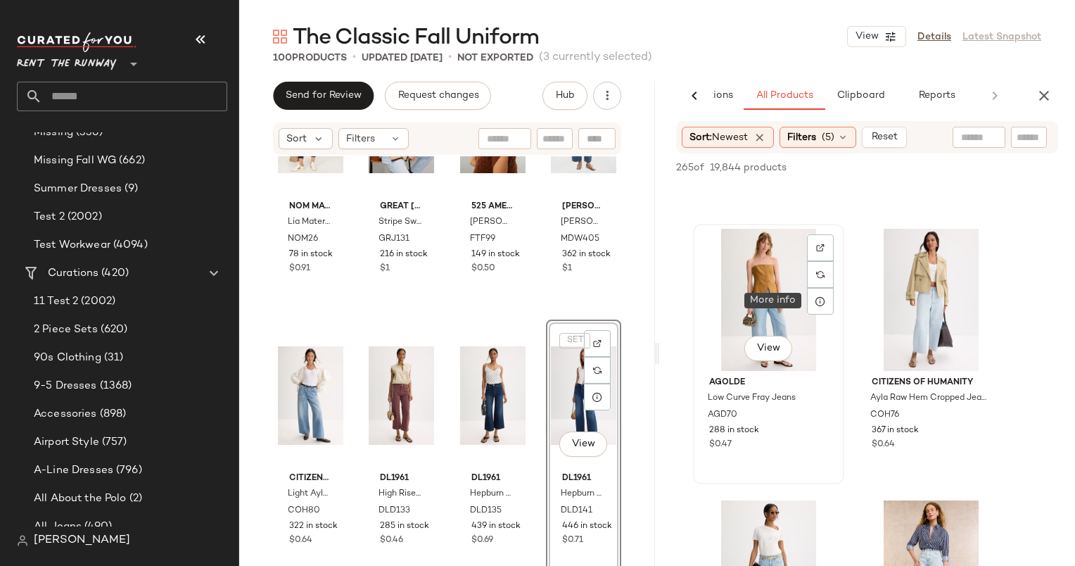
click at [779, 296] on div "View" at bounding box center [768, 300] width 141 height 142
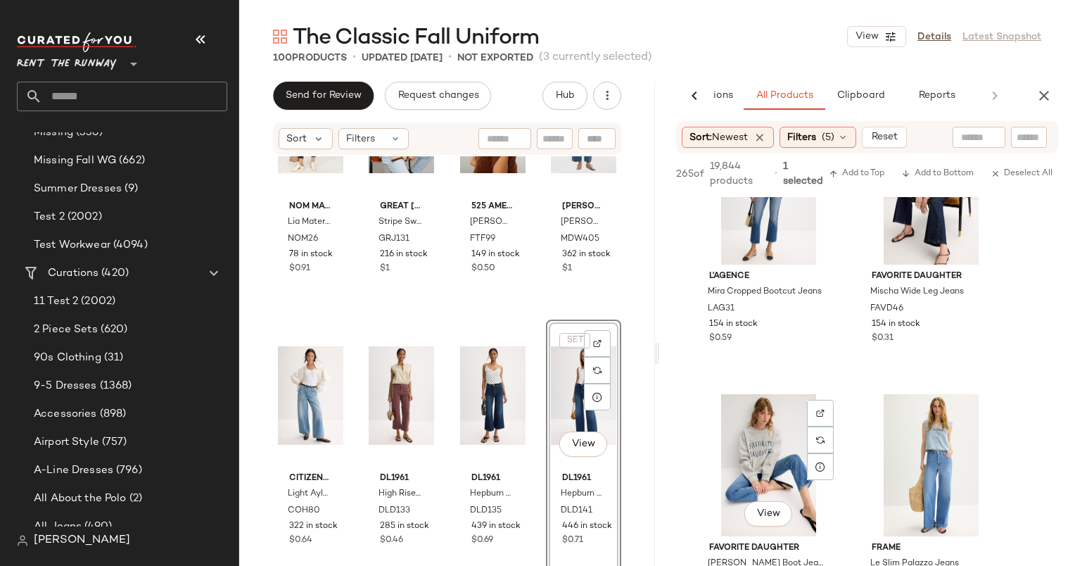
scroll to position [2008, 0]
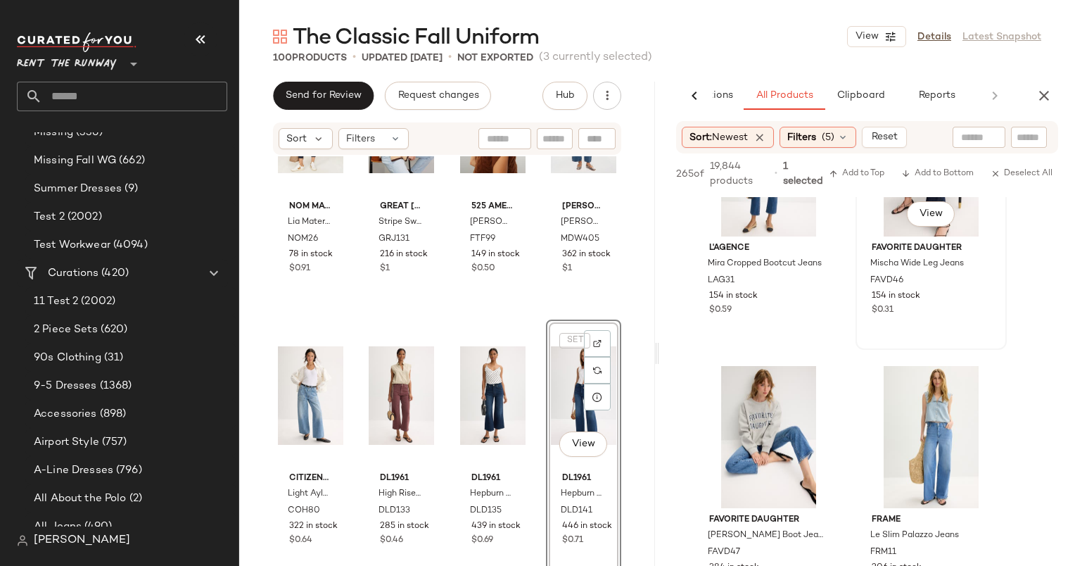
click at [957, 322] on div "View Favorite Daughter Mischa Wide Leg Jeans FAVD46 154 in stock $0.31" at bounding box center [931, 219] width 148 height 257
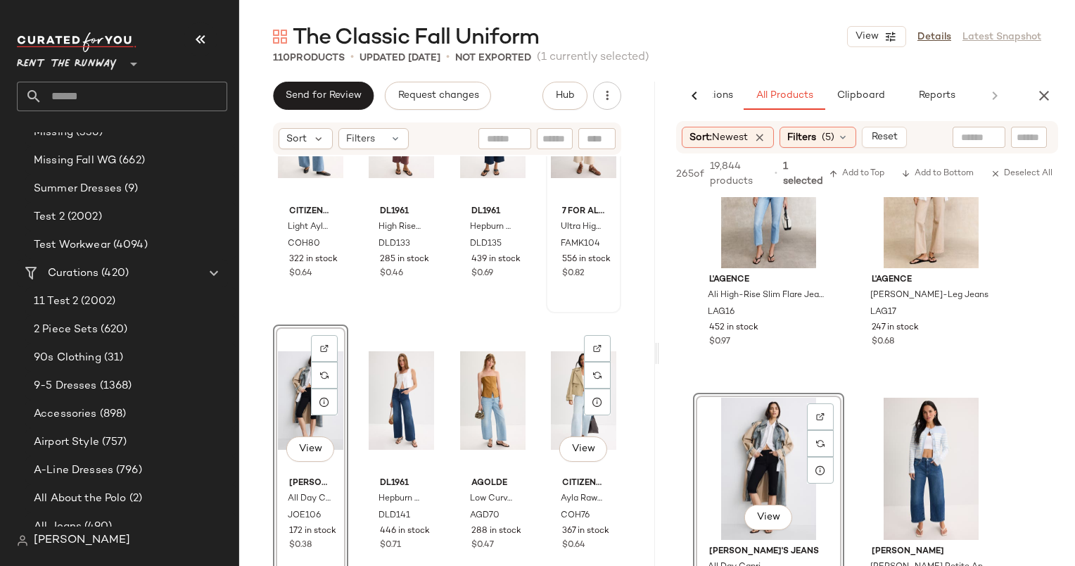
scroll to position [2291, 0]
click at [980, 131] on input "text" at bounding box center [979, 137] width 36 height 15
type input "****"
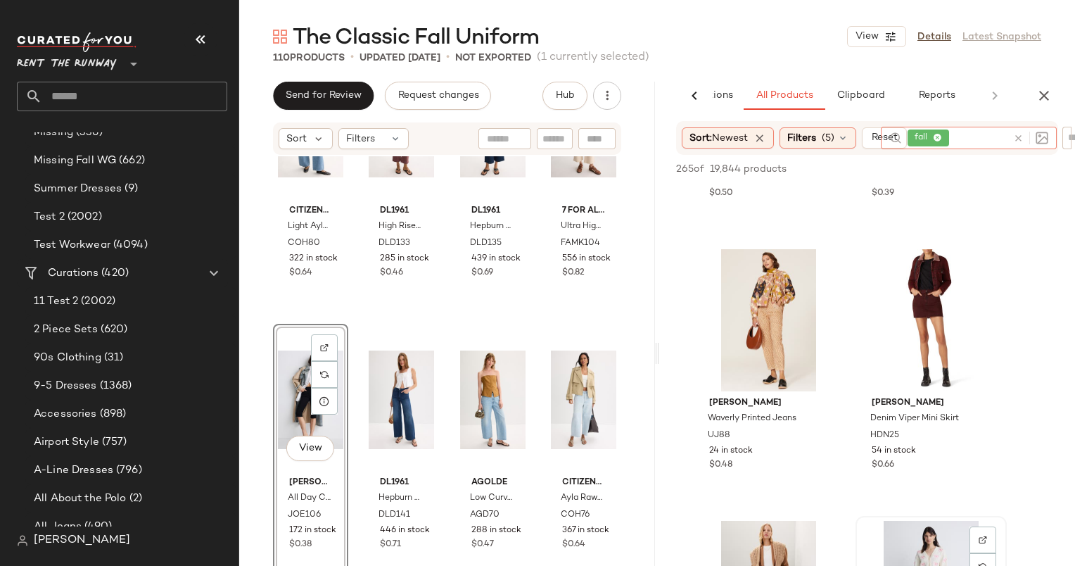
scroll to position [0, 0]
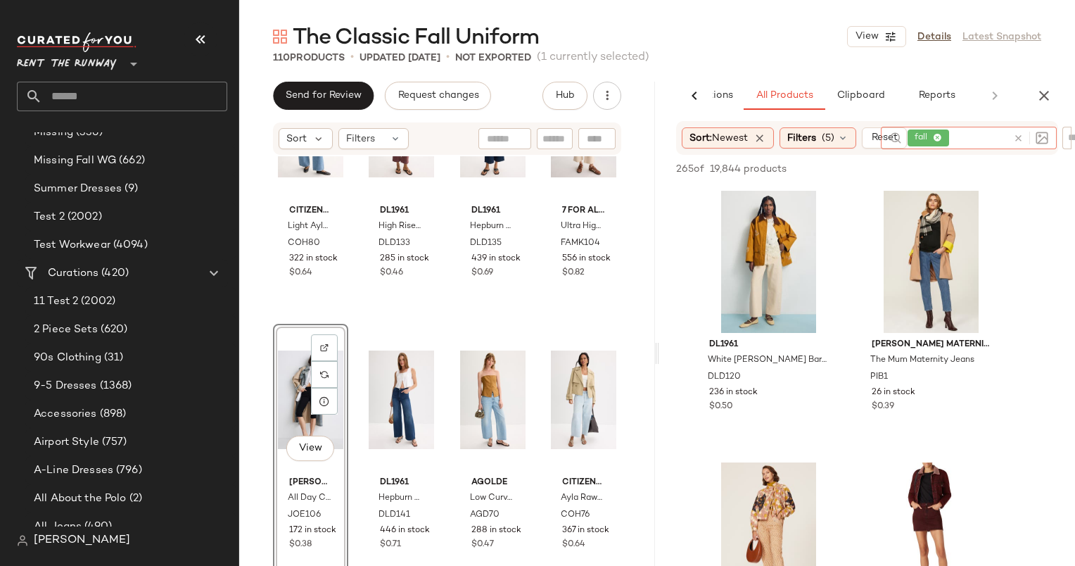
click at [1017, 135] on icon at bounding box center [1018, 138] width 11 height 11
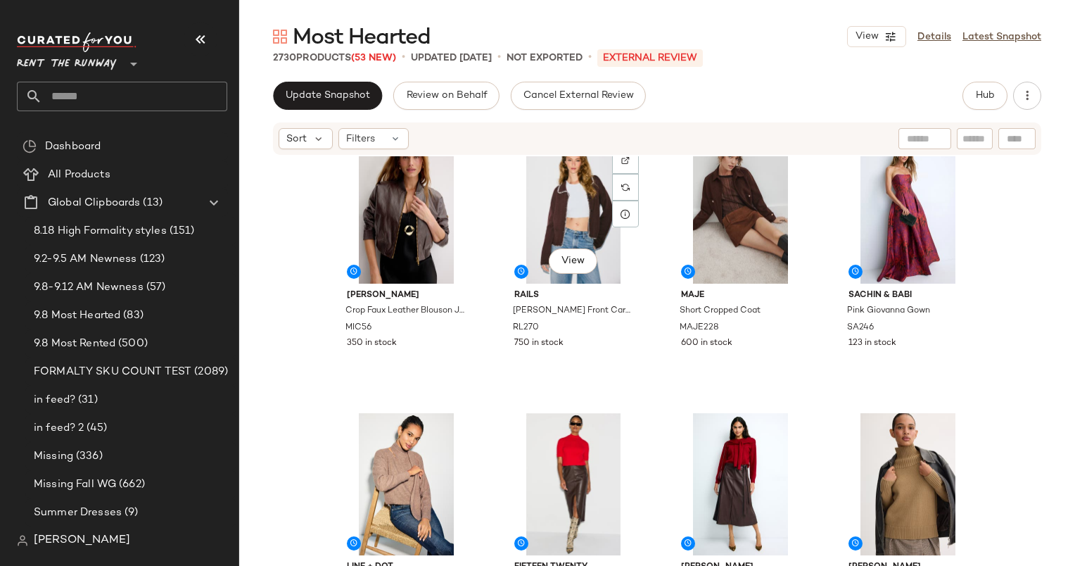
scroll to position [304, 0]
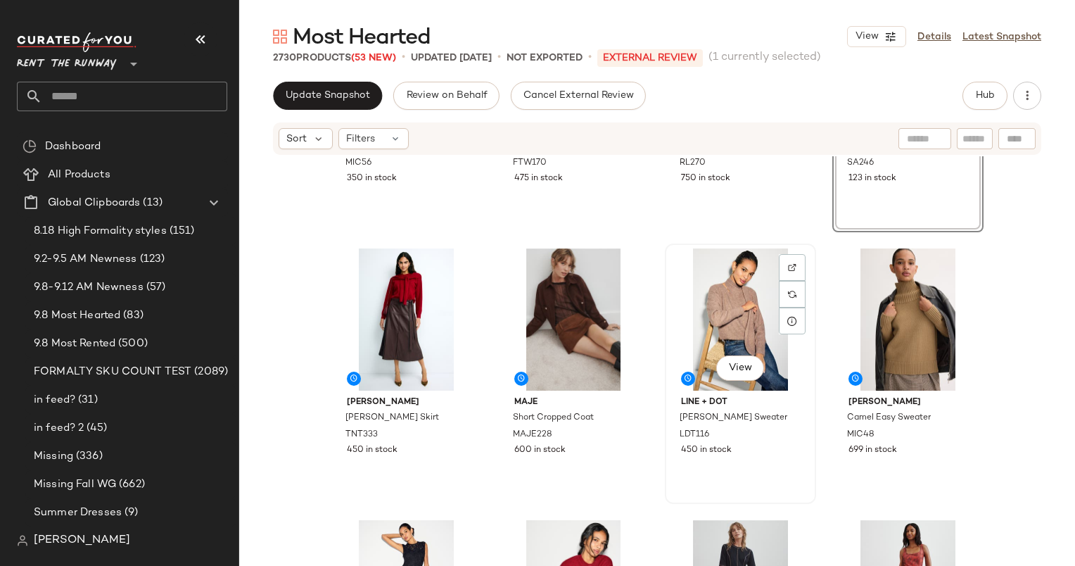
scroll to position [527, 0]
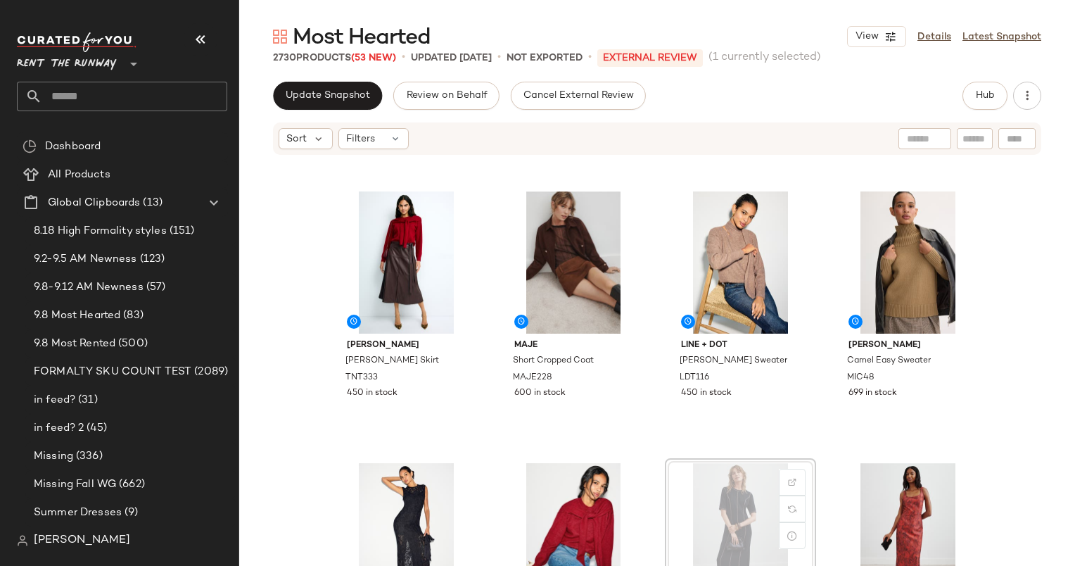
scroll to position [528, 0]
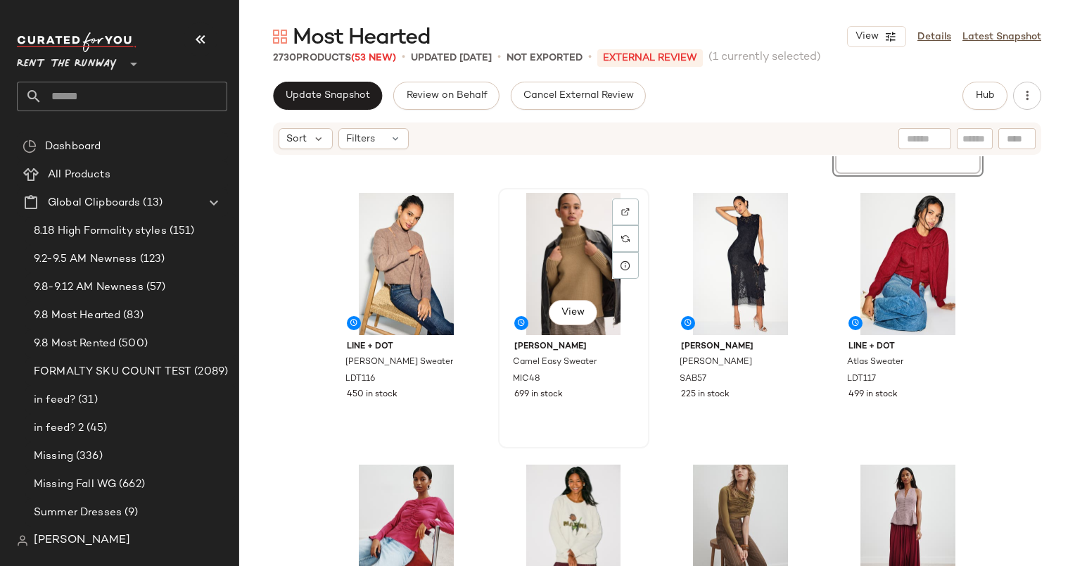
scroll to position [799, 0]
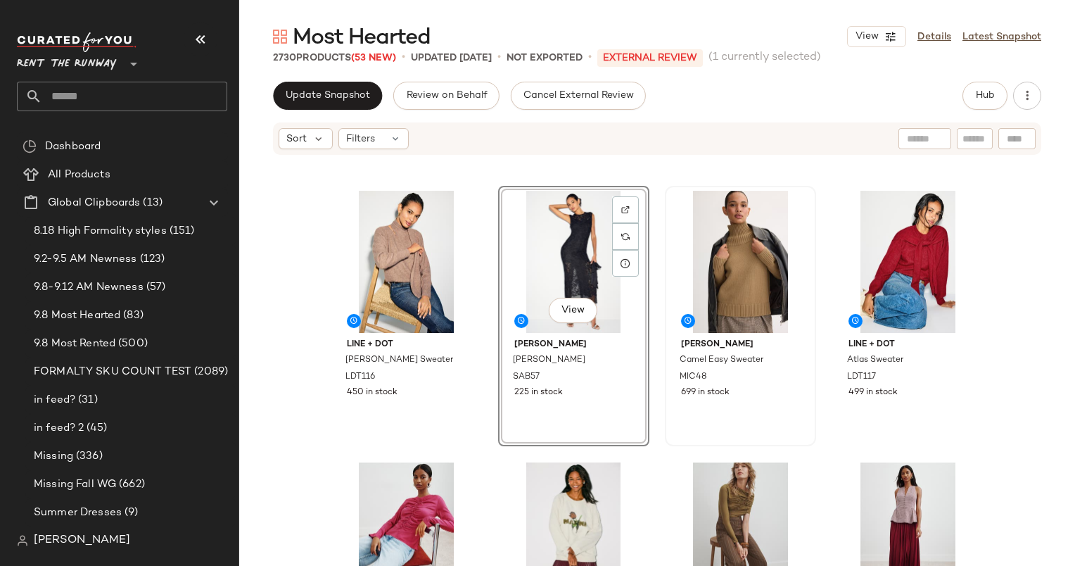
scroll to position [906, 0]
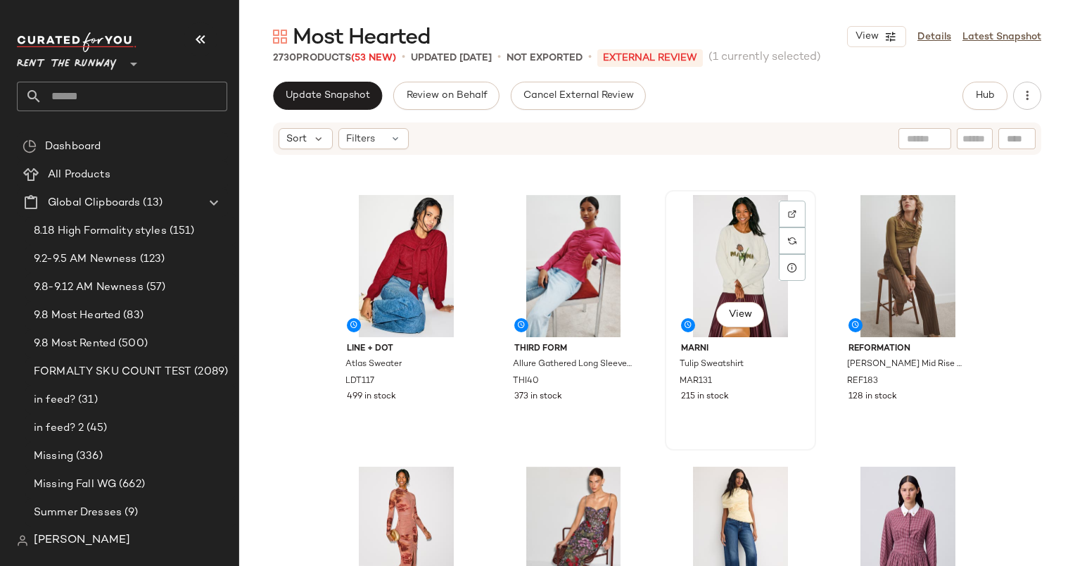
scroll to position [1065, 0]
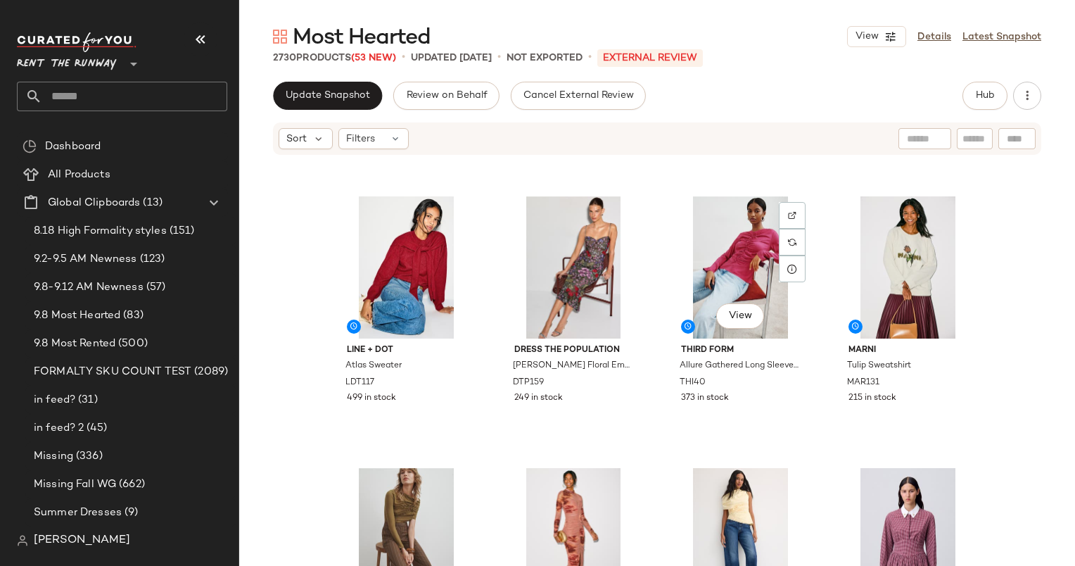
drag, startPoint x: 734, startPoint y: 514, endPoint x: 827, endPoint y: 300, distance: 232.2
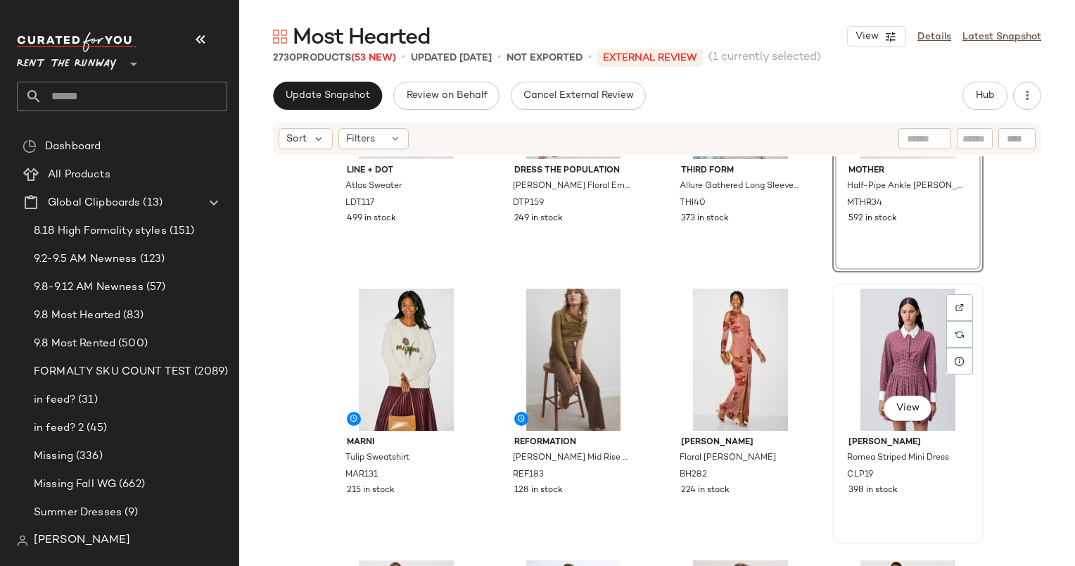
scroll to position [1413, 0]
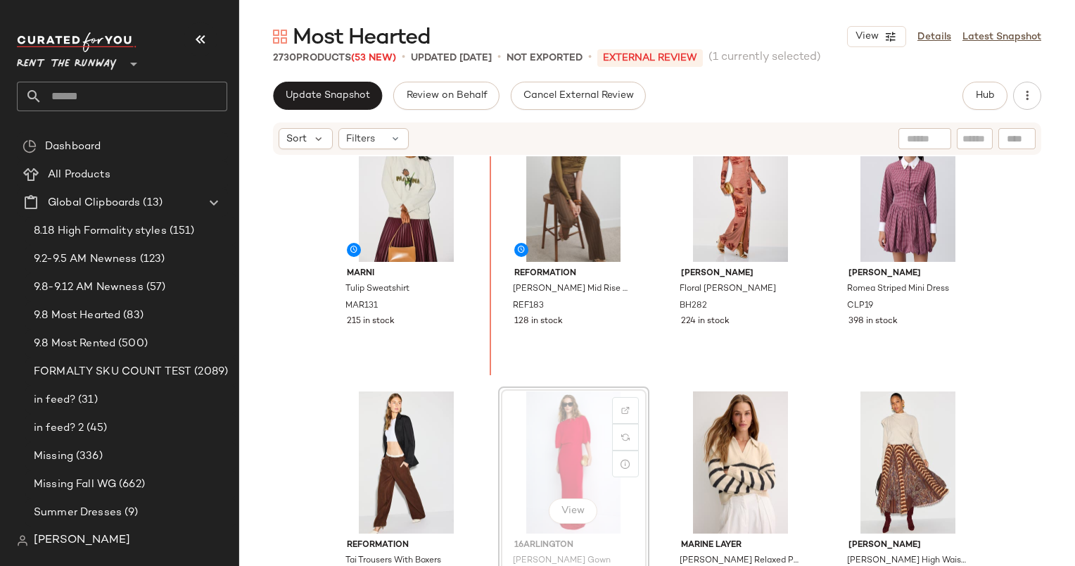
scroll to position [1392, 0]
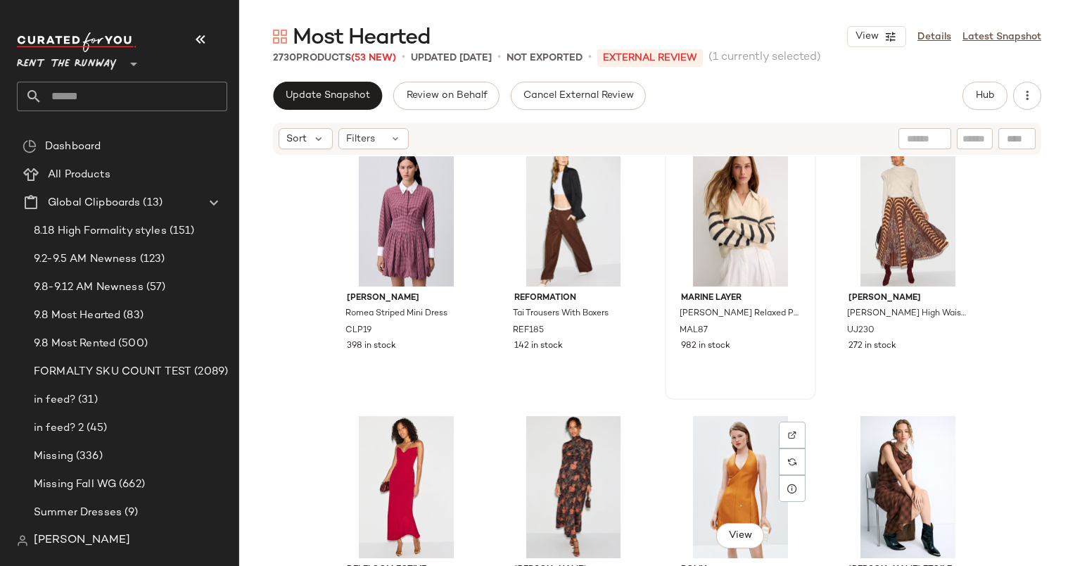
scroll to position [1662, 0]
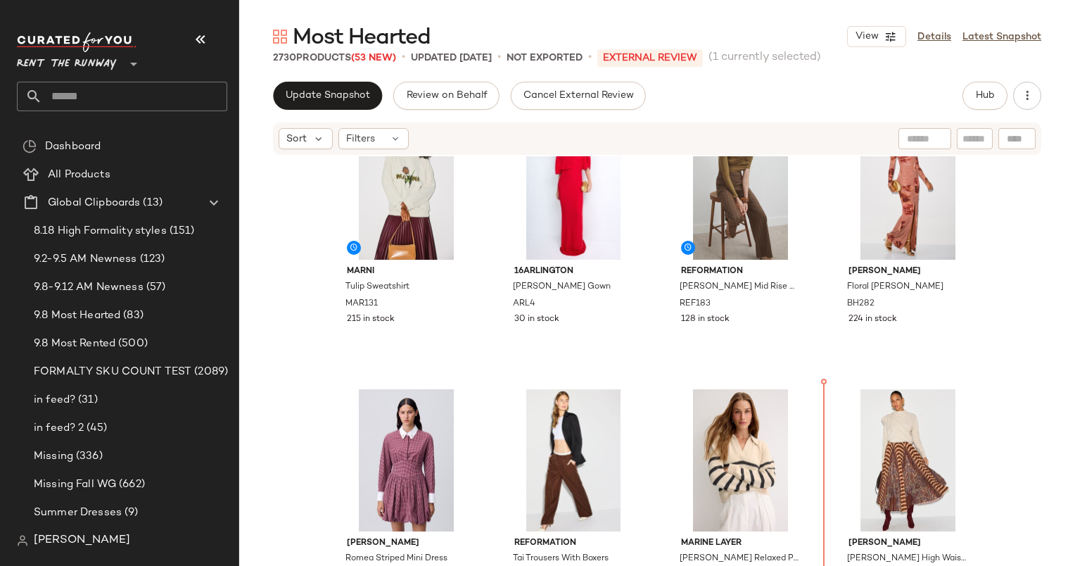
scroll to position [1329, 0]
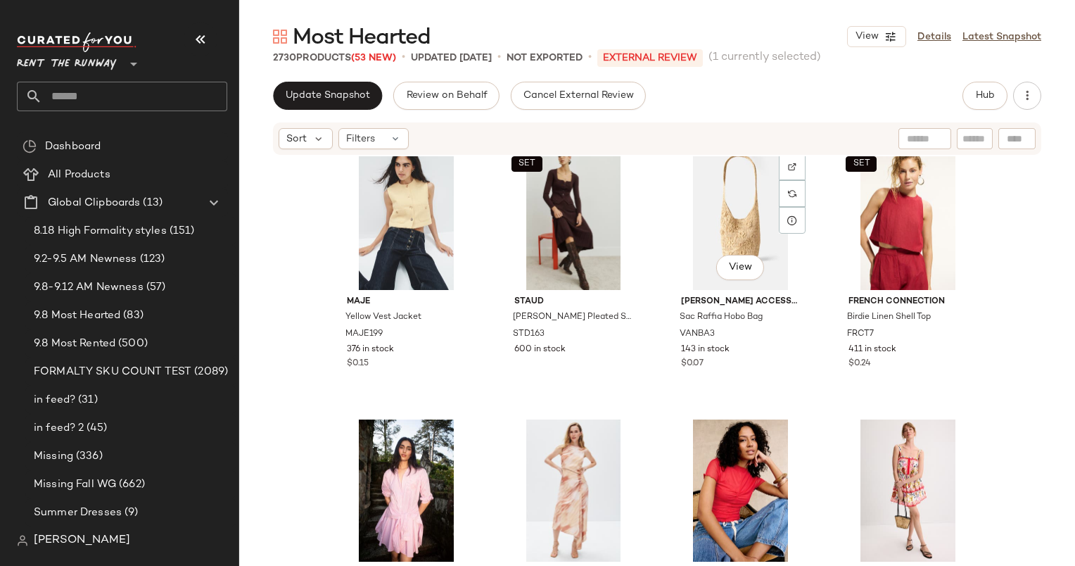
scroll to position [4383, 0]
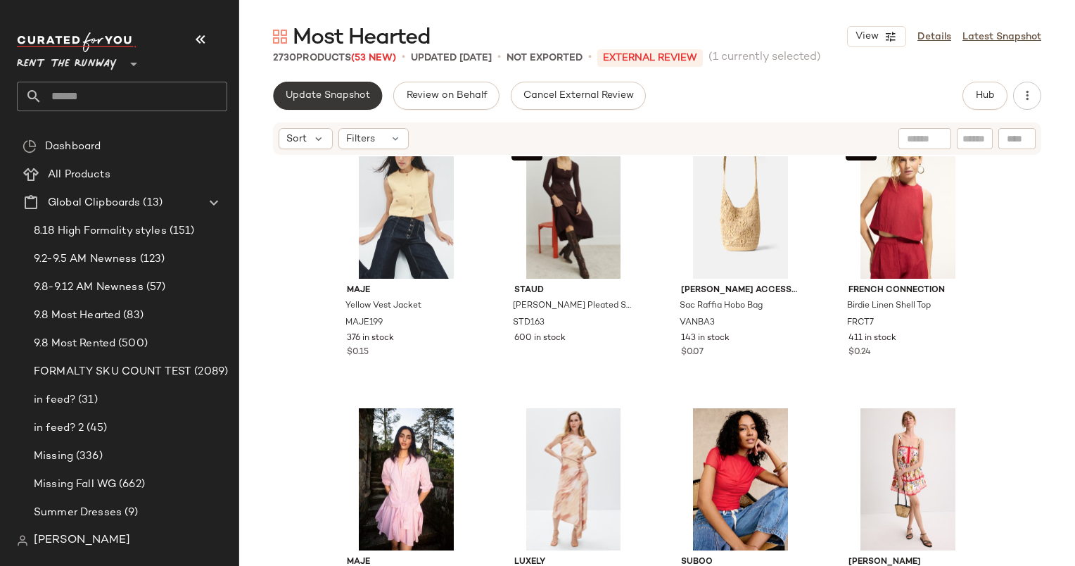
click at [303, 102] on button "Update Snapshot" at bounding box center [327, 96] width 109 height 28
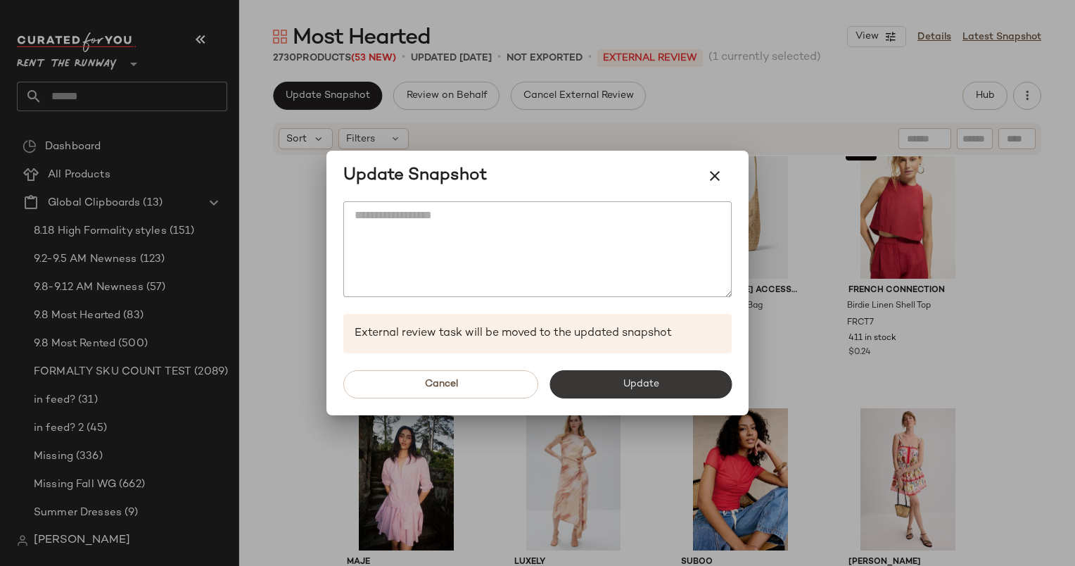
click at [689, 396] on button "Update" at bounding box center [640, 384] width 182 height 28
